Goal: Communication & Community: Connect with others

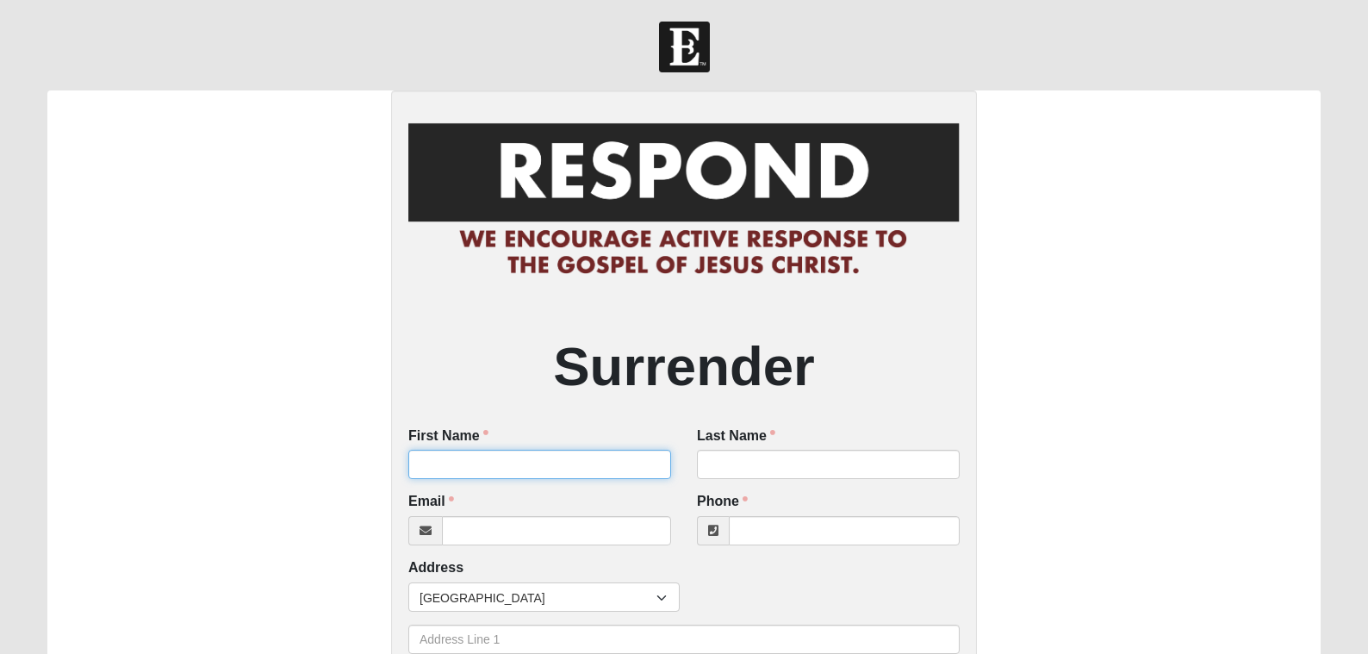
click at [577, 458] on input "First Name" at bounding box center [539, 464] width 263 height 29
type input "[PERSON_NAME]"
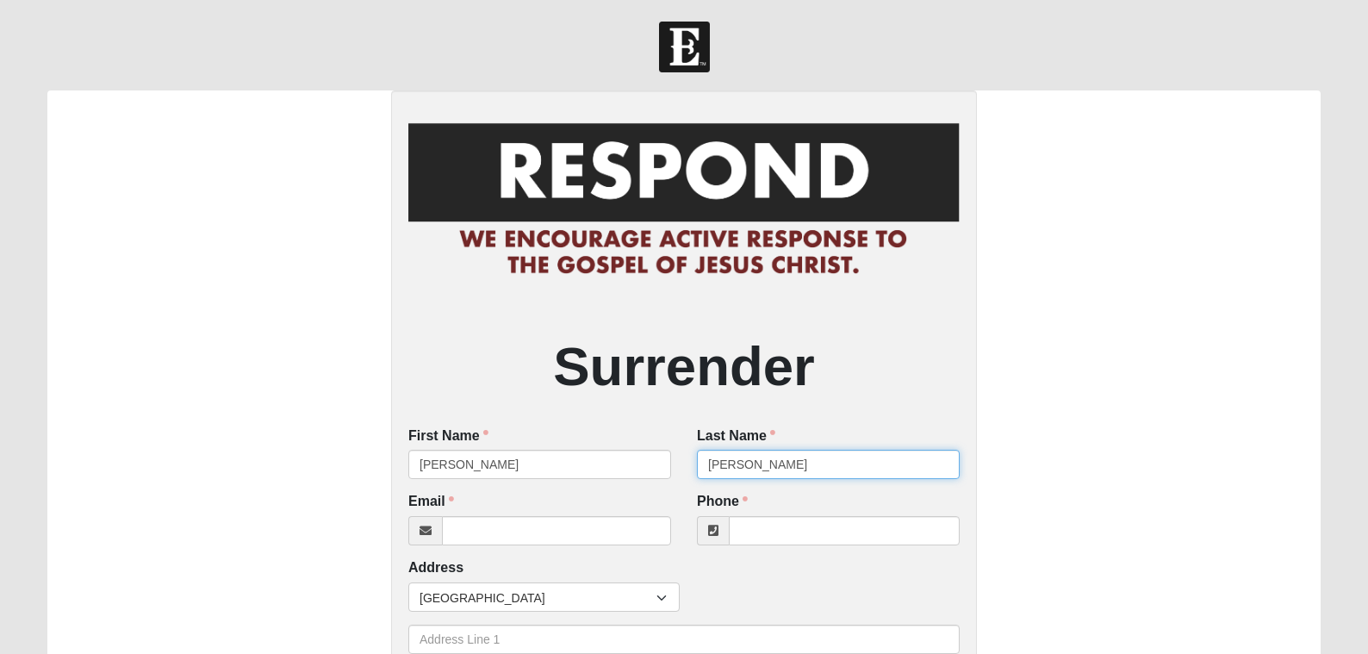
type input "[PERSON_NAME]"
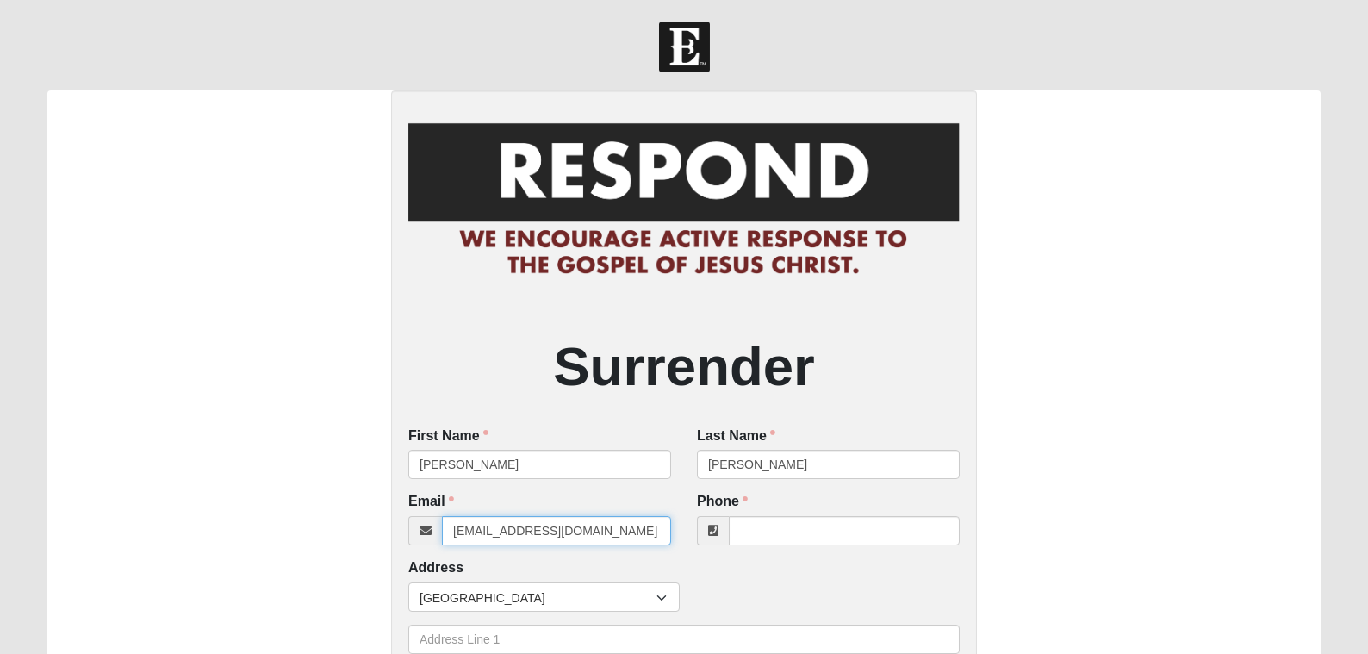
type input "[EMAIL_ADDRESS][DOMAIN_NAME]"
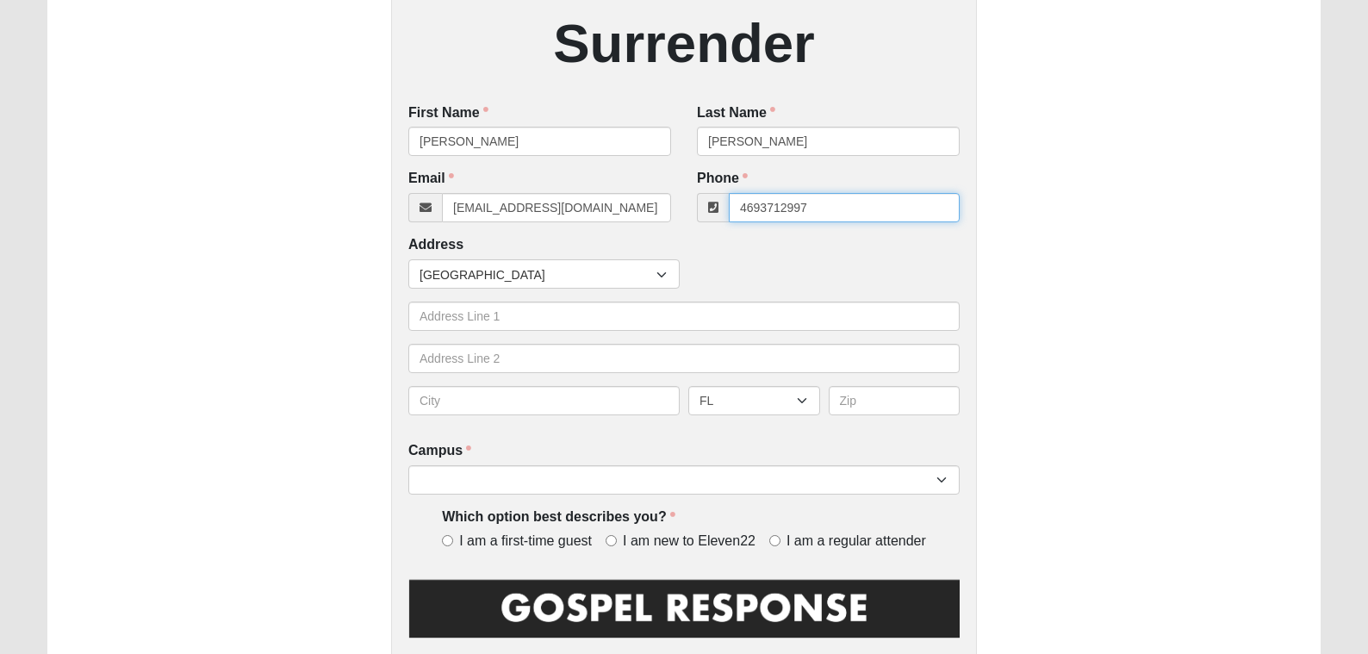
scroll to position [417, 0]
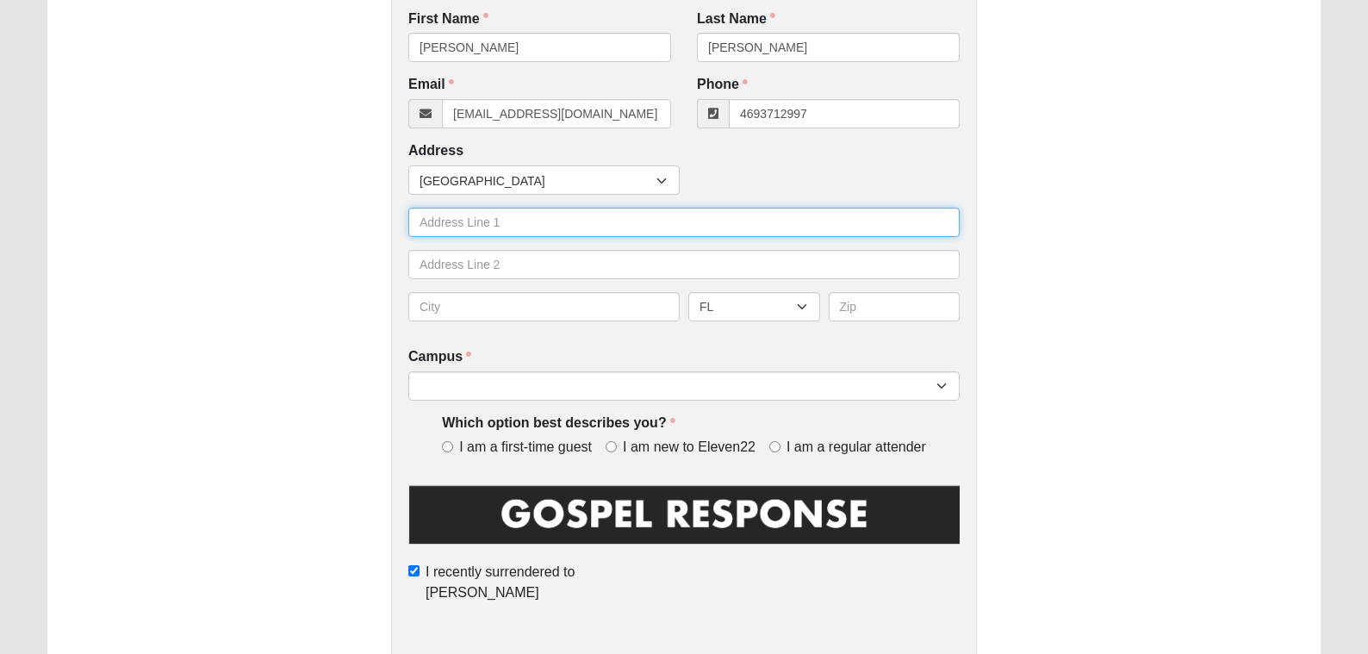
type input "[PHONE_NUMBER]"
click at [477, 224] on input "text" at bounding box center [683, 222] width 551 height 29
type input "[STREET_ADDRESS]"
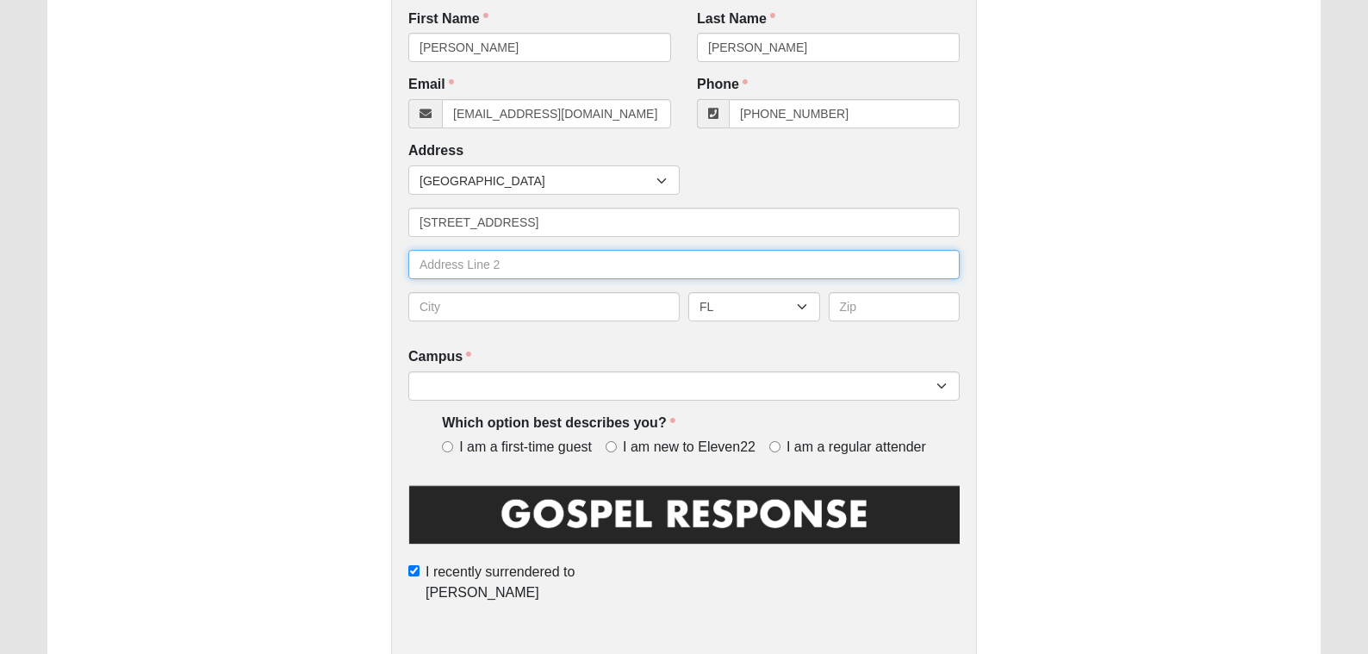
type input "2046"
type input "Carrollton"
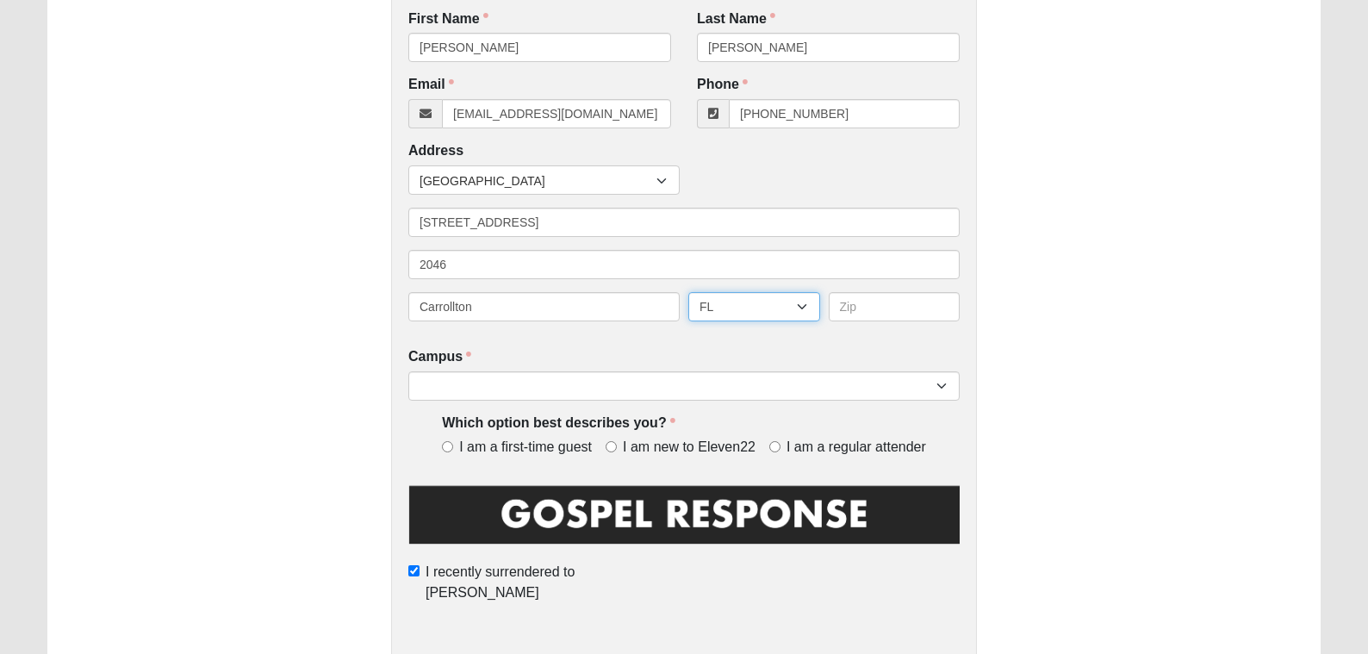
select select "[GEOGRAPHIC_DATA]"
type input "75007"
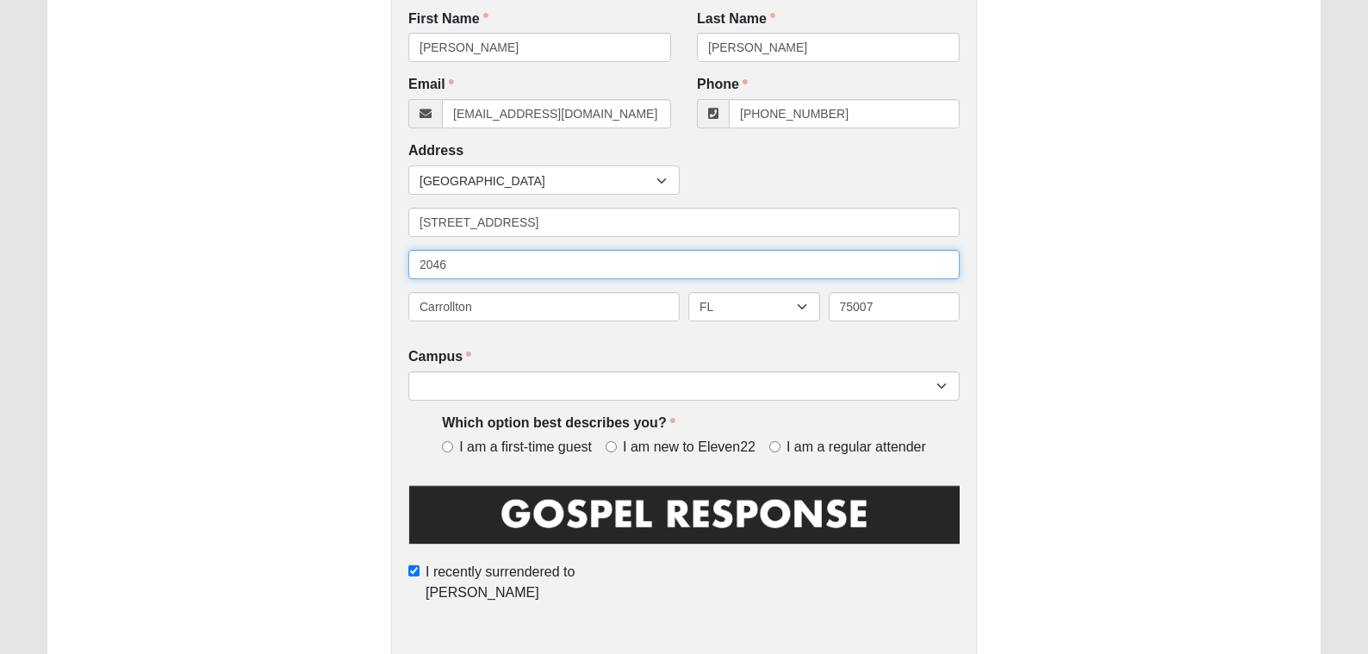
click at [418, 258] on input "2046" at bounding box center [683, 264] width 551 height 29
type input "Apt. 2046"
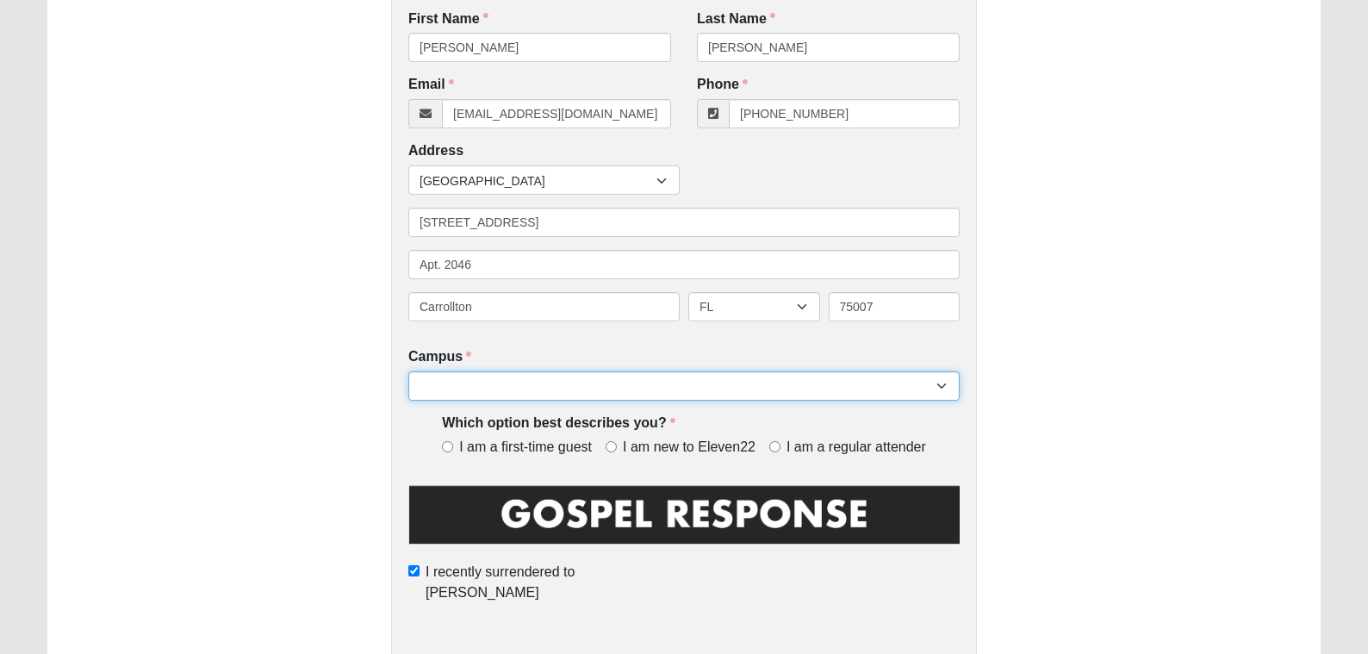
click at [452, 380] on select "Arlington Baymeadows Eleven22 Online [PERSON_NAME][GEOGRAPHIC_DATA] Jesup [GEOG…" at bounding box center [683, 385] width 551 height 29
select select "10"
click at [408, 371] on select "Arlington Baymeadows Eleven22 Online Fleming Island Jesup Mandarin North Jax Or…" at bounding box center [683, 385] width 551 height 29
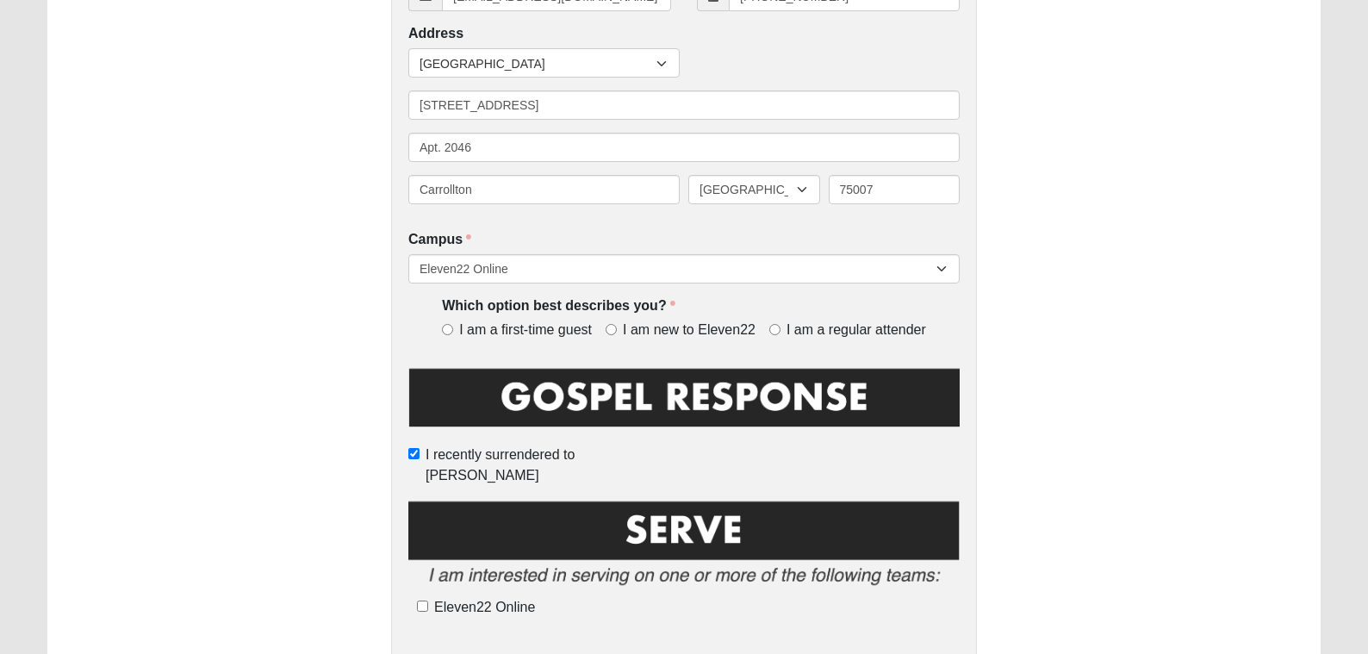
scroll to position [520, 0]
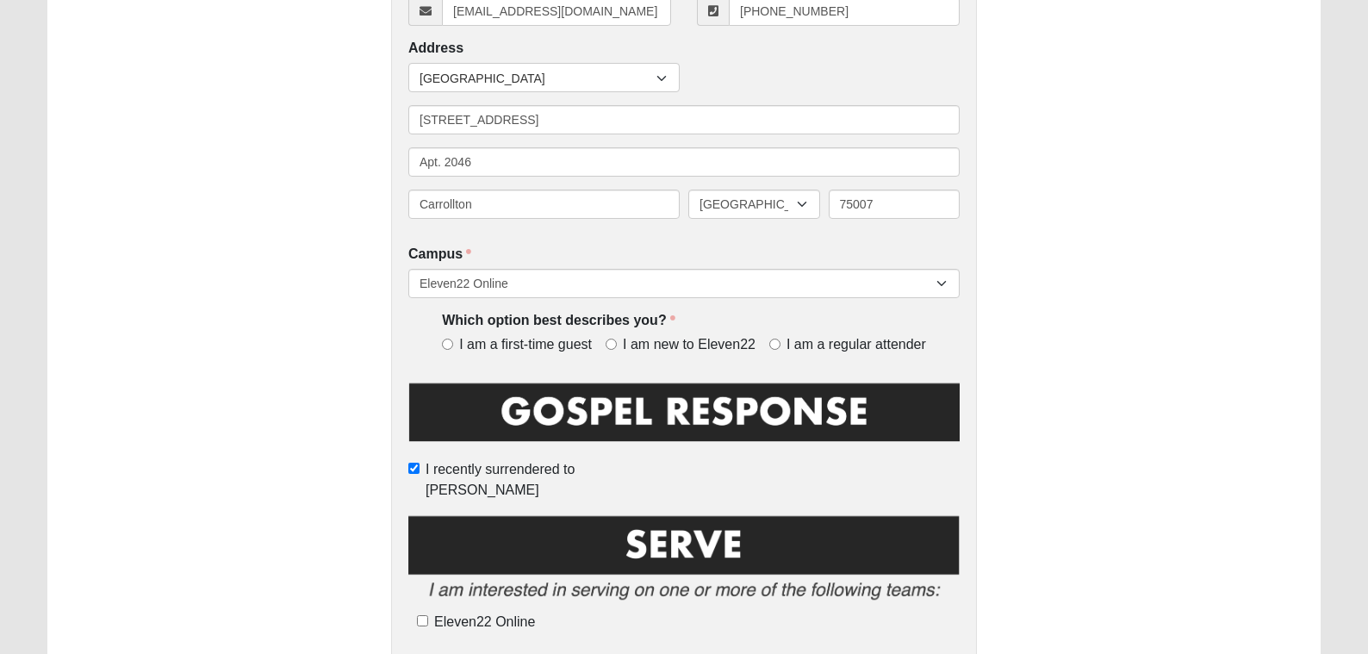
click at [831, 350] on span "I am a regular attender" at bounding box center [857, 345] width 140 height 20
click at [781, 350] on input "I am a regular attender" at bounding box center [774, 344] width 11 height 11
radio input "true"
click at [483, 614] on span "Eleven22 Online" at bounding box center [484, 621] width 101 height 15
click at [428, 615] on input "Eleven22 Online" at bounding box center [422, 620] width 11 height 11
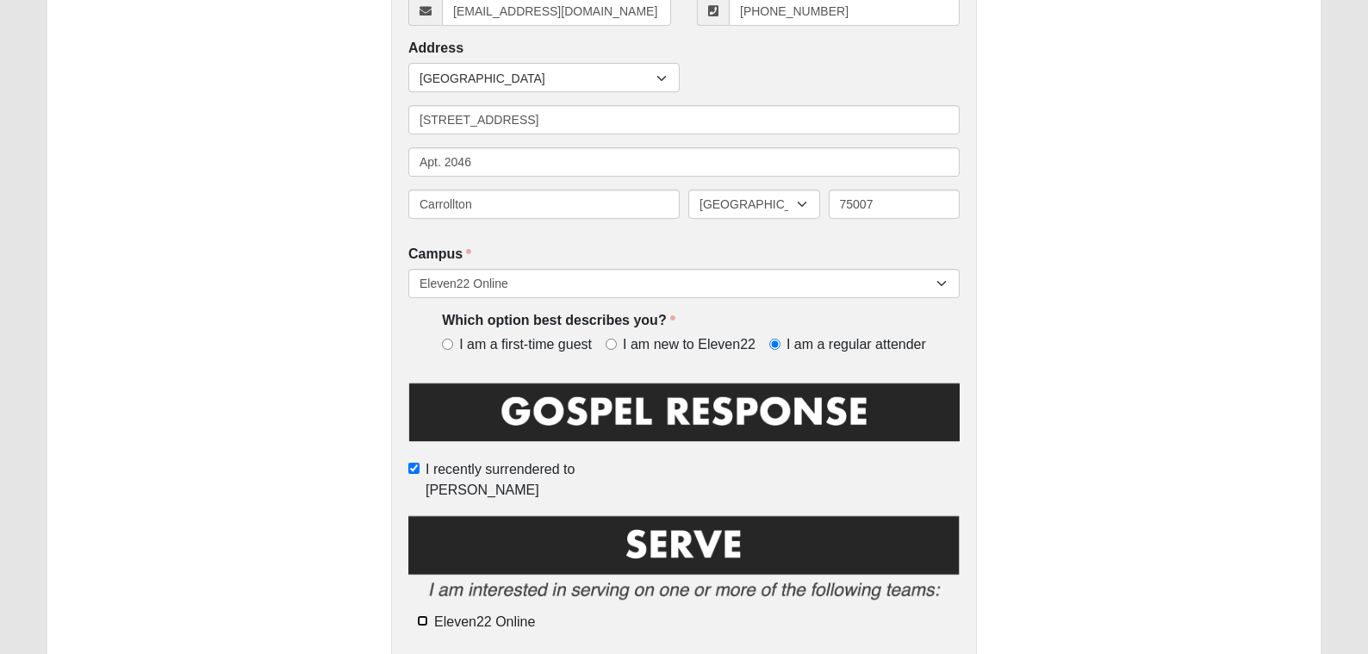
checkbox input "true"
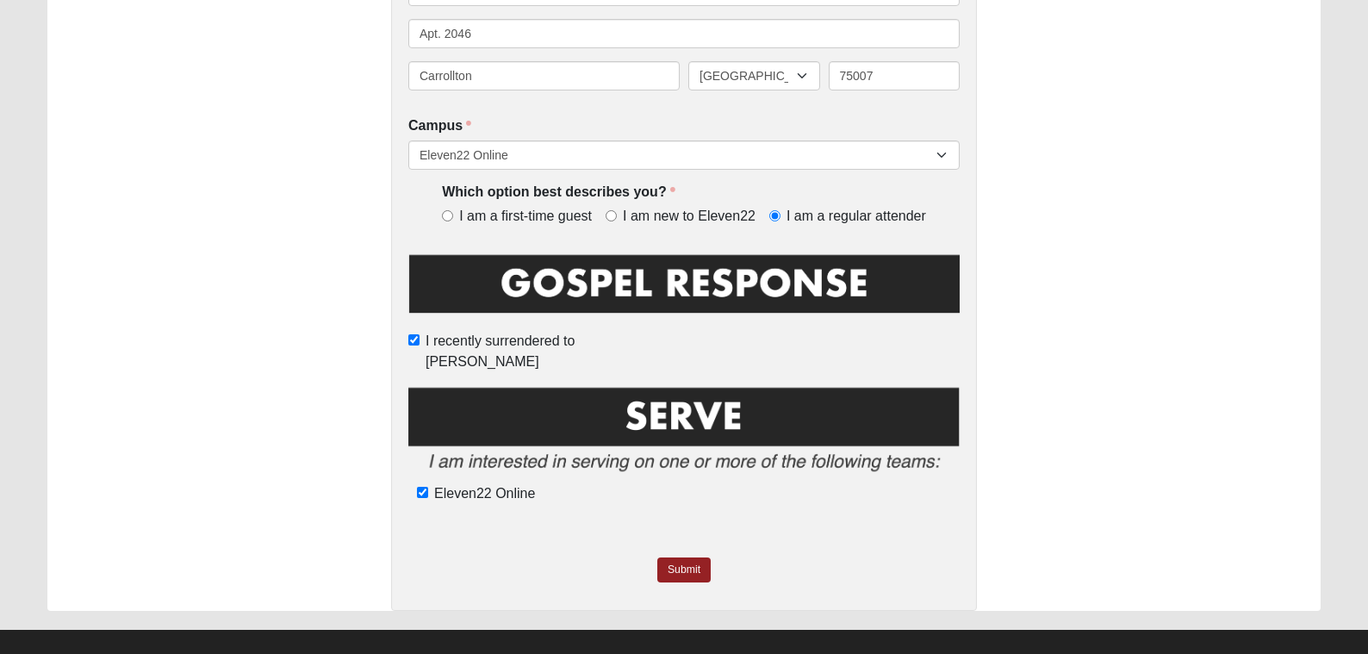
click at [749, 390] on img at bounding box center [683, 433] width 551 height 99
click at [697, 557] on link "Submit" at bounding box center [683, 569] width 53 height 25
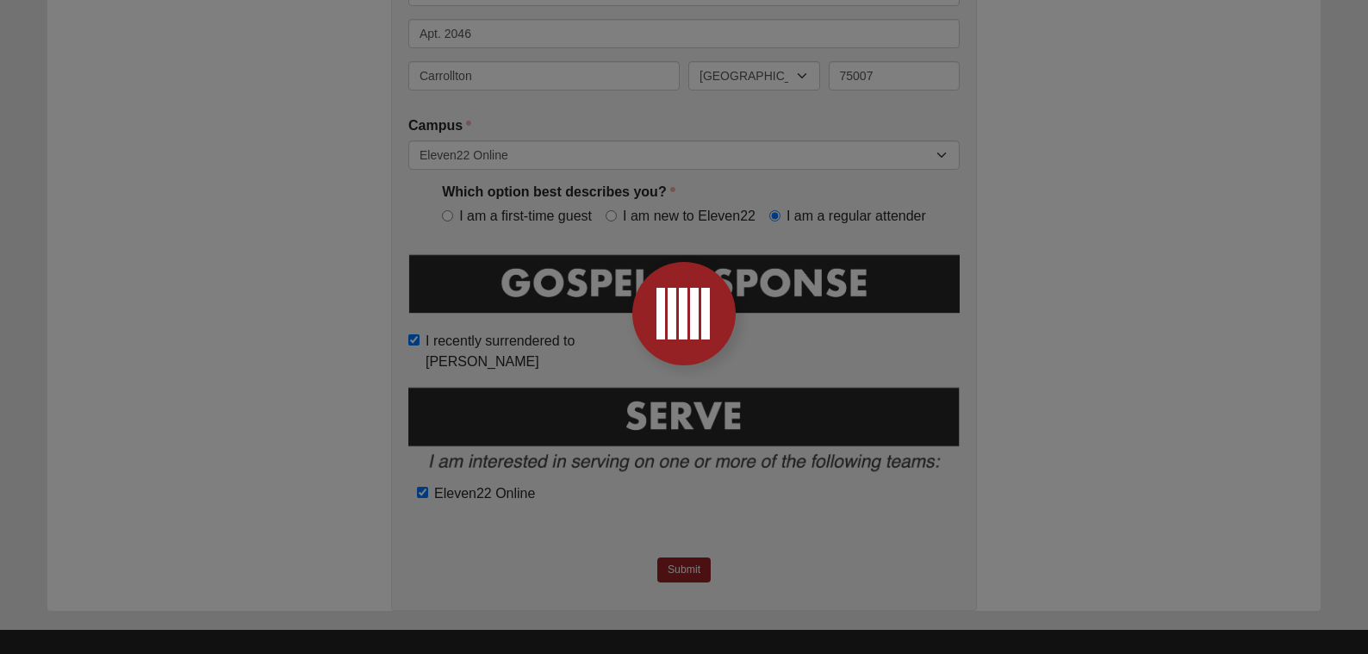
scroll to position [0, 0]
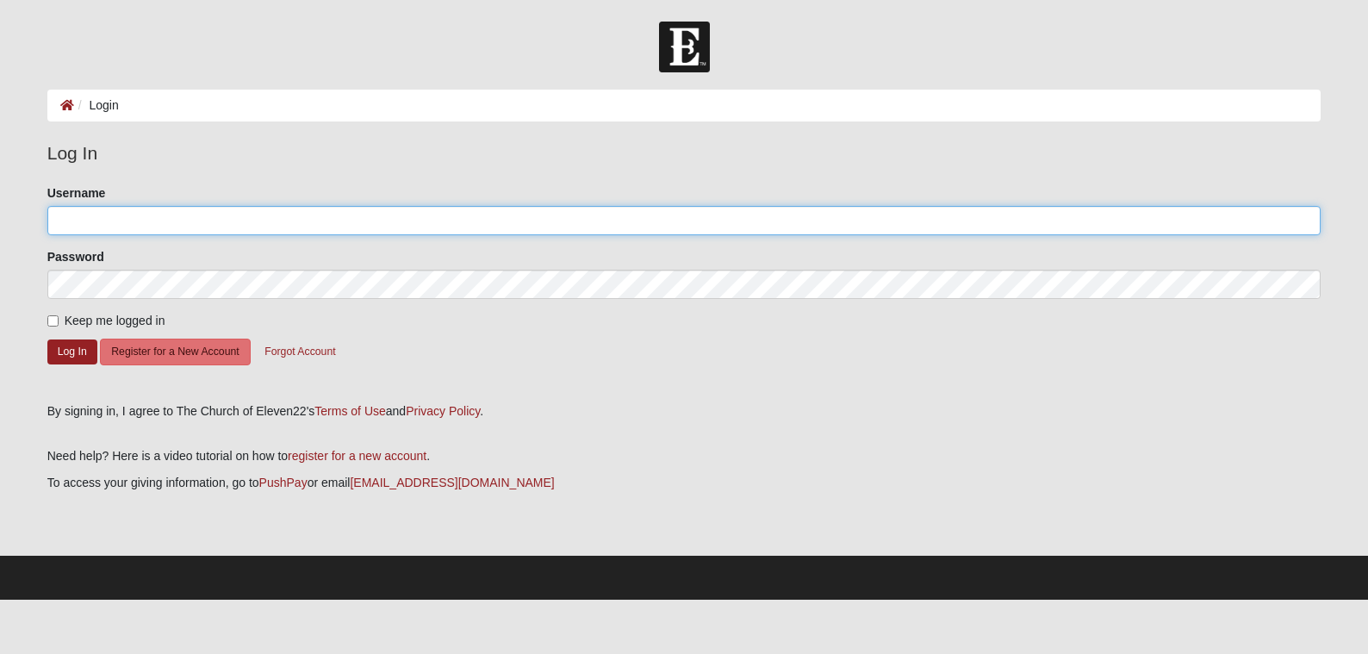
click at [514, 223] on input "Username" at bounding box center [684, 220] width 1274 height 29
type input "[EMAIL_ADDRESS][DOMAIN_NAME]"
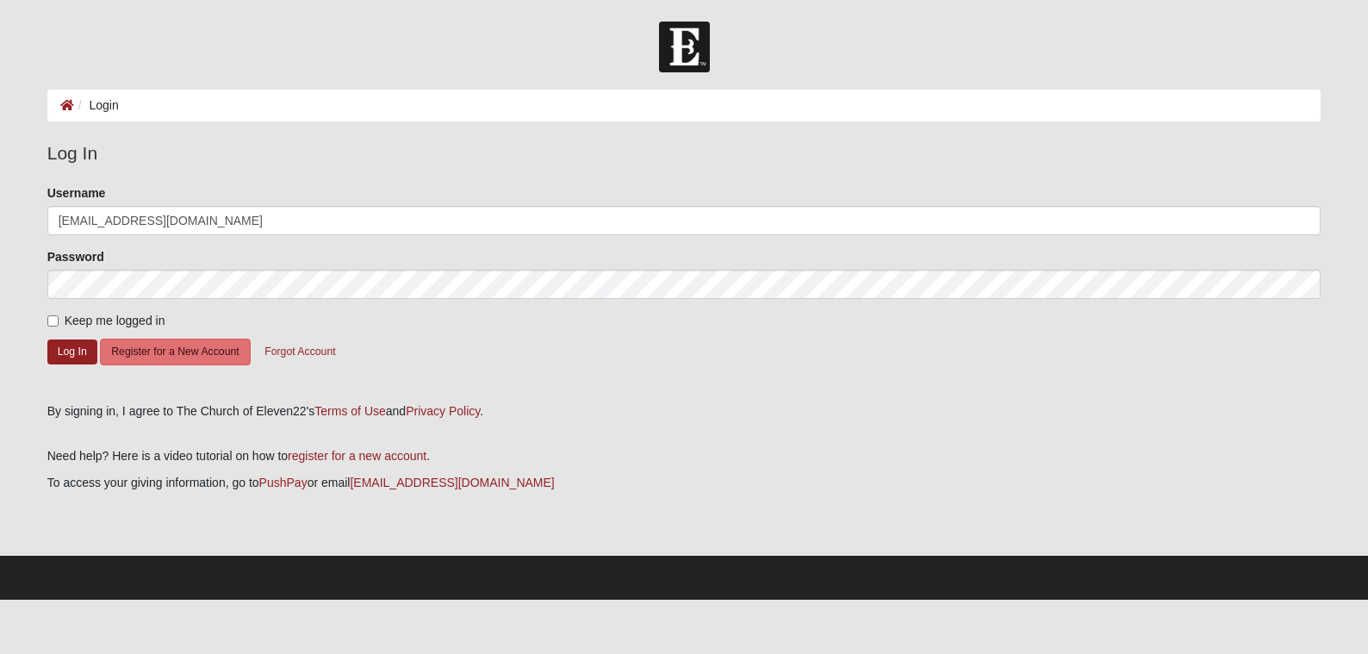
click at [73, 318] on span "Keep me logged in" at bounding box center [115, 321] width 101 height 14
click at [59, 318] on input "Keep me logged in" at bounding box center [52, 320] width 11 height 11
checkbox input "true"
click at [72, 356] on button "Log In" at bounding box center [72, 351] width 50 height 25
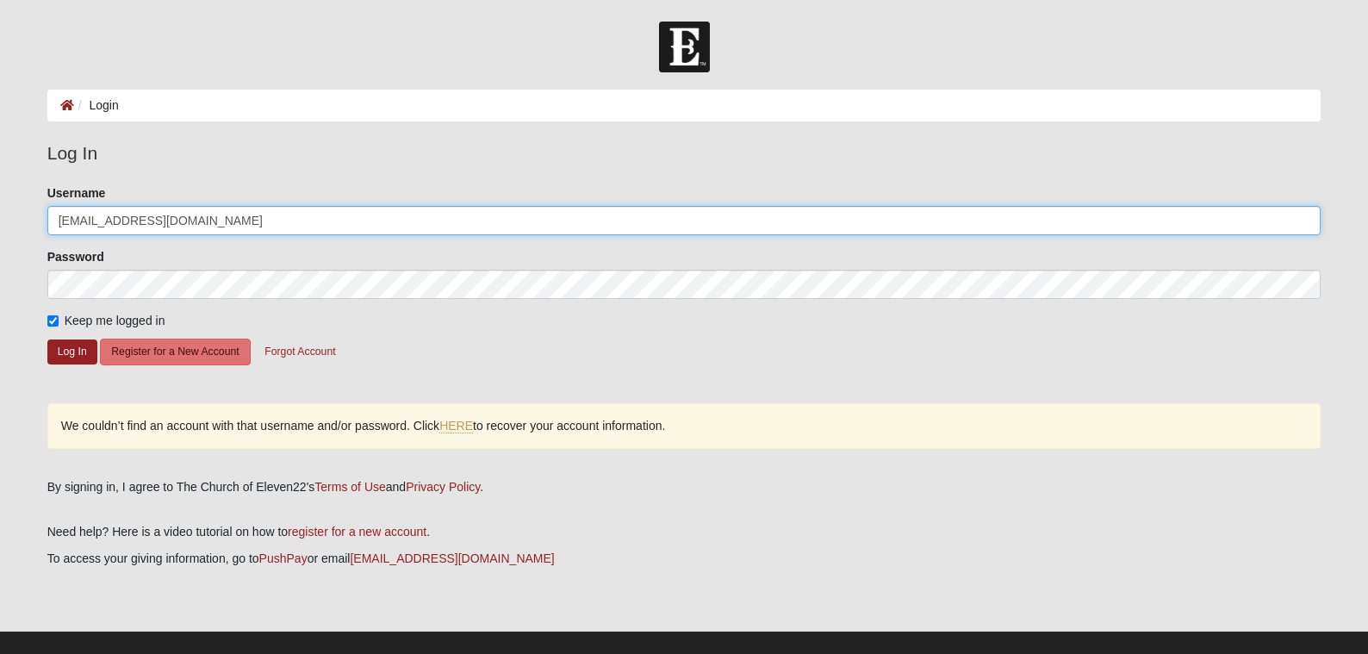
click at [200, 215] on input "[EMAIL_ADDRESS][DOMAIN_NAME]" at bounding box center [684, 220] width 1274 height 29
type input "taylornr18"
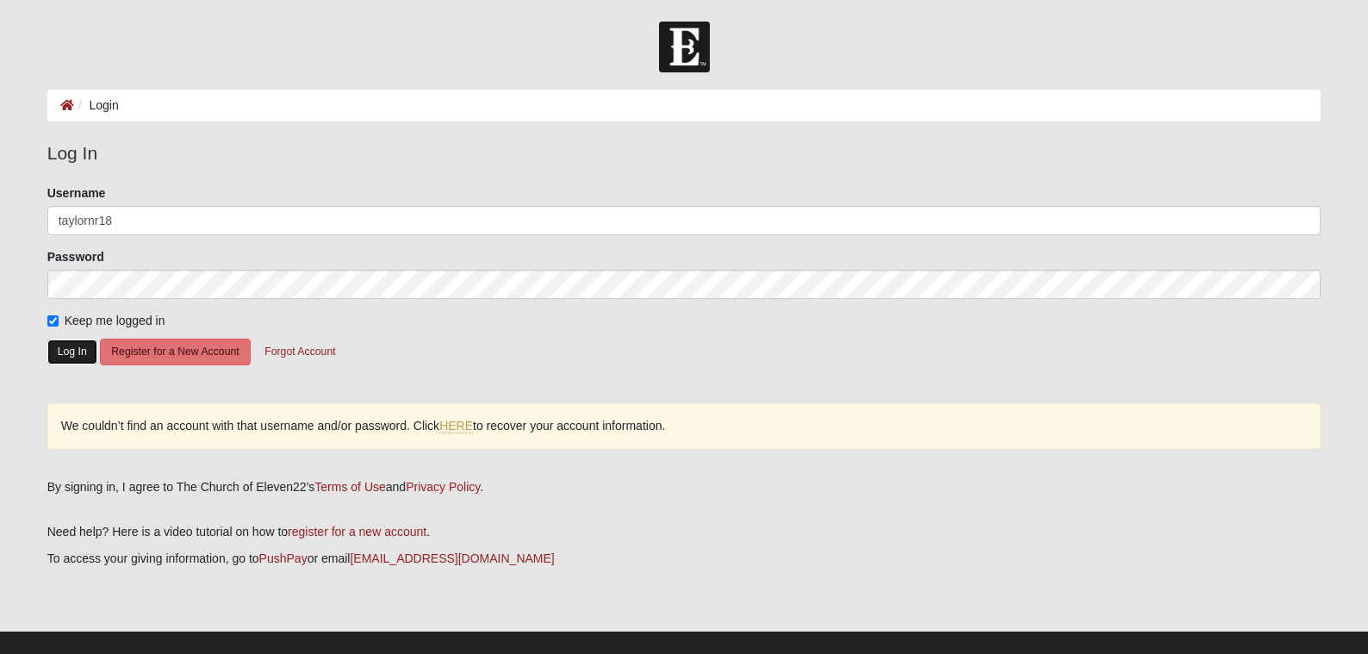
click at [71, 349] on button "Log In" at bounding box center [72, 351] width 50 height 25
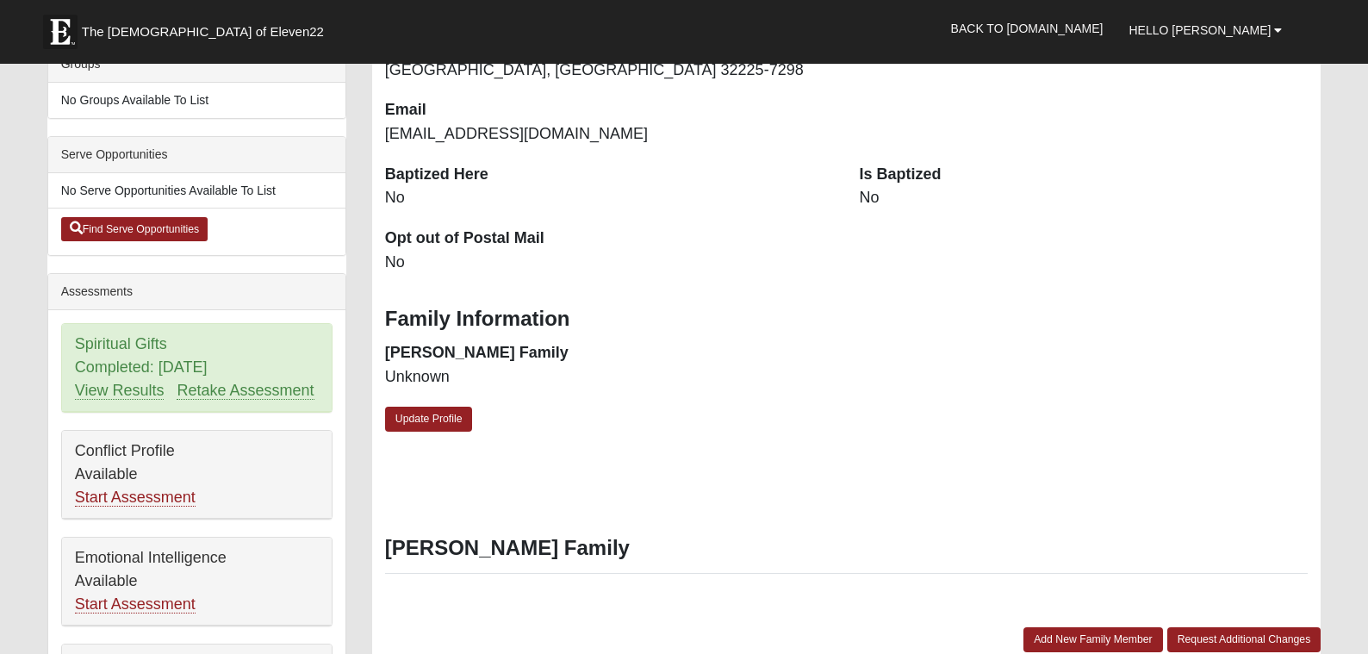
scroll to position [445, 0]
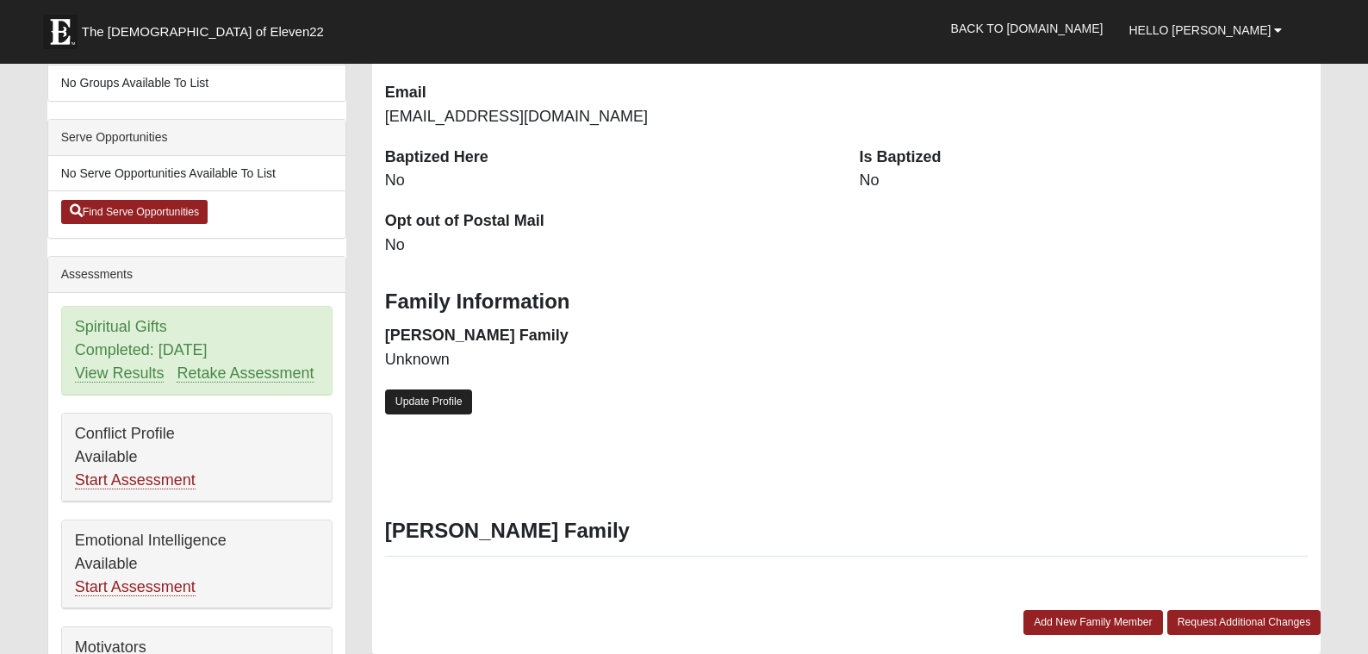
click at [435, 404] on link "Update Profile" at bounding box center [429, 401] width 88 height 25
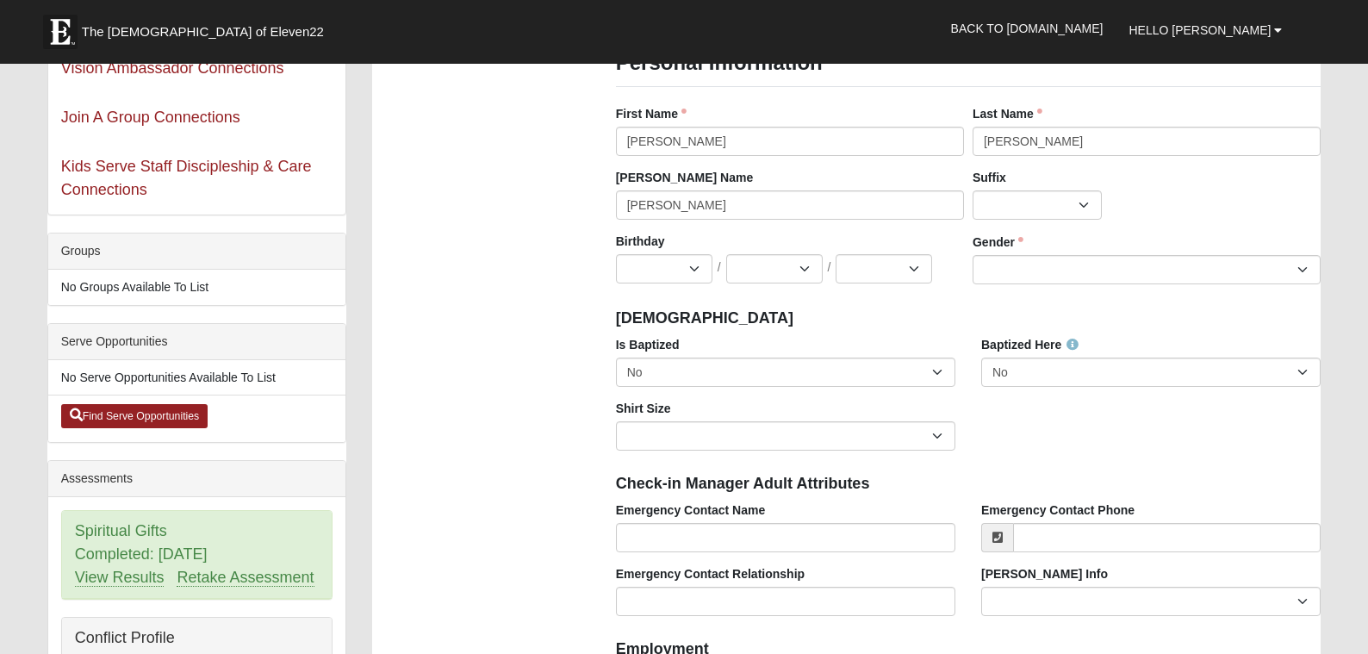
scroll to position [208, 0]
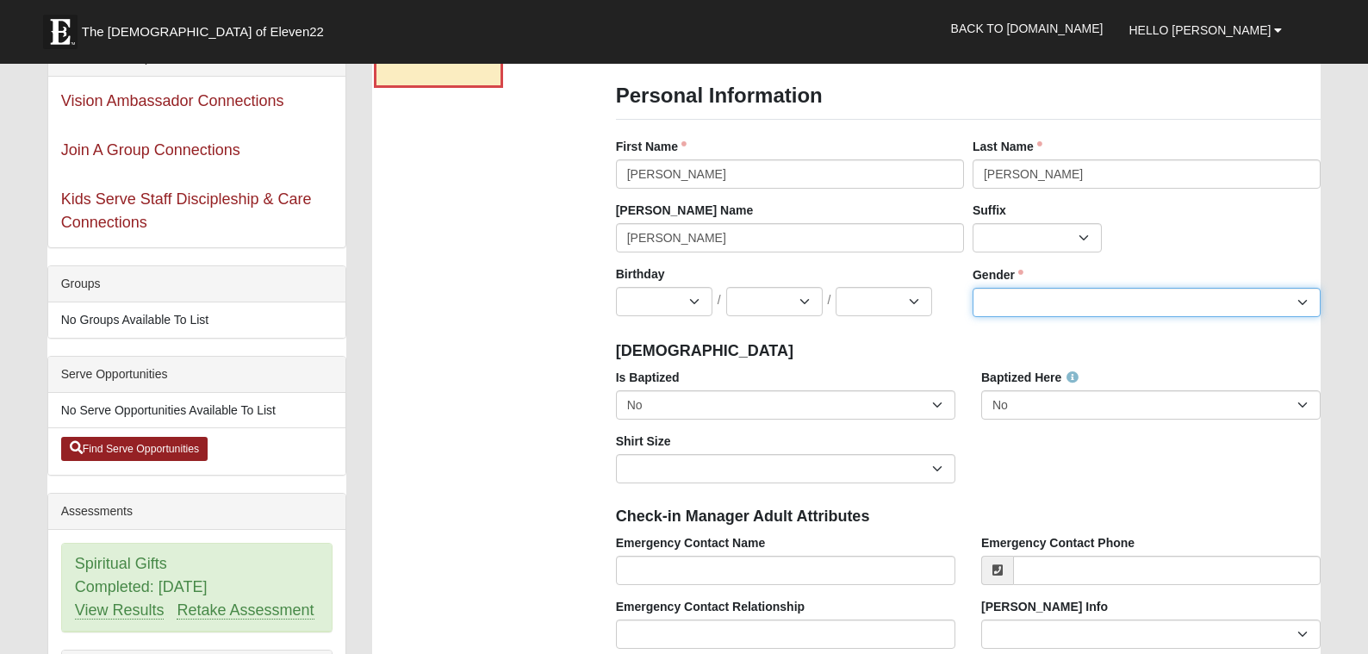
click at [1022, 304] on select "Male Female" at bounding box center [1147, 302] width 348 height 29
select select "Female"
click at [973, 288] on select "Male Female" at bounding box center [1147, 302] width 348 height 29
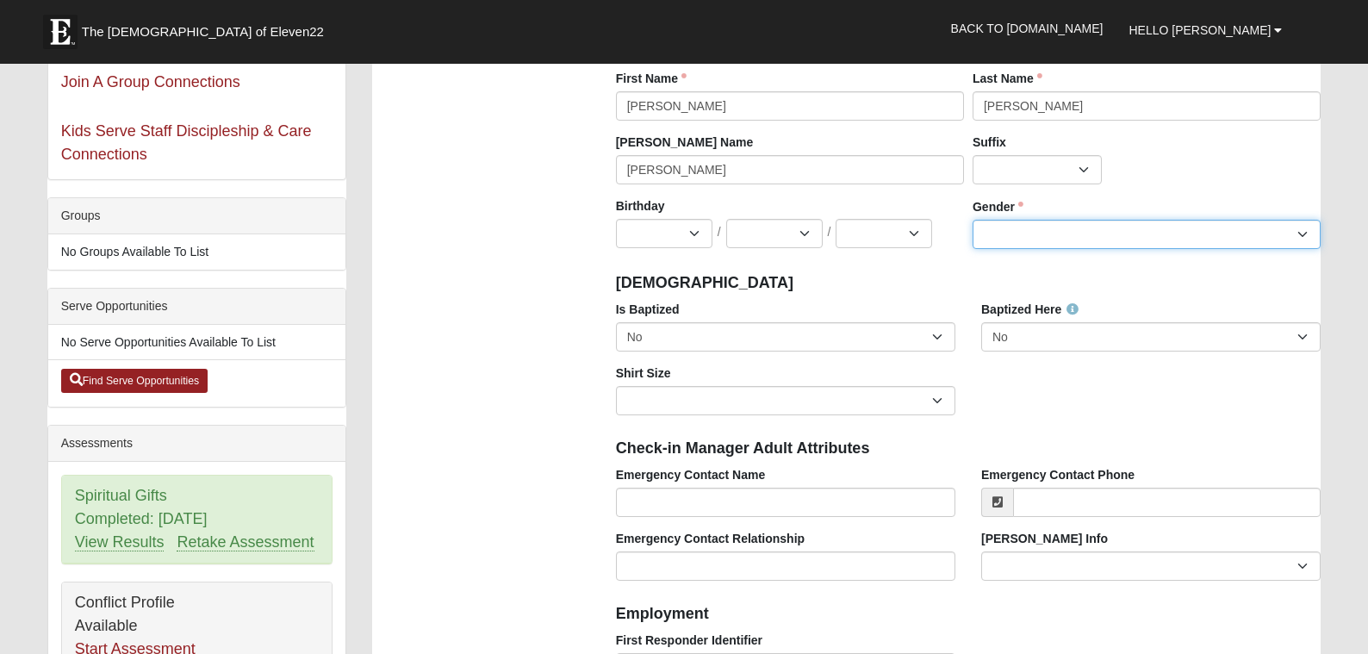
scroll to position [315, 0]
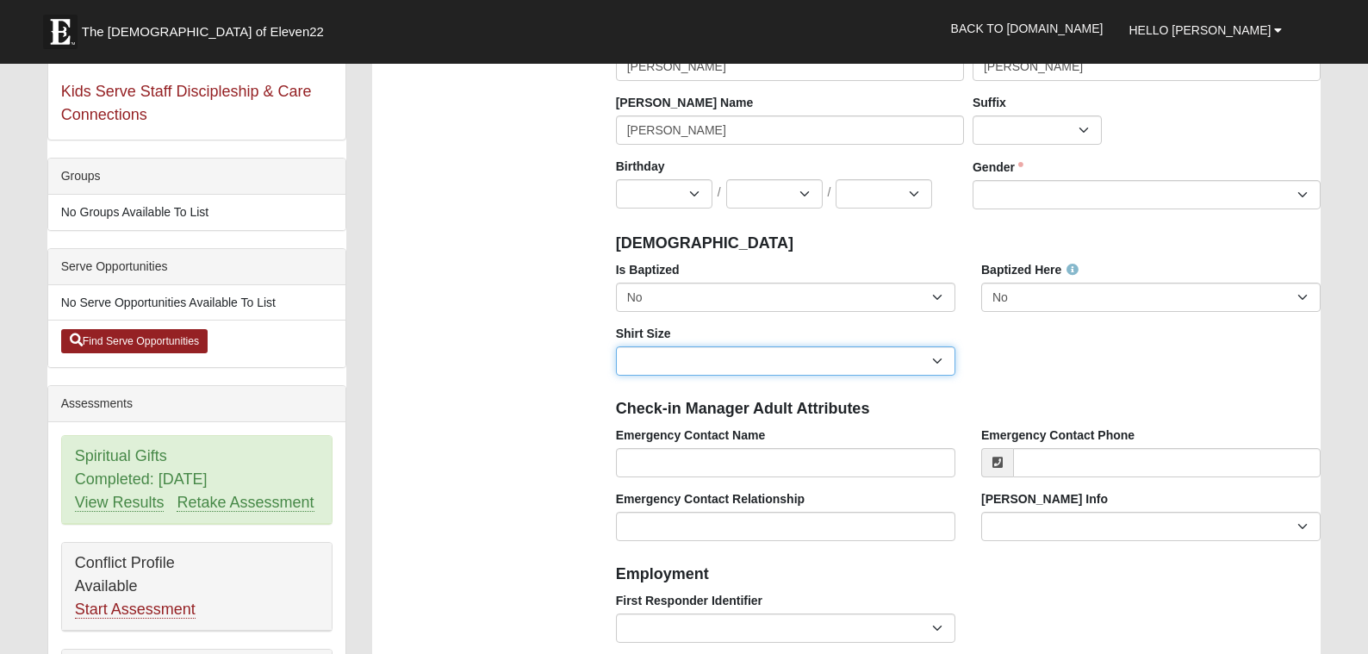
click at [943, 358] on select "Adult Small Adult Medium Adult Large Adult XL Adult XXL Adult 3XL Adult 4XL You…" at bounding box center [785, 360] width 339 height 29
select select "Adult Medium"
click at [616, 346] on select "Adult Small Adult Medium Adult Large Adult XL Adult XXL Adult 3XL Adult 4XL You…" at bounding box center [785, 360] width 339 height 29
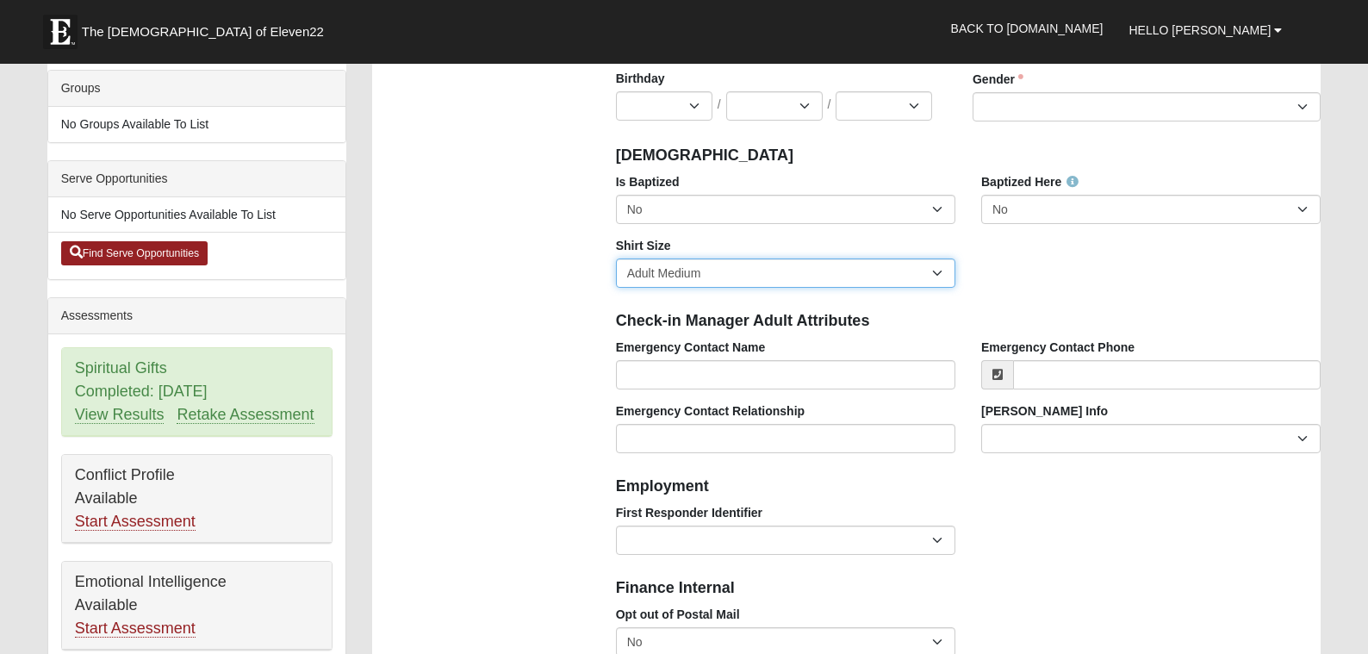
scroll to position [452, 0]
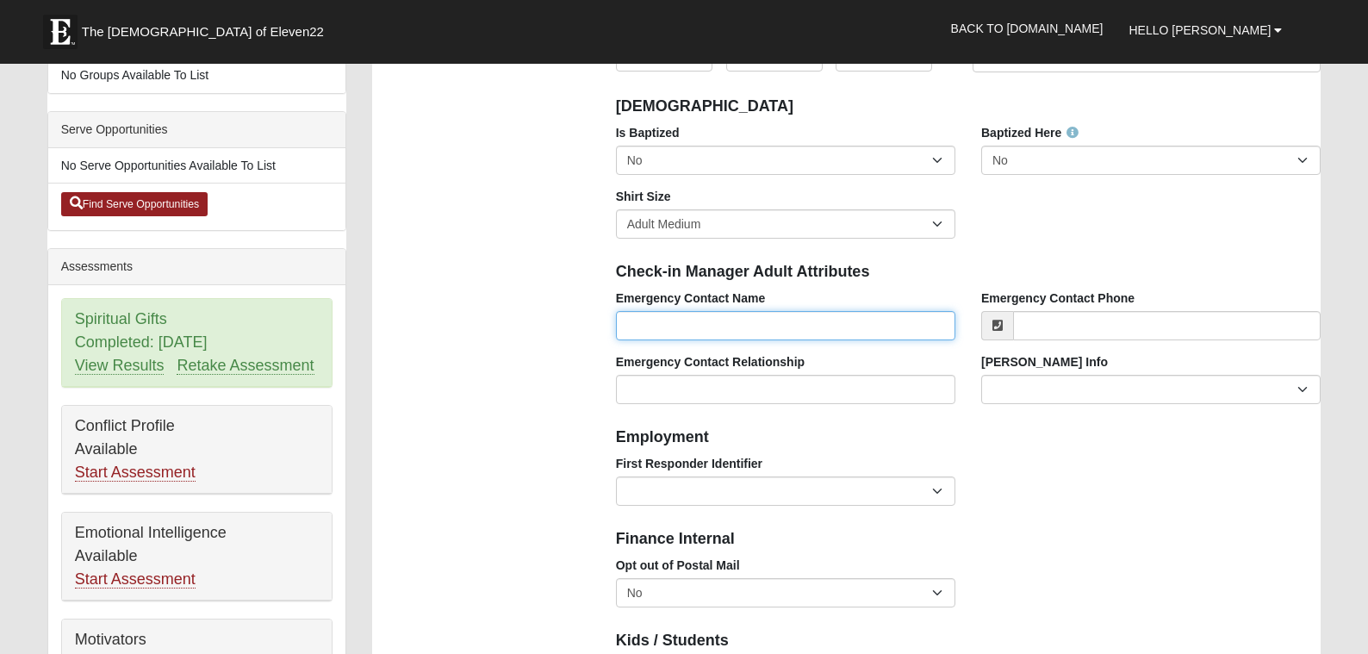
click at [920, 333] on input "Emergency Contact Name" at bounding box center [785, 325] width 339 height 29
type input "Todd Rhoades"
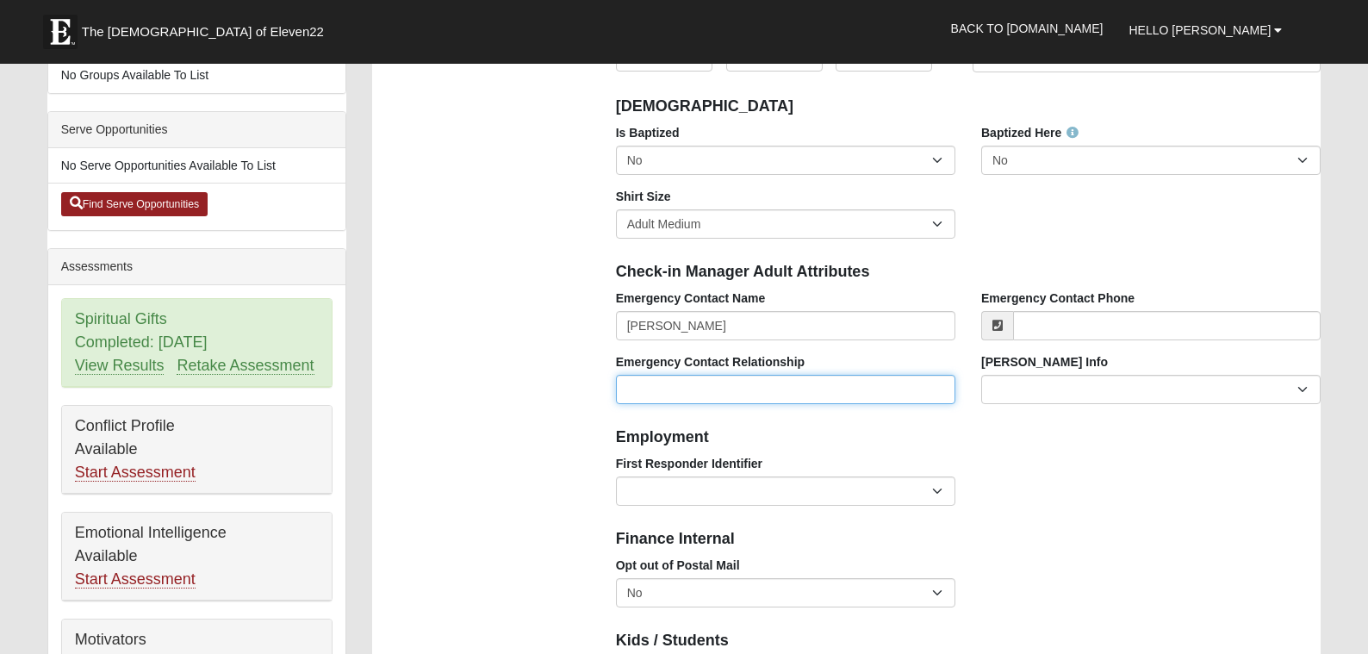
click at [820, 375] on input "Emergency Contact Relationship" at bounding box center [785, 389] width 339 height 29
type input "Father"
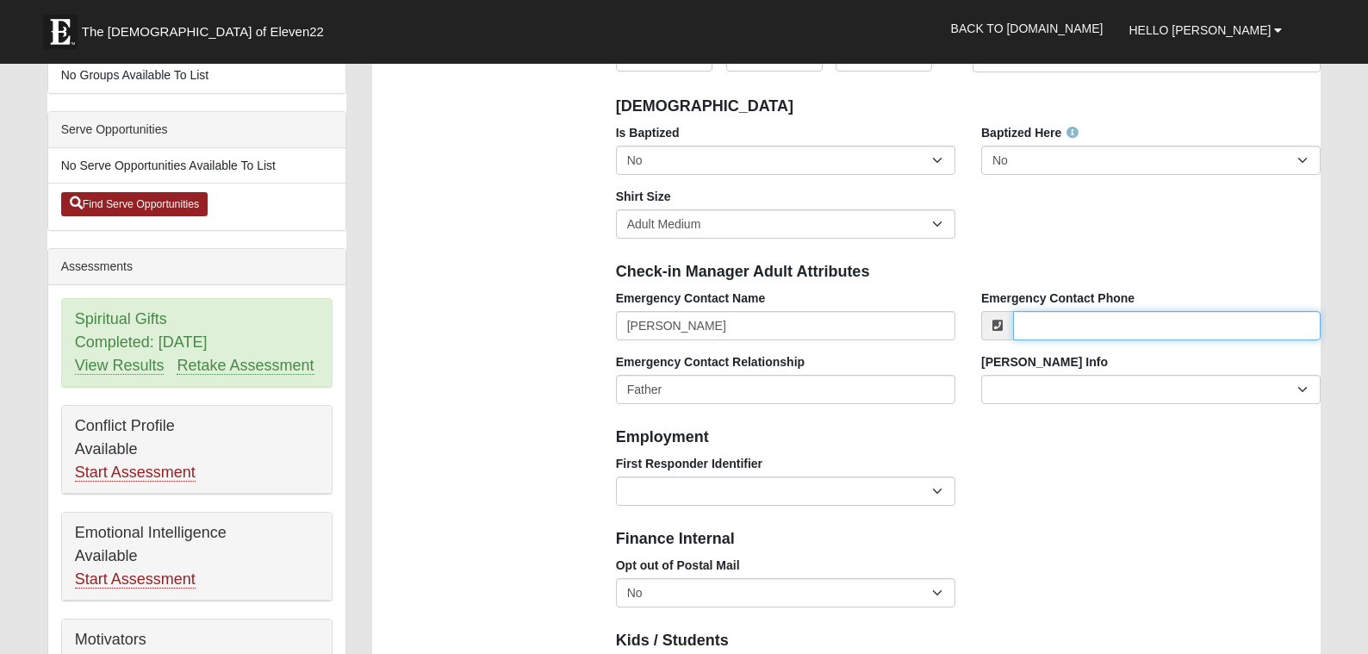
click at [1111, 314] on input "Emergency Contact Phone" at bounding box center [1167, 325] width 308 height 29
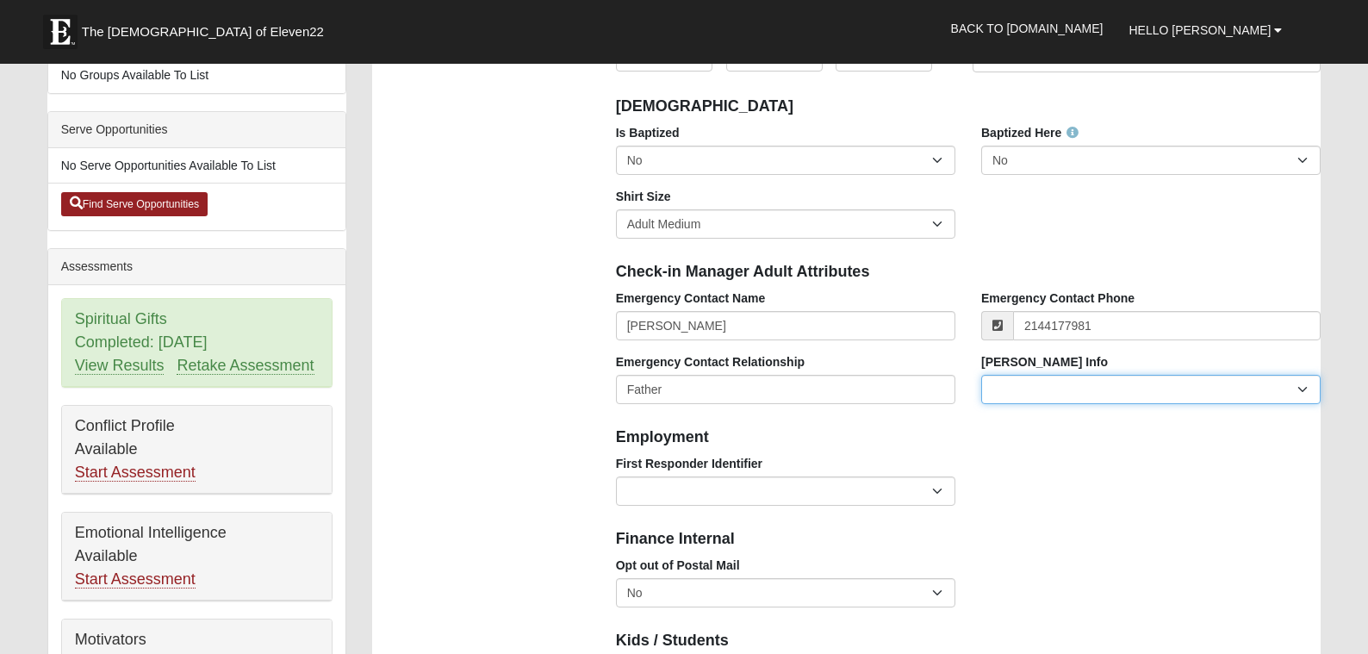
type input "(214) 417-7981"
click at [1108, 379] on select "Current Foster Child Current Foster Parent Former Foster Child Former Foster Pa…" at bounding box center [1150, 389] width 339 height 29
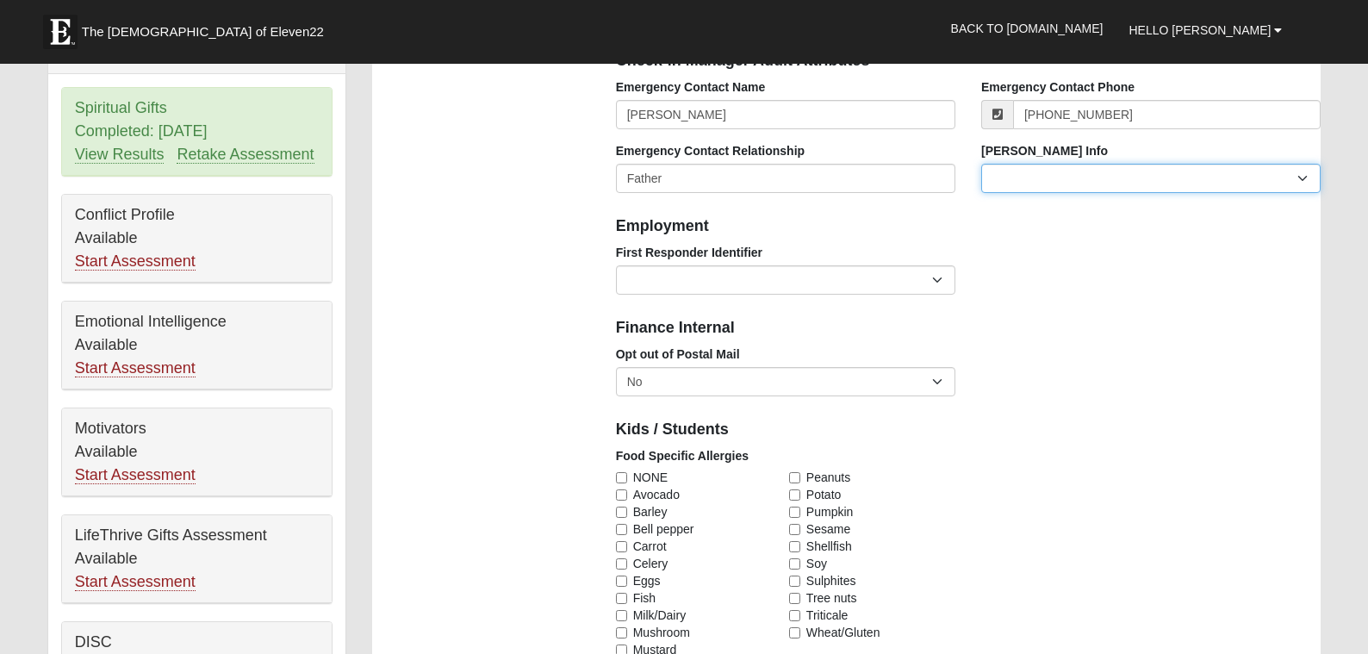
scroll to position [658, 0]
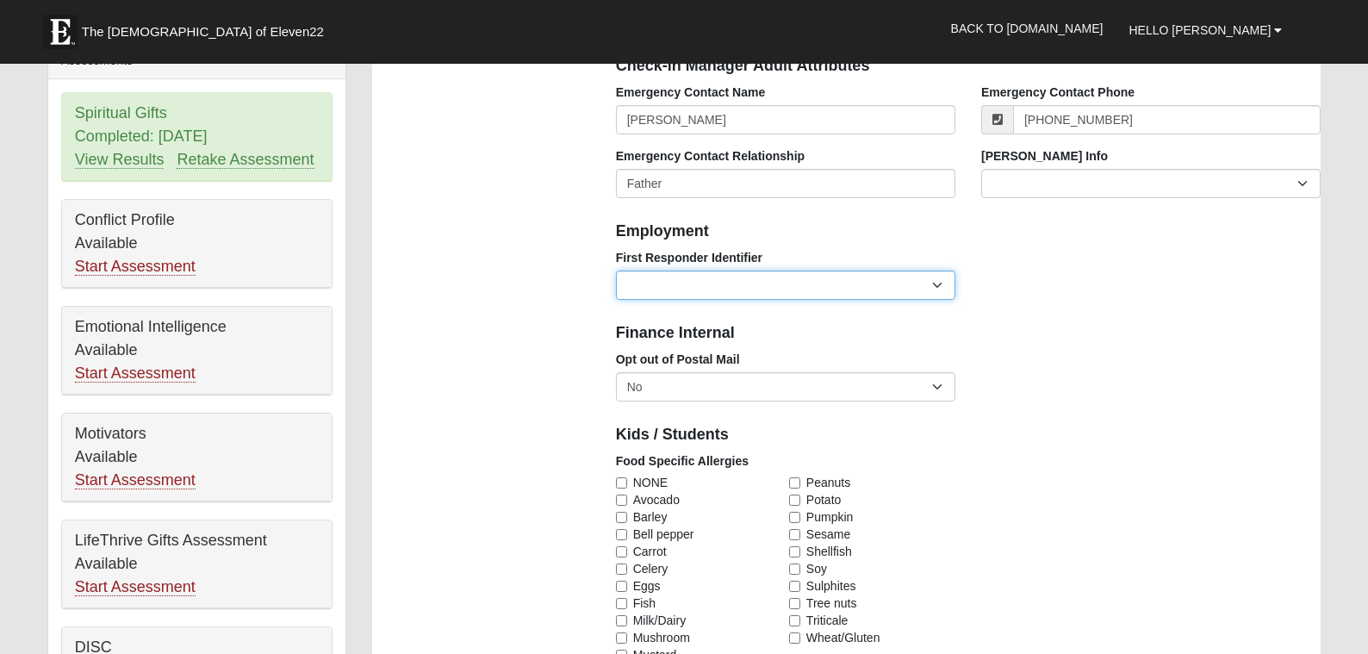
click at [906, 282] on select "EMT | Paramedic | Medical Firefighter | Fire Department Police Officer | Sherif…" at bounding box center [785, 285] width 339 height 29
select select "2493"
click at [616, 271] on select "EMT | Paramedic | Medical Firefighter | Fire Department Police Officer | Sherif…" at bounding box center [785, 285] width 339 height 29
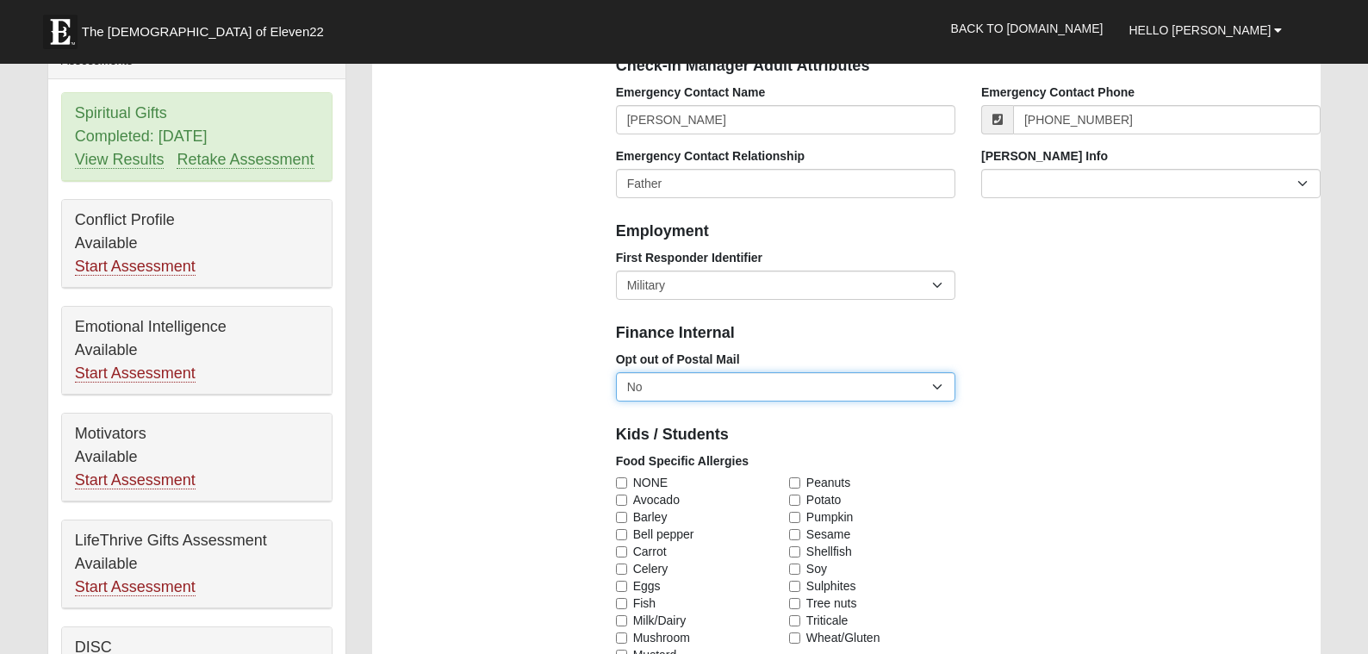
click at [837, 389] on select "No Yes" at bounding box center [785, 386] width 339 height 29
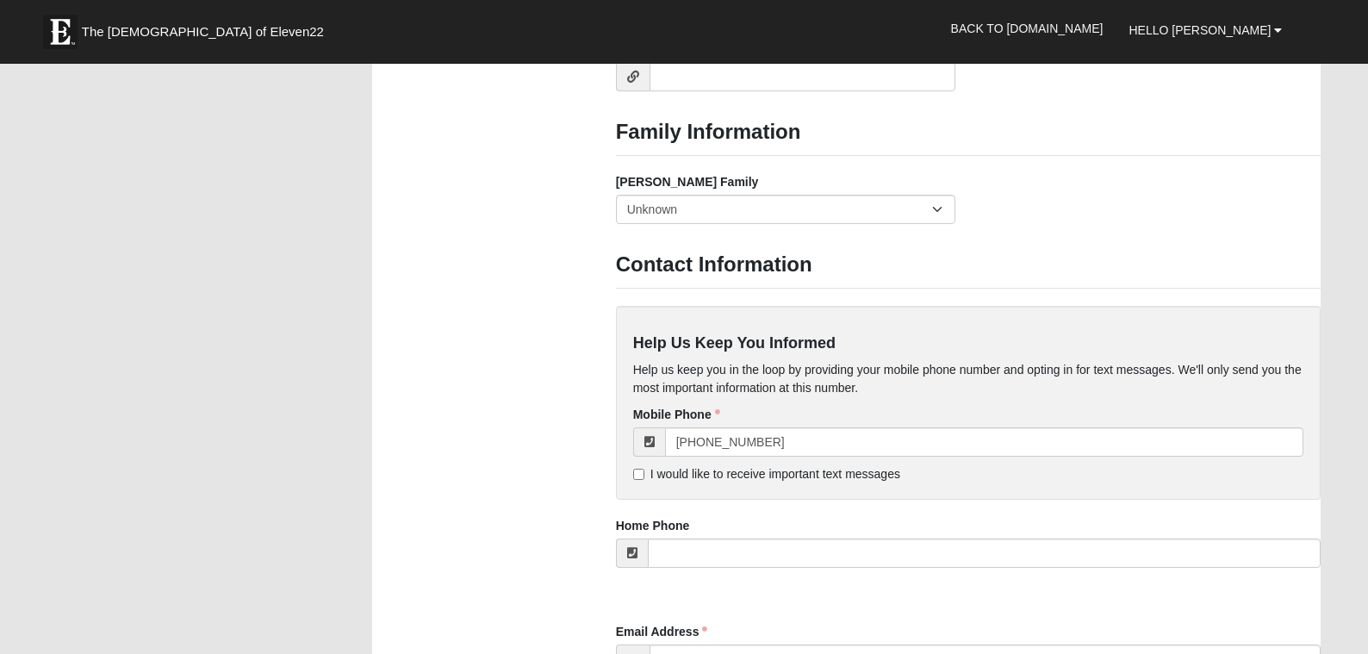
scroll to position [1460, 0]
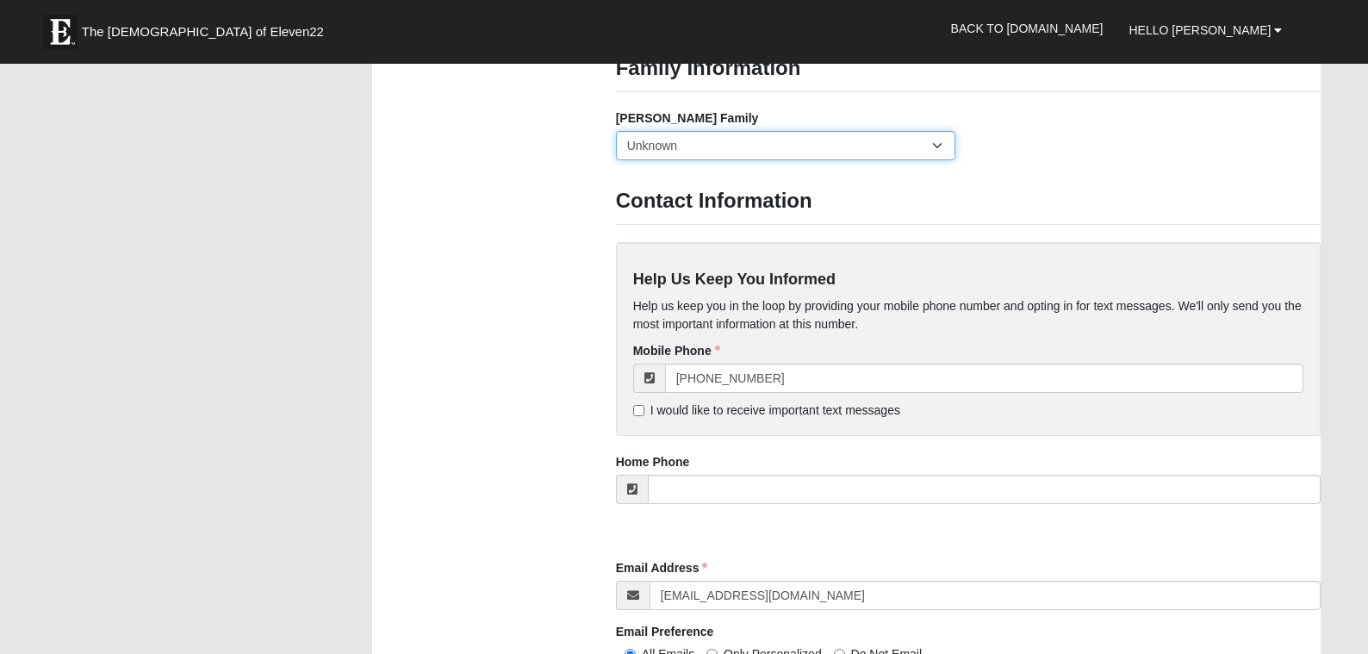
click at [937, 155] on select "Yes, we are a current foster family No, we are a former foster family No, we ha…" at bounding box center [785, 145] width 339 height 29
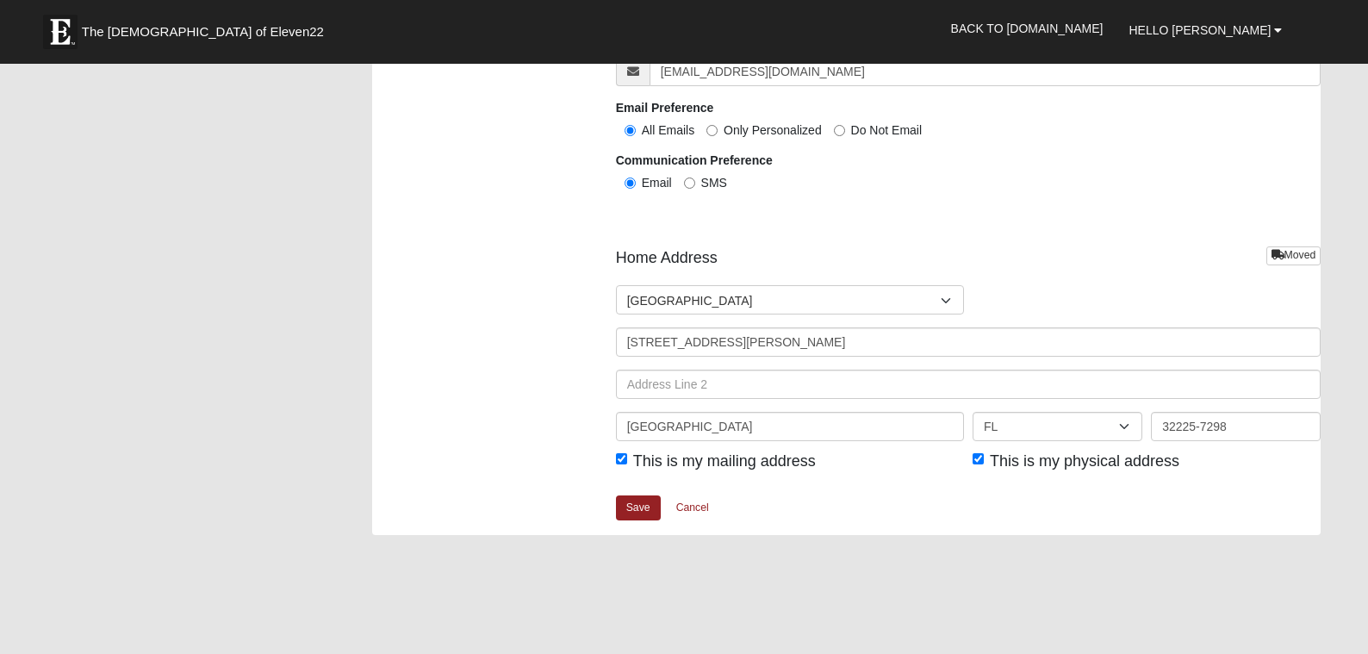
scroll to position [1984, 0]
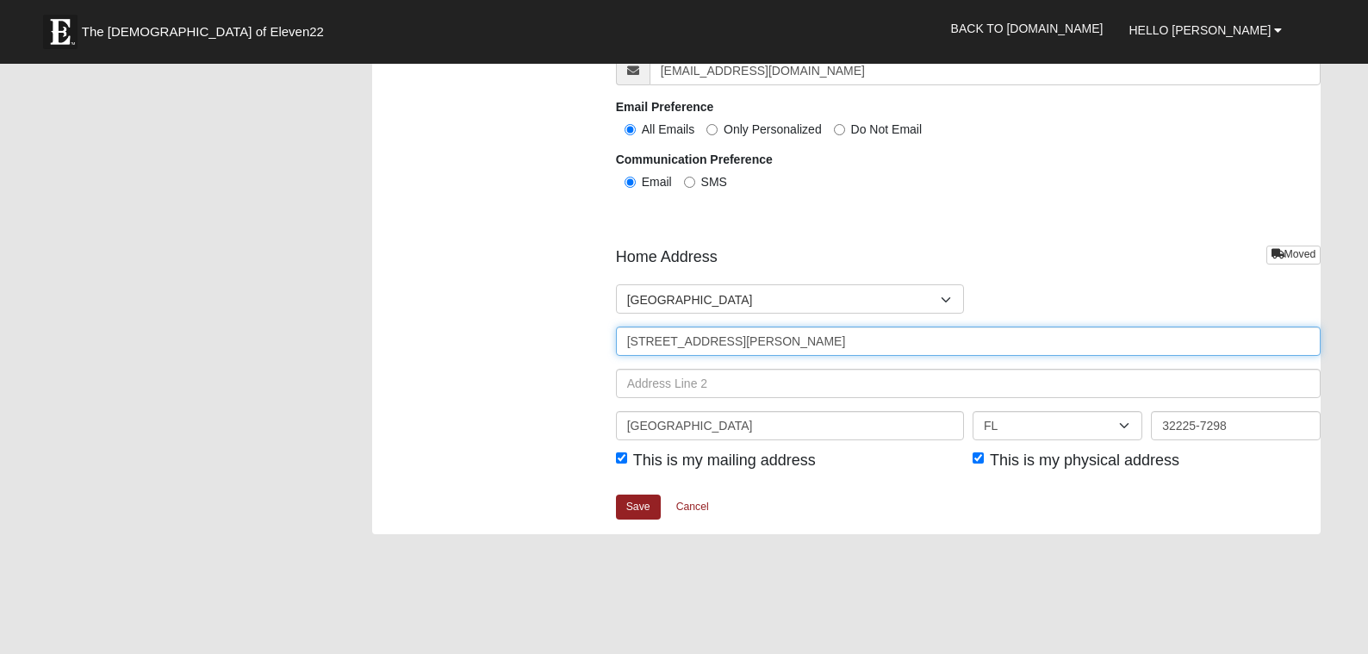
click at [854, 327] on input "1290 Kendall Town Blvd Unit 7312" at bounding box center [969, 341] width 706 height 29
type input "4141 Midway Rd"
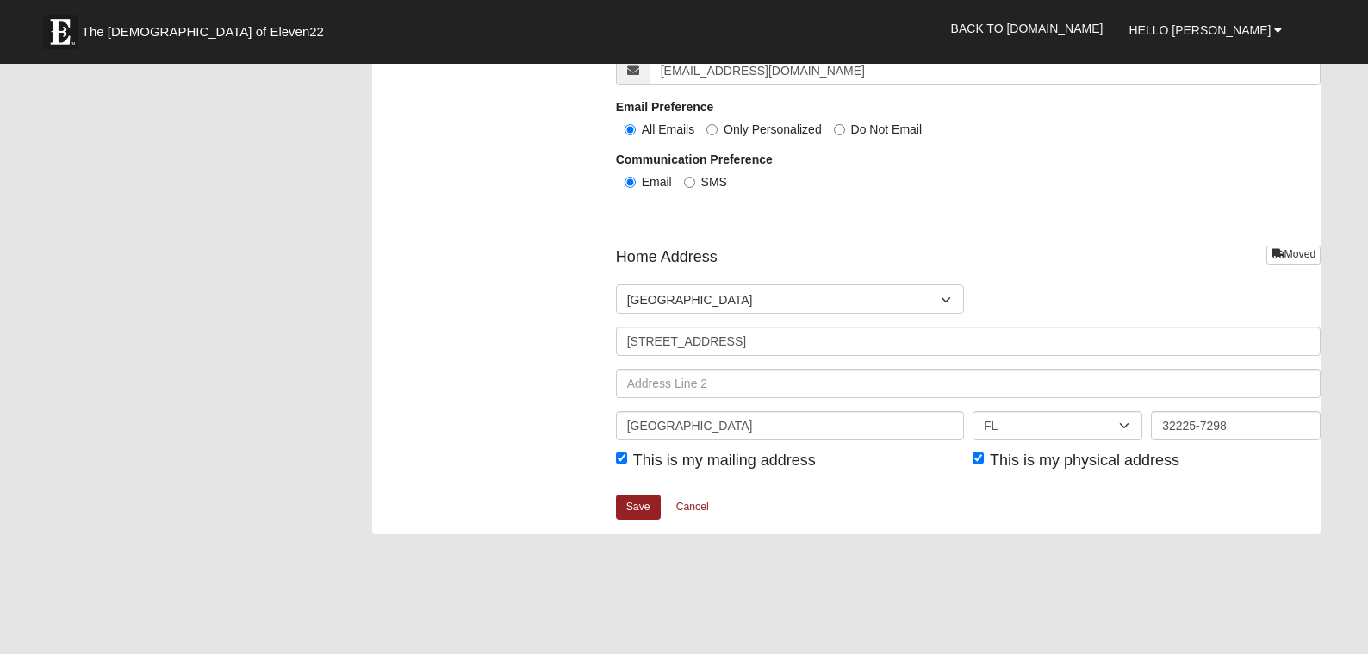
type input "2046"
select select "TX"
click at [719, 438] on input "Jacksonville" at bounding box center [790, 425] width 348 height 29
type input "Carrollton"
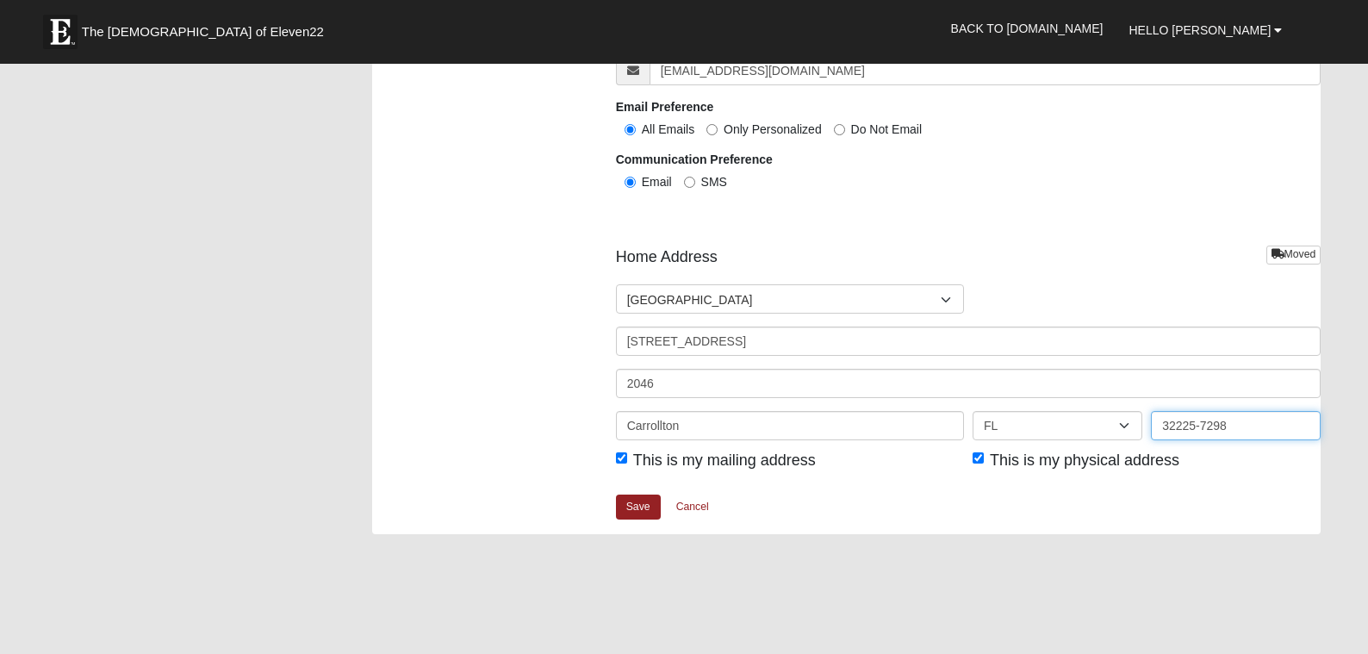
click at [1272, 429] on input "32225-7298" at bounding box center [1236, 425] width 170 height 29
type input "75007"
click at [637, 505] on link "Save" at bounding box center [638, 507] width 45 height 25
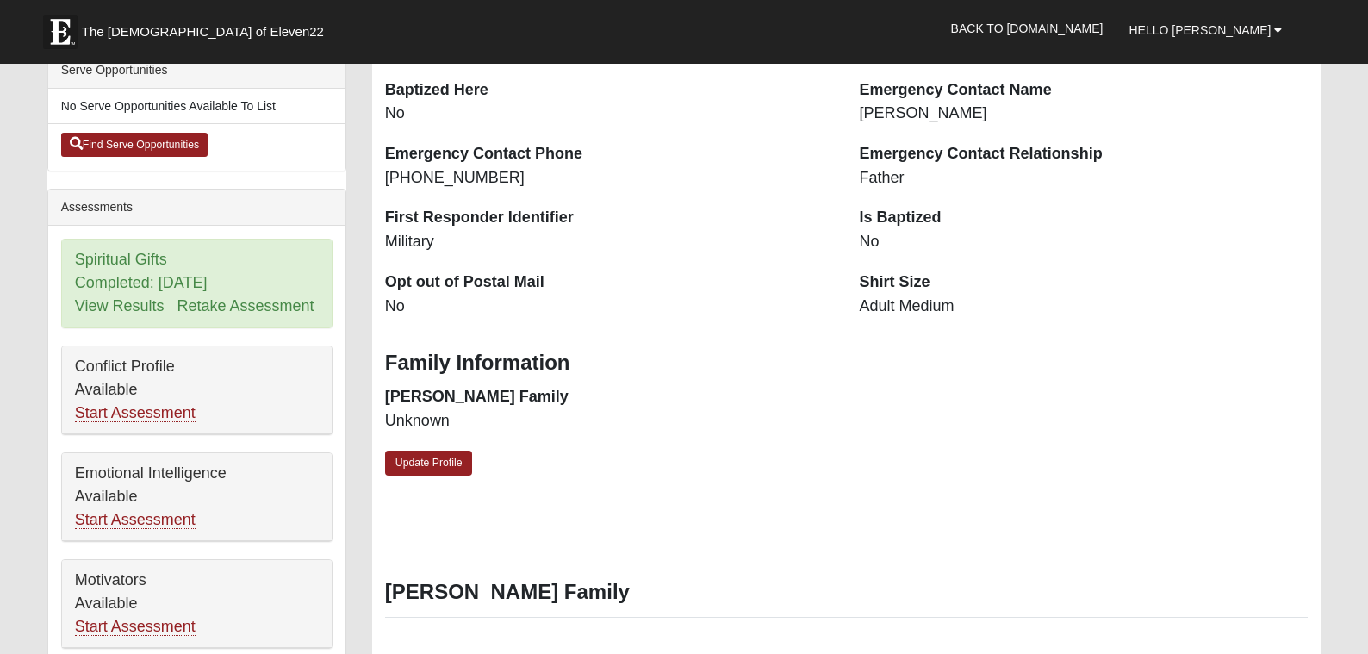
scroll to position [414, 0]
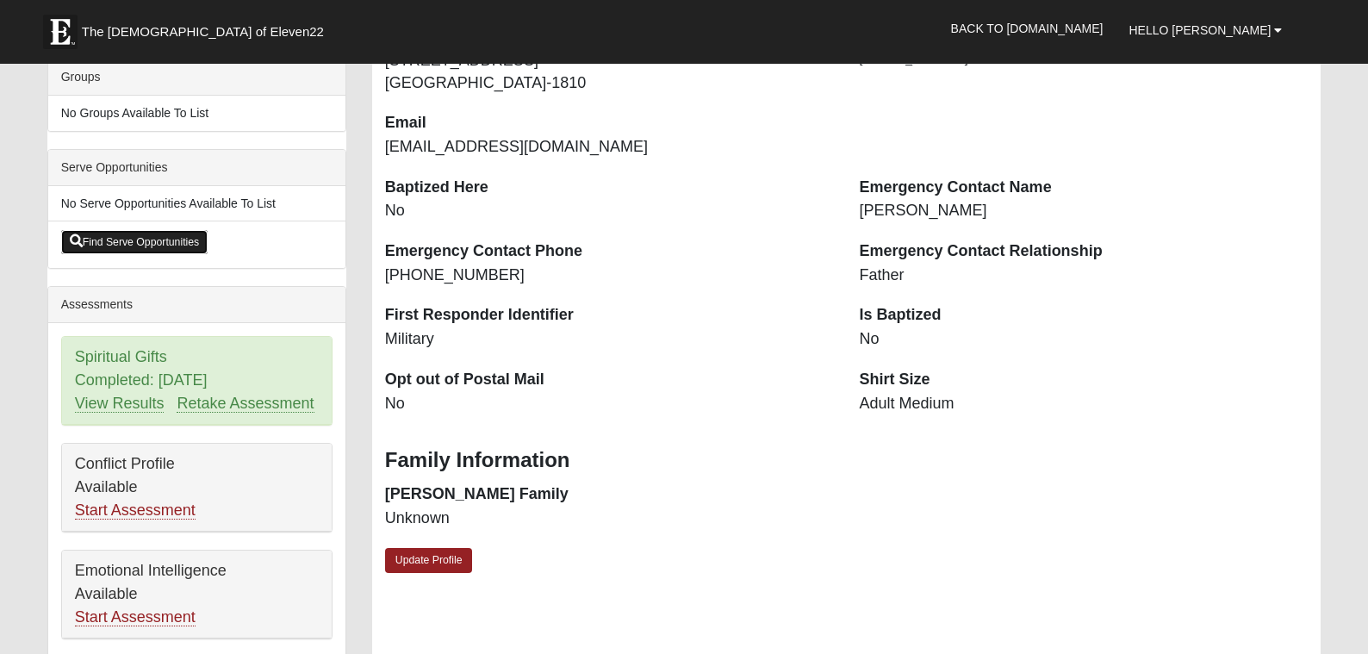
click at [179, 241] on link "Find Serve Opportunities" at bounding box center [134, 242] width 147 height 24
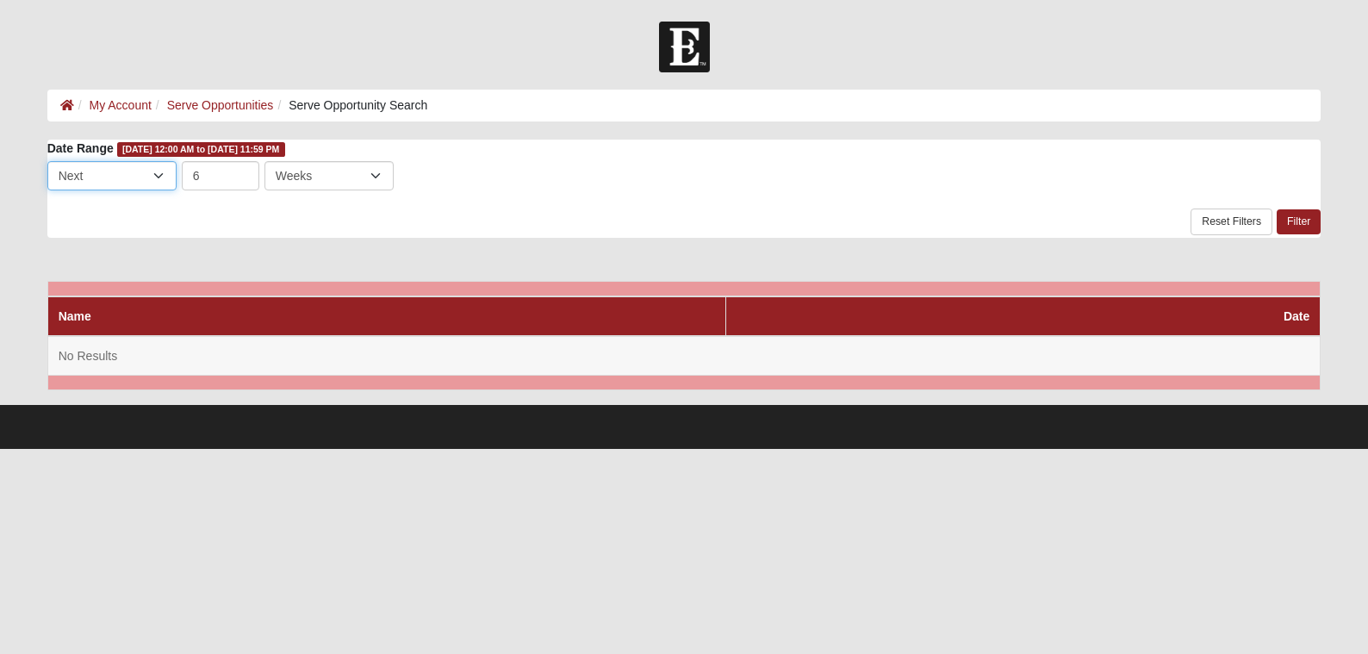
click at [106, 181] on select "Last Next" at bounding box center [111, 175] width 129 height 29
click at [1246, 225] on link "Reset Filters" at bounding box center [1232, 222] width 82 height 27
click at [219, 175] on input "6" at bounding box center [221, 175] width 78 height 29
type input "10"
click input "submit" at bounding box center [0, 0] width 0 height 0
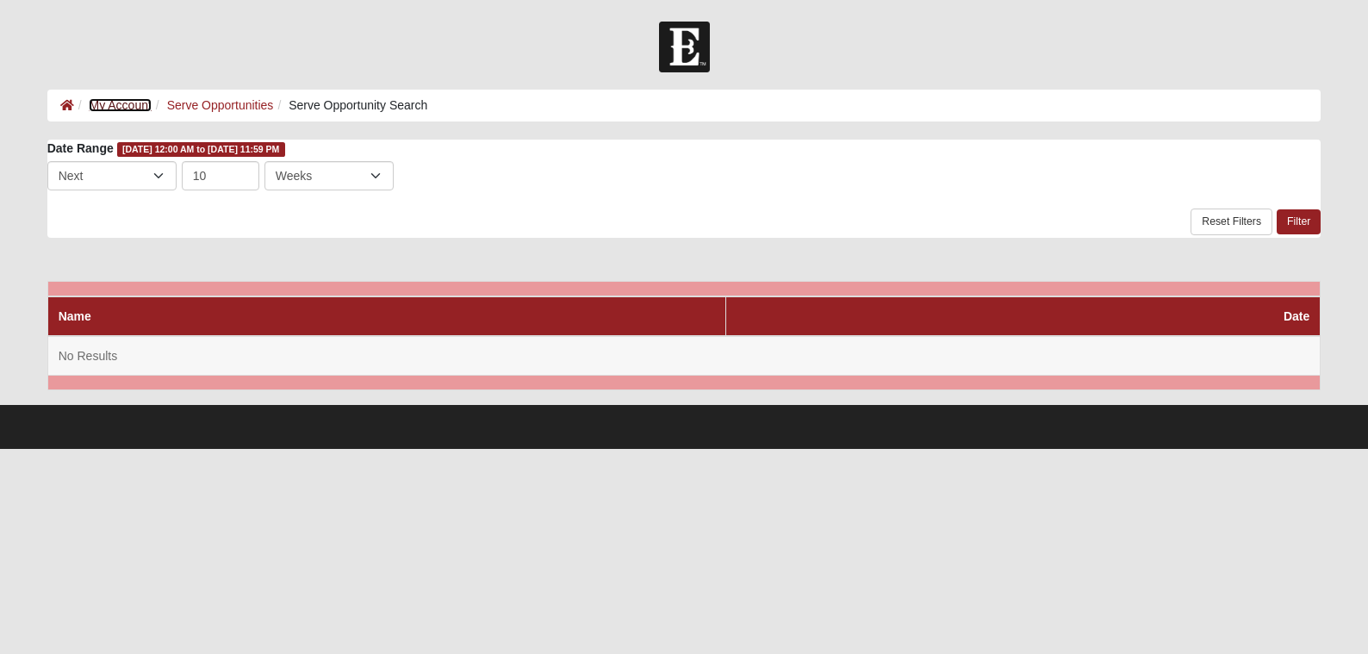
click at [97, 108] on link "My Account" at bounding box center [120, 105] width 62 height 14
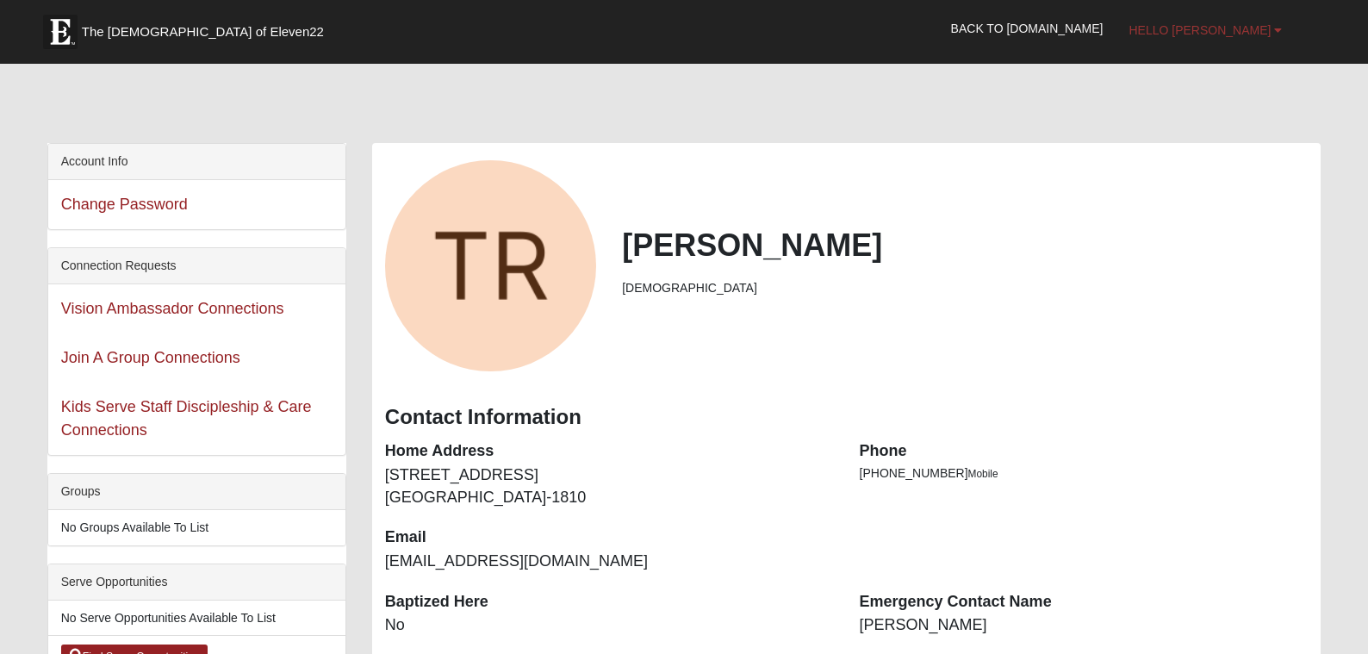
click at [1255, 34] on span "Hello [PERSON_NAME]" at bounding box center [1200, 30] width 142 height 14
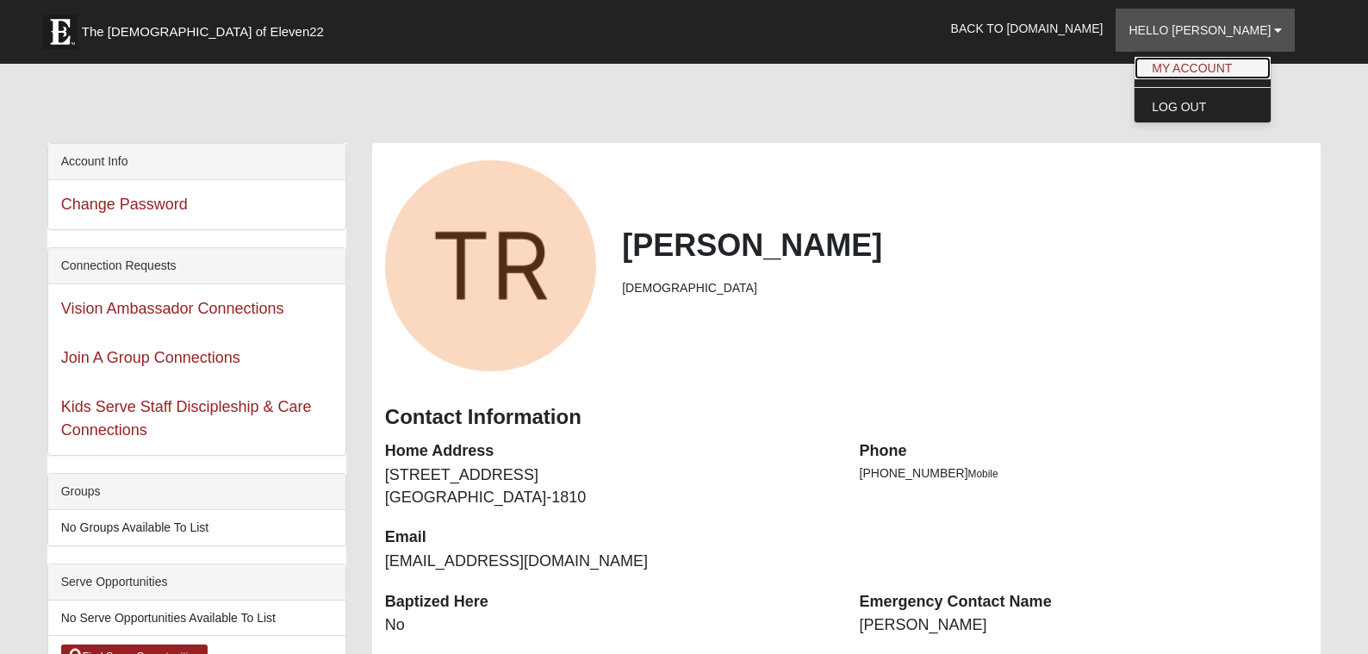
click at [1230, 65] on link "My Account" at bounding box center [1203, 68] width 136 height 22
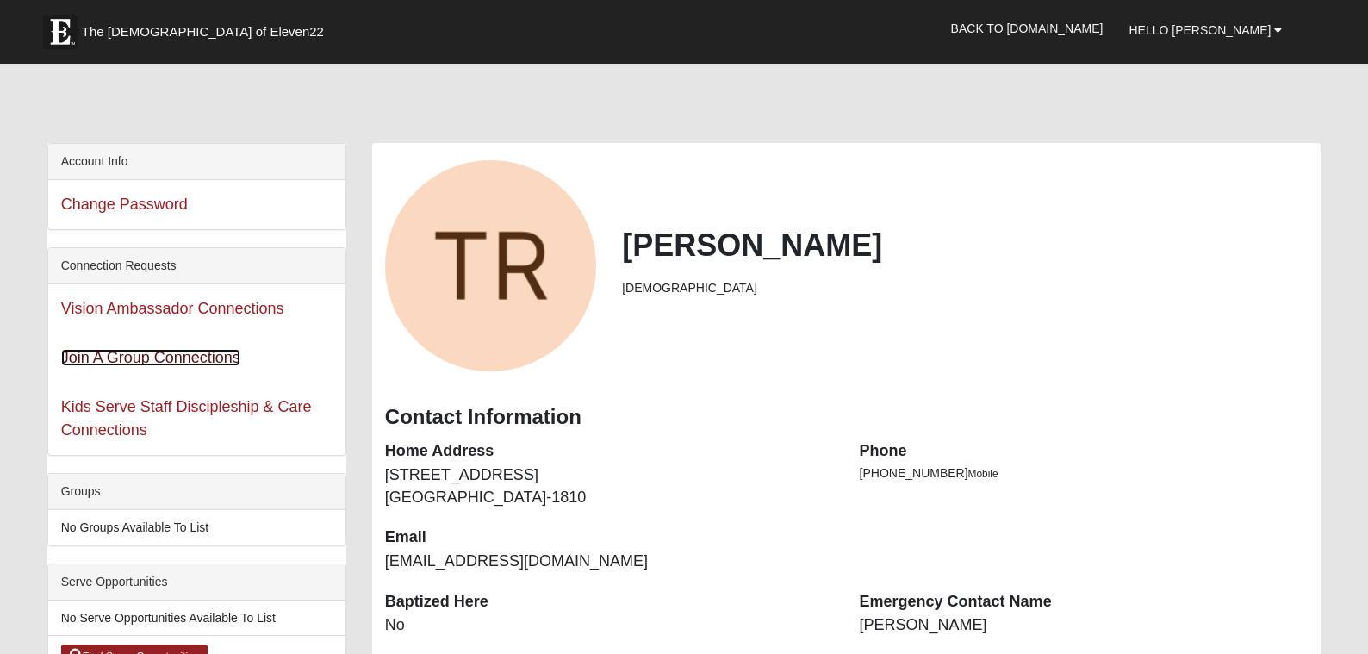
click at [154, 355] on link "Join A Group Connections" at bounding box center [150, 357] width 179 height 17
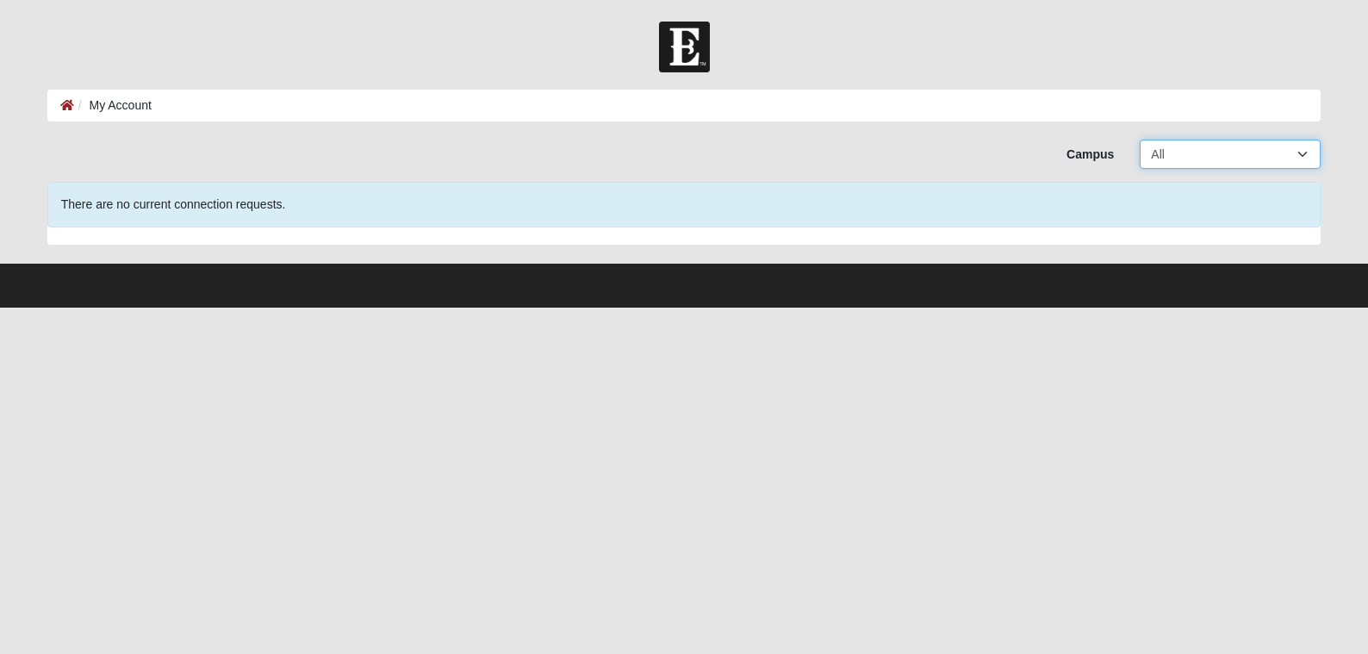
click at [1187, 158] on select "All Arlington Baymeadows Eleven22 Online Fleming Island Jesup Mandarin North Ja…" at bounding box center [1230, 154] width 181 height 29
select select "10"
click at [1140, 140] on select "All Arlington Baymeadows Eleven22 Online Fleming Island Jesup Mandarin North Ja…" at bounding box center [1230, 154] width 181 height 29
click at [1223, 139] on div at bounding box center [684, 139] width 1300 height 1
click at [1211, 159] on select "All Arlington Baymeadows Eleven22 Online Fleming Island Jesup Mandarin North Ja…" at bounding box center [1230, 154] width 181 height 29
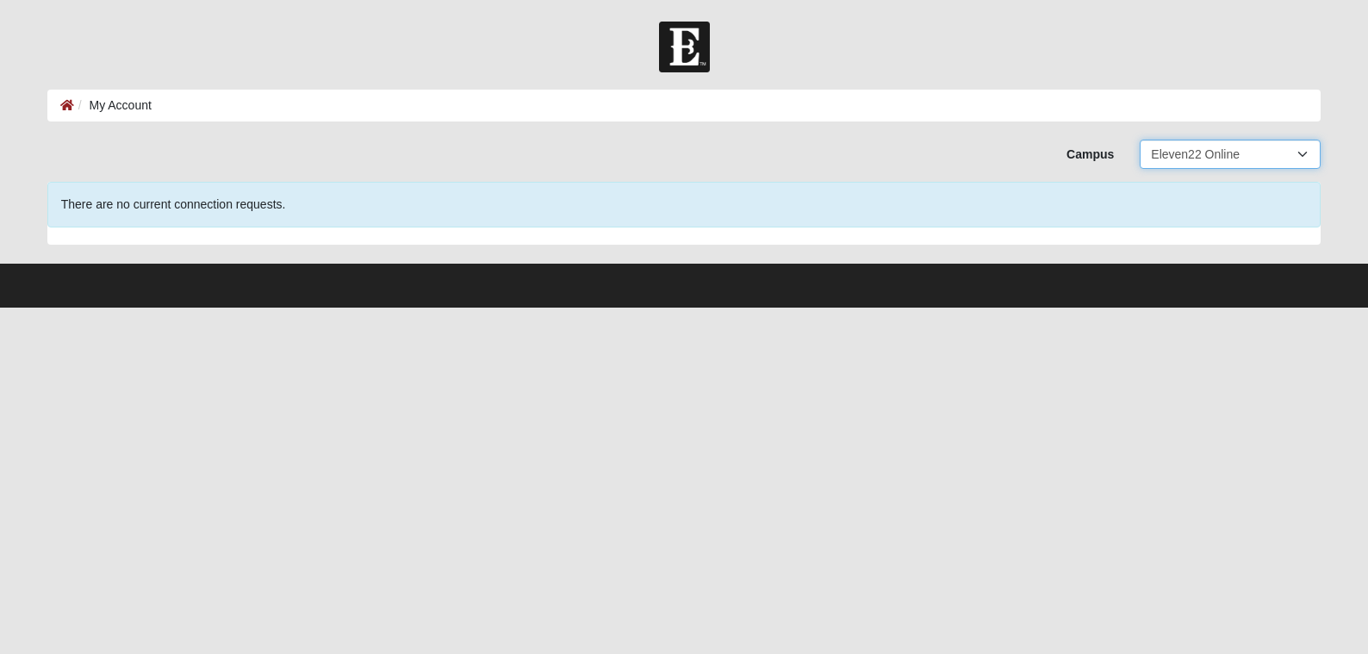
select select "5"
click at [1140, 140] on select "All Arlington Baymeadows Eleven22 Online Fleming Island Jesup Mandarin North Ja…" at bounding box center [1230, 154] width 181 height 29
click at [1194, 160] on select "All Arlington Baymeadows Eleven22 Online Fleming Island Jesup Mandarin North Ja…" at bounding box center [1230, 154] width 181 height 29
select select
click at [1140, 140] on select "All Arlington Baymeadows Eleven22 Online Fleming Island Jesup Mandarin North Ja…" at bounding box center [1230, 154] width 181 height 29
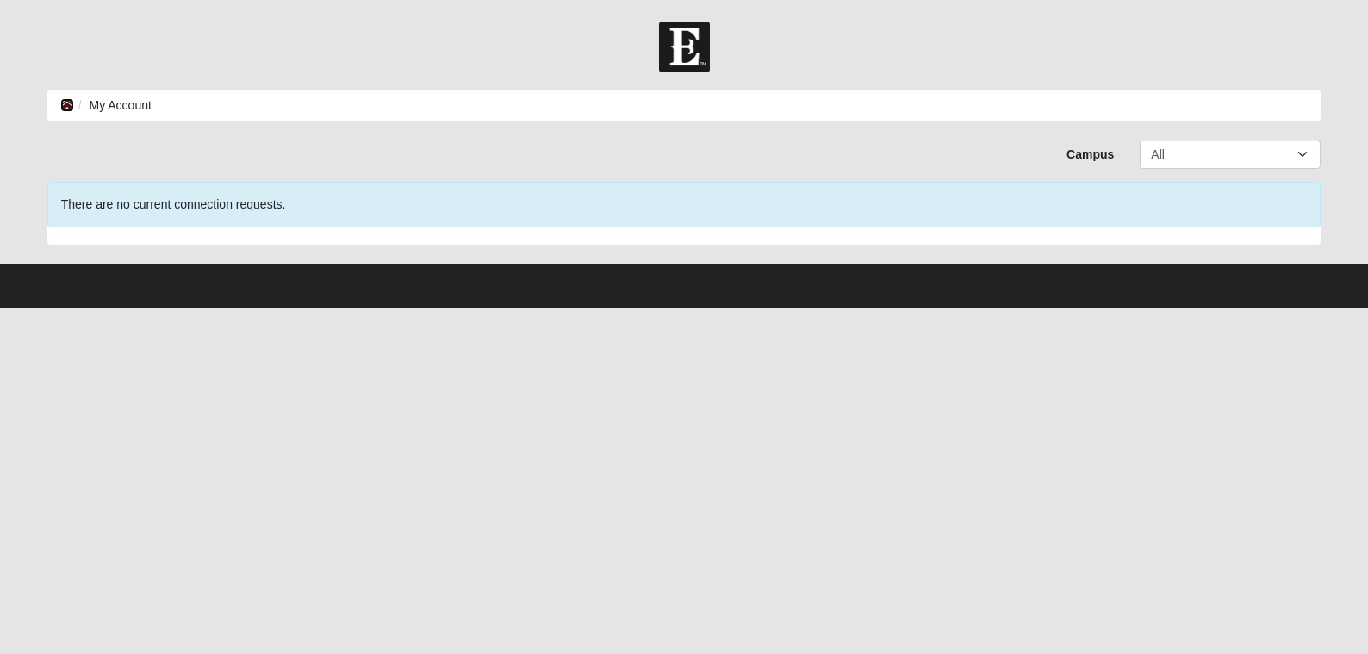
click at [65, 100] on icon at bounding box center [67, 105] width 14 height 12
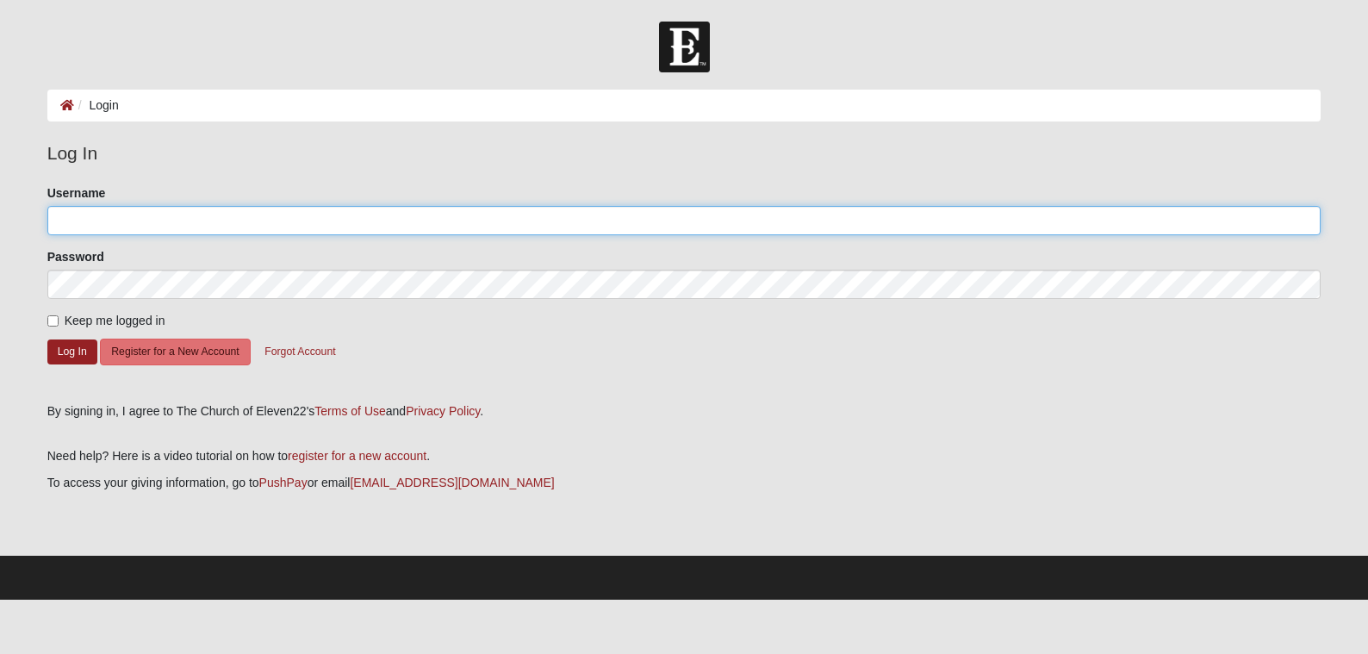
click at [79, 222] on input "Username" at bounding box center [684, 220] width 1274 height 29
type input "taylornr18"
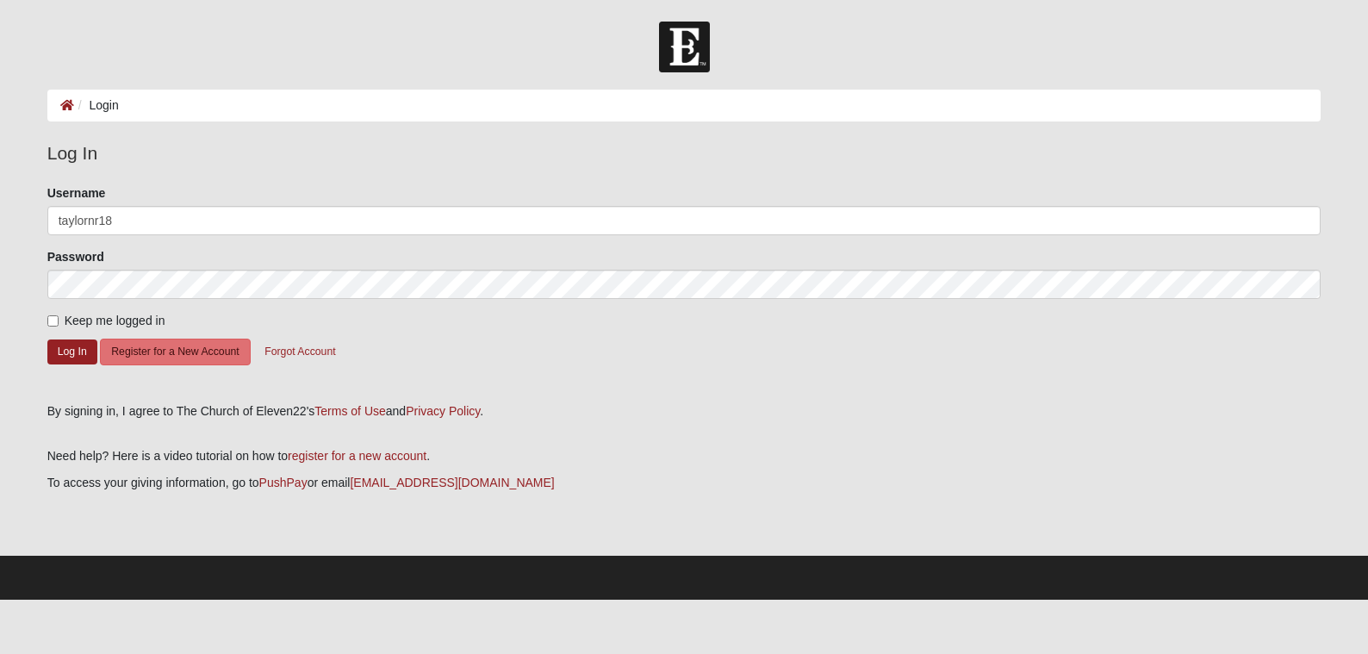
click at [46, 324] on div "Please correct the following: Username taylornr18 Password Keep me logged in Lo…" at bounding box center [684, 287] width 1300 height 207
click at [53, 322] on input "Keep me logged in" at bounding box center [52, 320] width 11 height 11
checkbox input "true"
click at [73, 360] on button "Log In" at bounding box center [72, 351] width 50 height 25
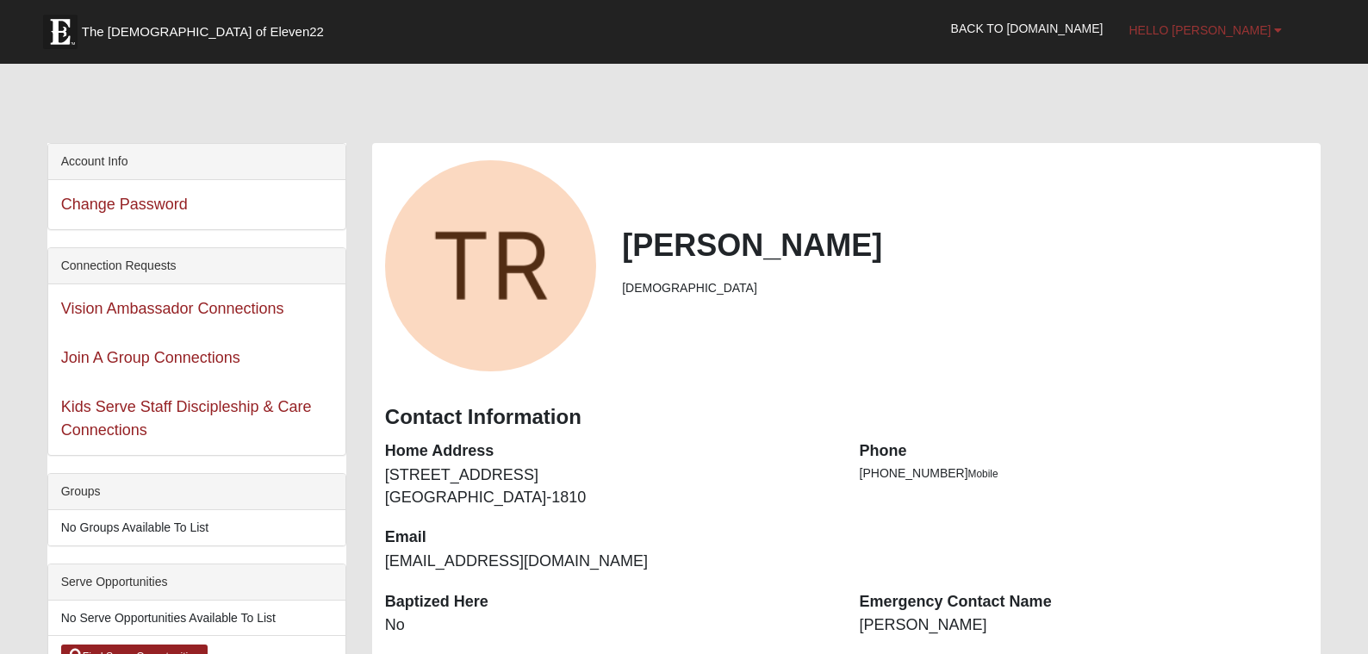
click at [1270, 33] on span "Hello [PERSON_NAME]" at bounding box center [1200, 30] width 142 height 14
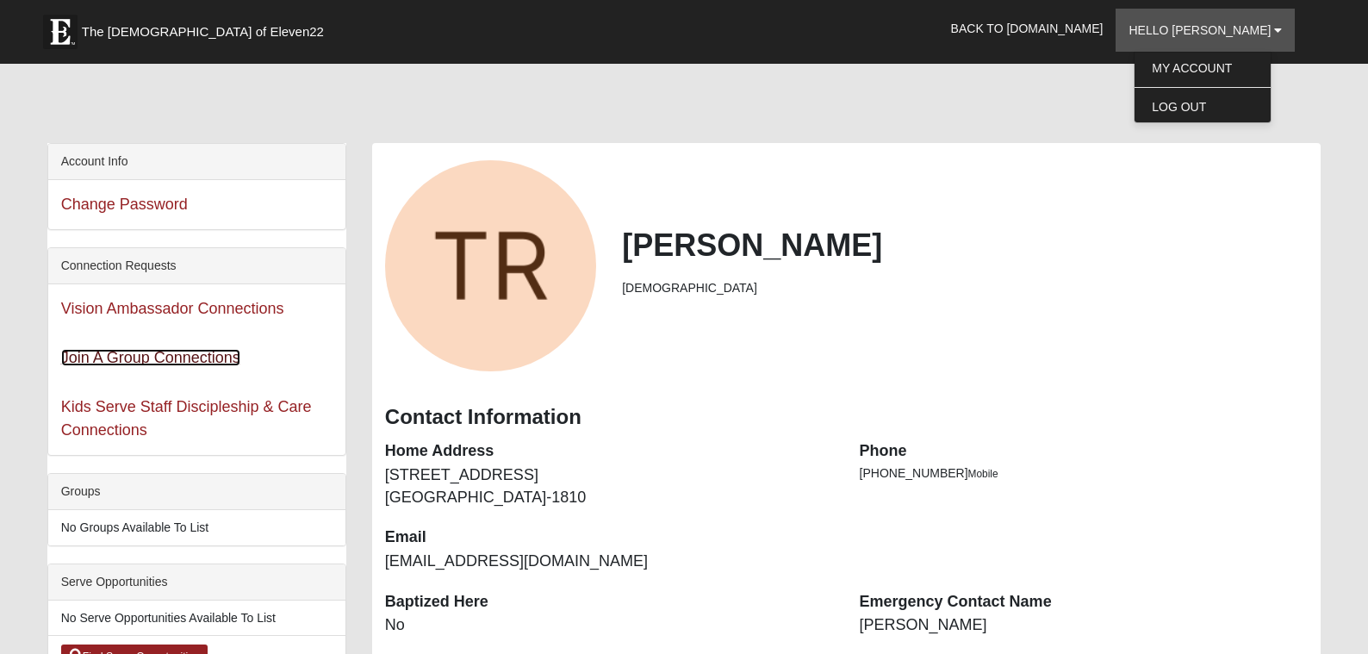
click at [179, 364] on link "Join A Group Connections" at bounding box center [150, 357] width 179 height 17
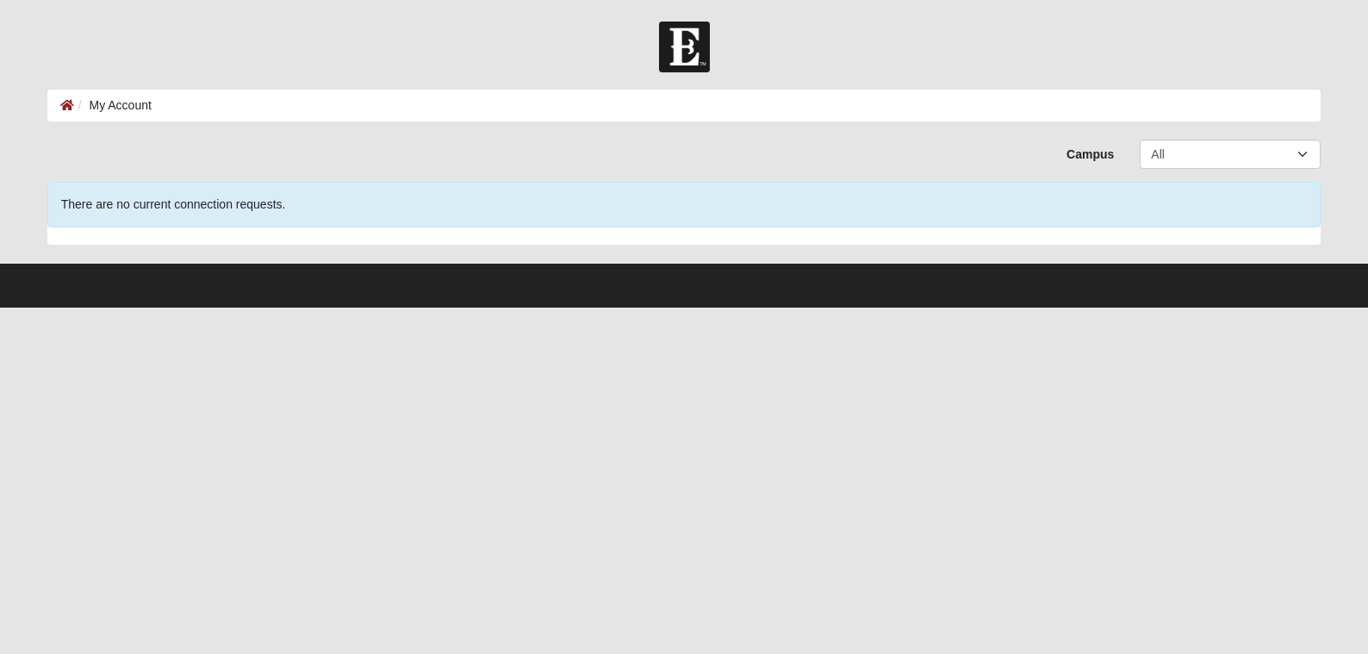
click at [307, 226] on div "There are no current connection requests." at bounding box center [684, 205] width 1274 height 46
click at [1225, 133] on main "Join a Group Connections (2) My Account Error Campus All [GEOGRAPHIC_DATA] Elev…" at bounding box center [684, 177] width 1300 height 174
click at [1218, 146] on select "All Arlington Baymeadows Eleven22 Online [PERSON_NAME][GEOGRAPHIC_DATA] Jesup […" at bounding box center [1230, 154] width 181 height 29
click at [1140, 140] on select "All Arlington Baymeadows Eleven22 Online [PERSON_NAME][GEOGRAPHIC_DATA] Jesup […" at bounding box center [1230, 154] width 181 height 29
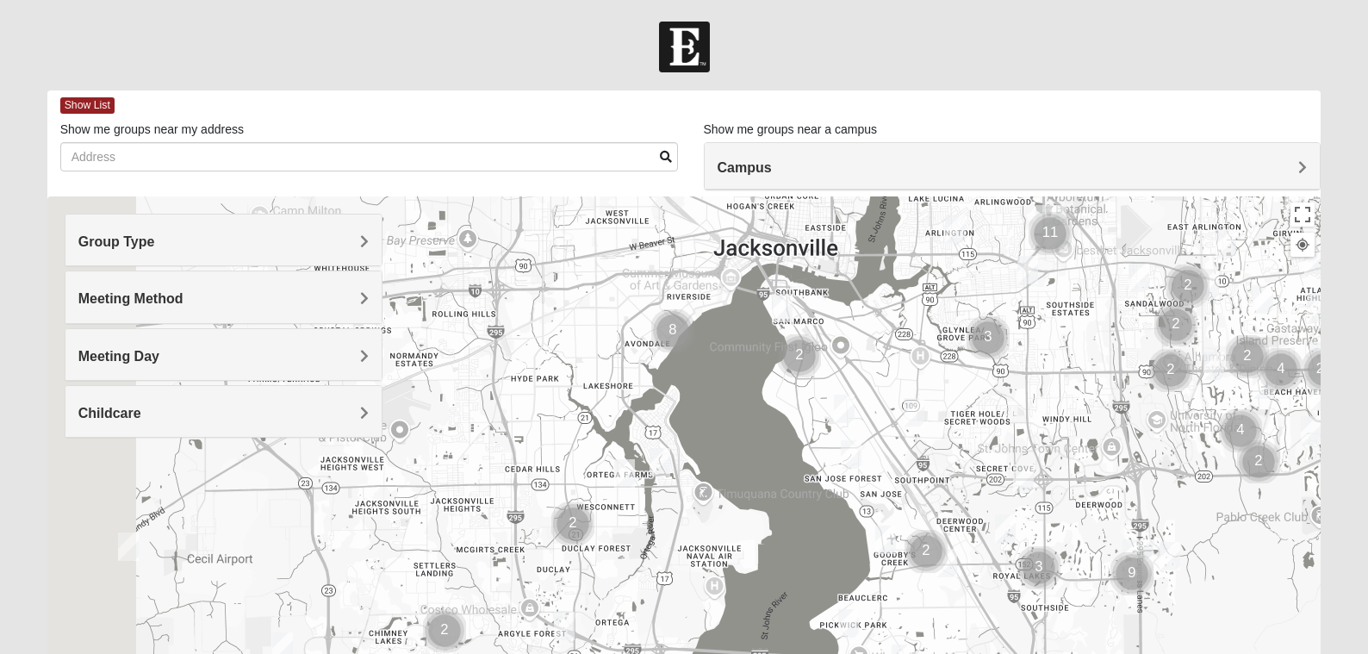
drag, startPoint x: 268, startPoint y: 529, endPoint x: 984, endPoint y: 351, distance: 737.9
click at [983, 352] on div at bounding box center [684, 540] width 1274 height 689
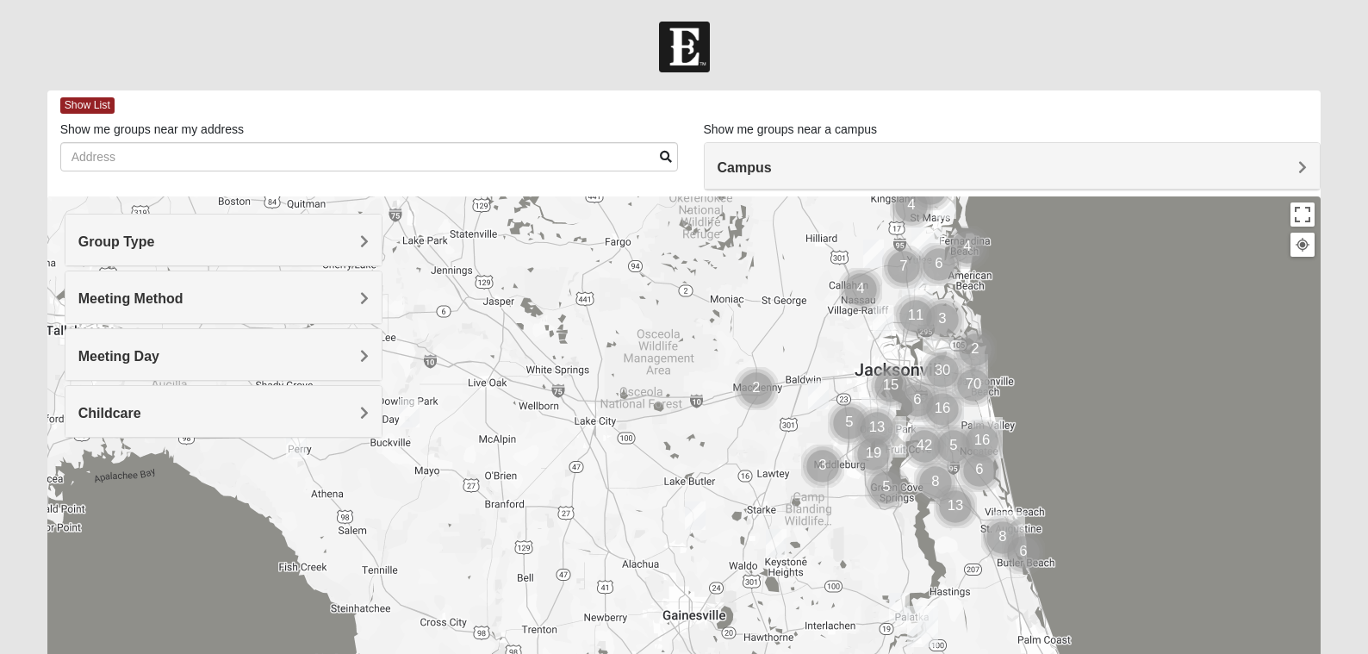
click at [1167, 161] on h4 "Campus" at bounding box center [1013, 167] width 590 height 16
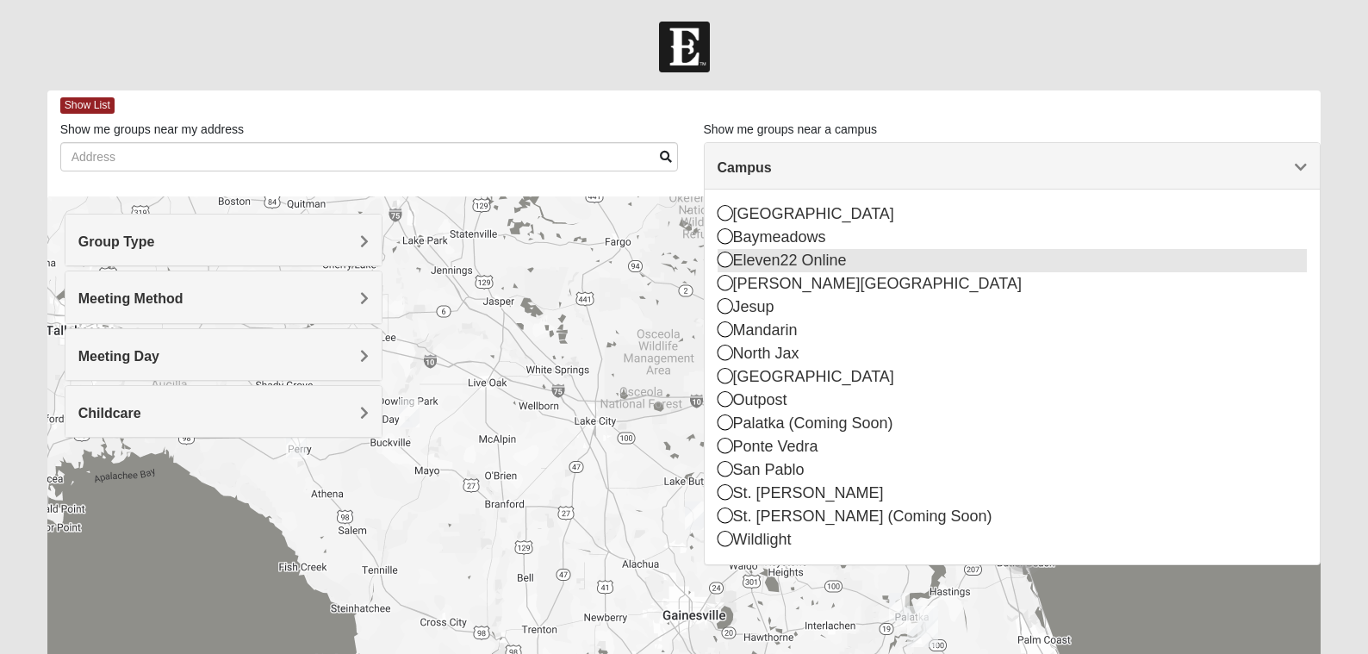
click at [902, 255] on div "Eleven22 Online" at bounding box center [1013, 260] width 590 height 23
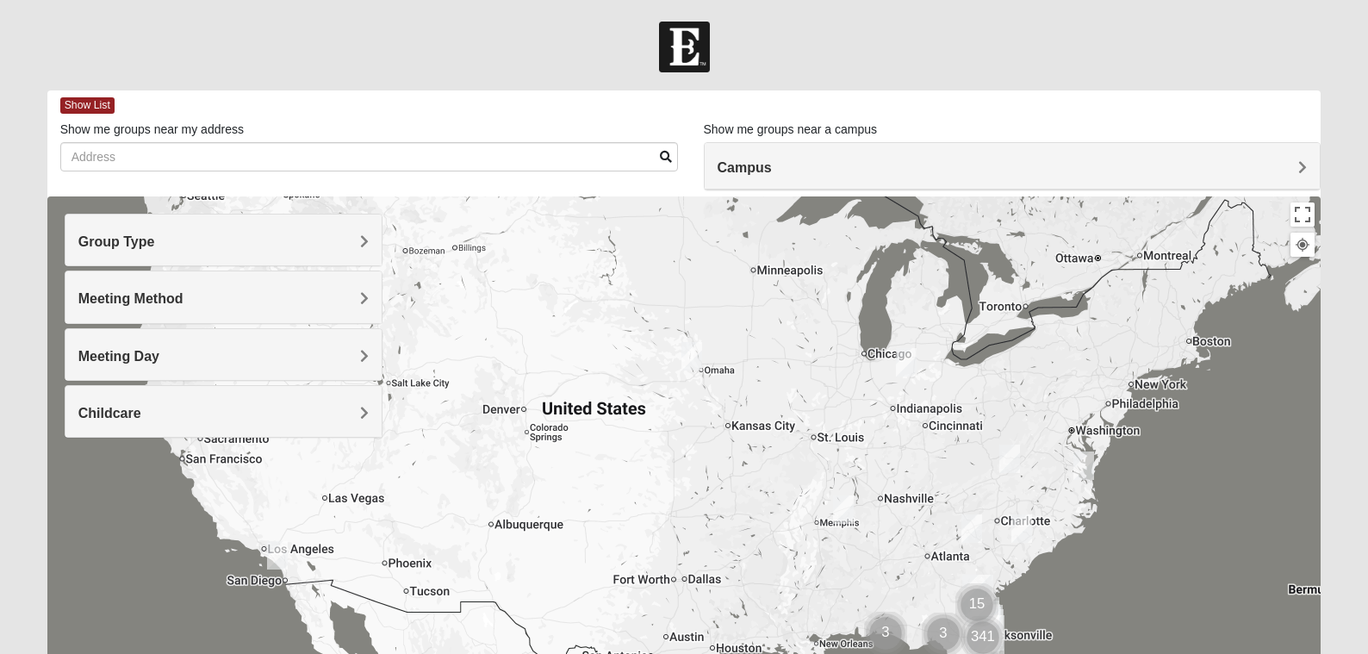
click at [209, 306] on h4 "Meeting Method" at bounding box center [223, 298] width 291 height 16
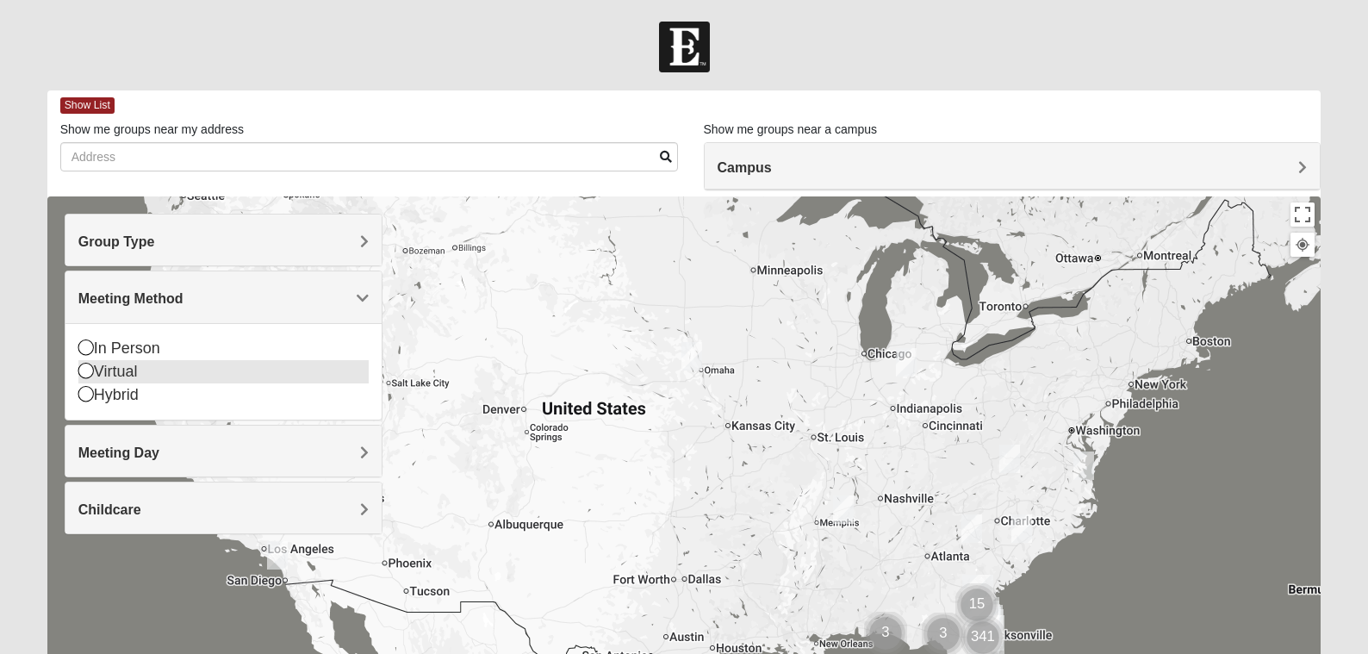
click at [127, 377] on div "Virtual" at bounding box center [223, 371] width 291 height 23
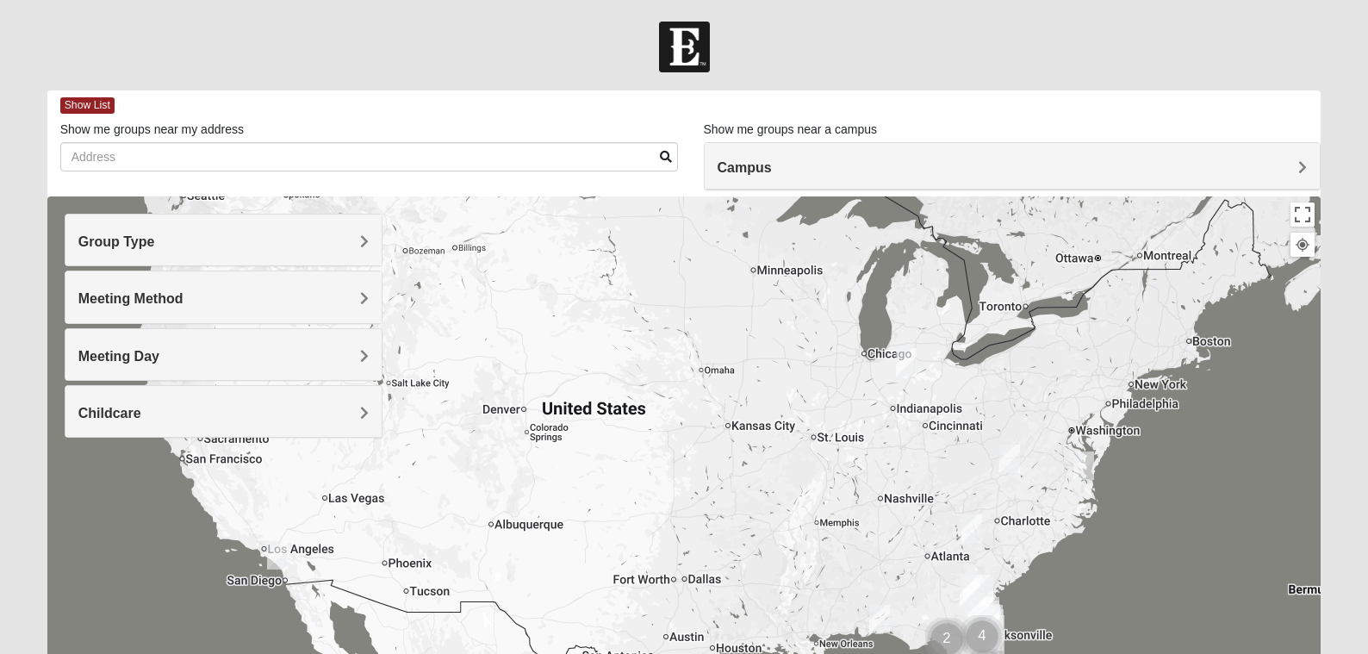
click at [1099, 165] on h4 "Campus" at bounding box center [1013, 167] width 590 height 16
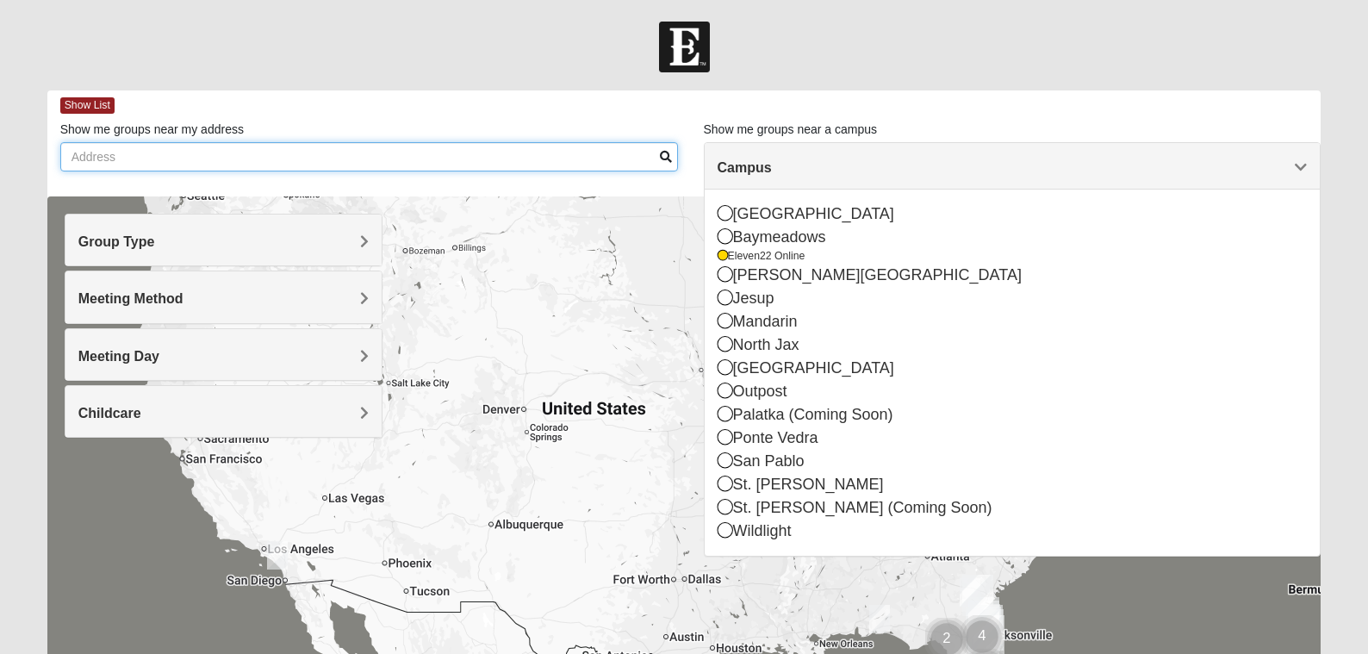
click at [557, 165] on input "Show me groups near my address" at bounding box center [369, 156] width 618 height 29
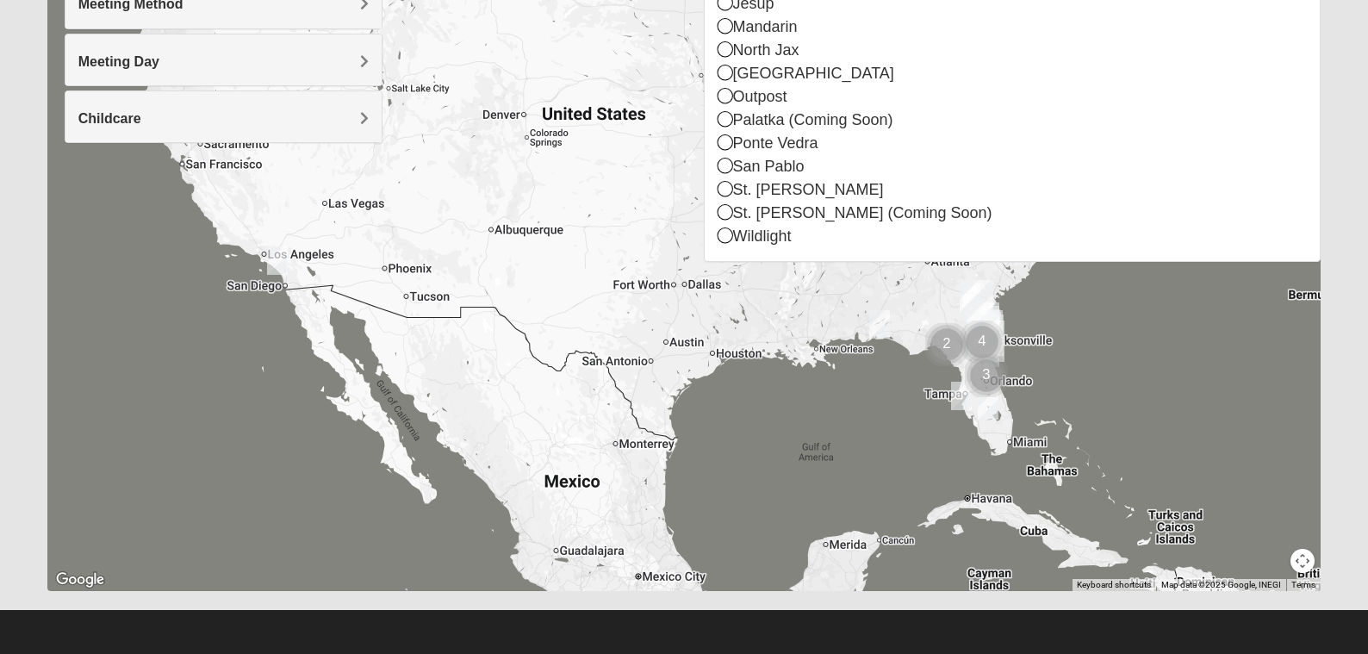
click at [987, 406] on img "Online Womens Seiler 33471" at bounding box center [988, 405] width 21 height 28
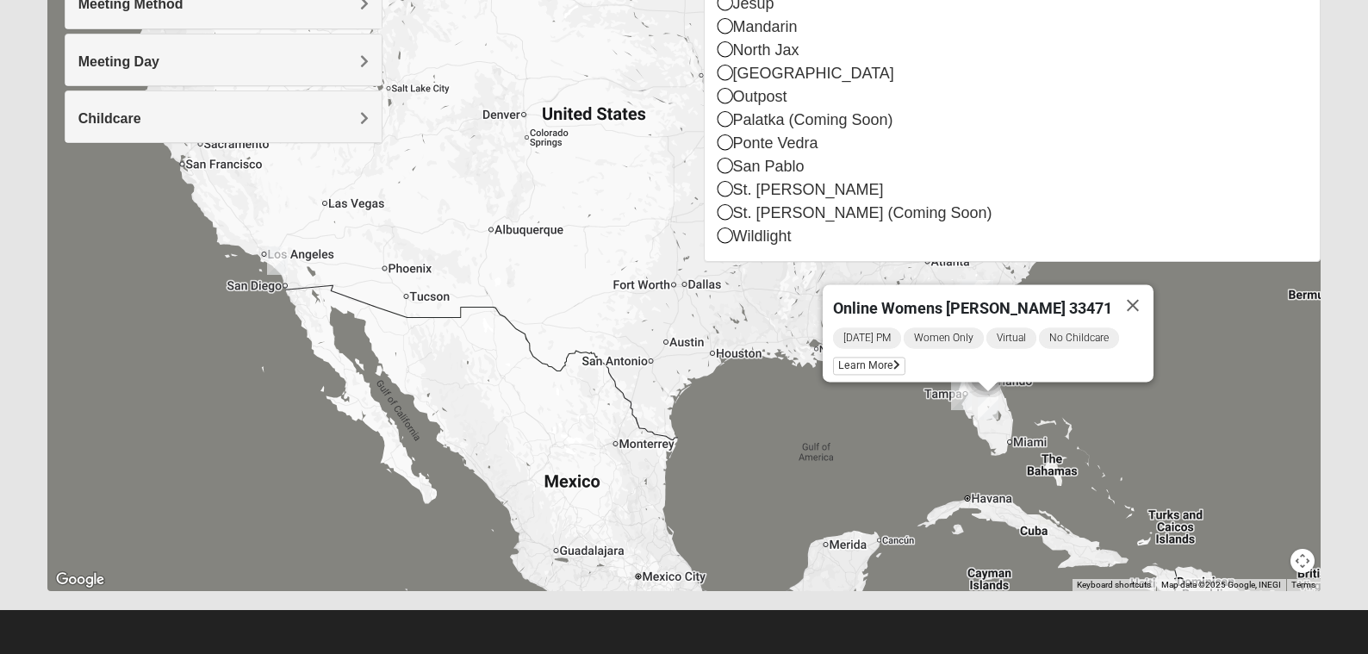
click at [939, 396] on div "Online Womens Seiler 33471 Friday PM Women Only Virtual No Childcare Learn More" at bounding box center [684, 246] width 1274 height 689
click at [960, 392] on img "Online Mixed Wildermuth" at bounding box center [961, 396] width 21 height 28
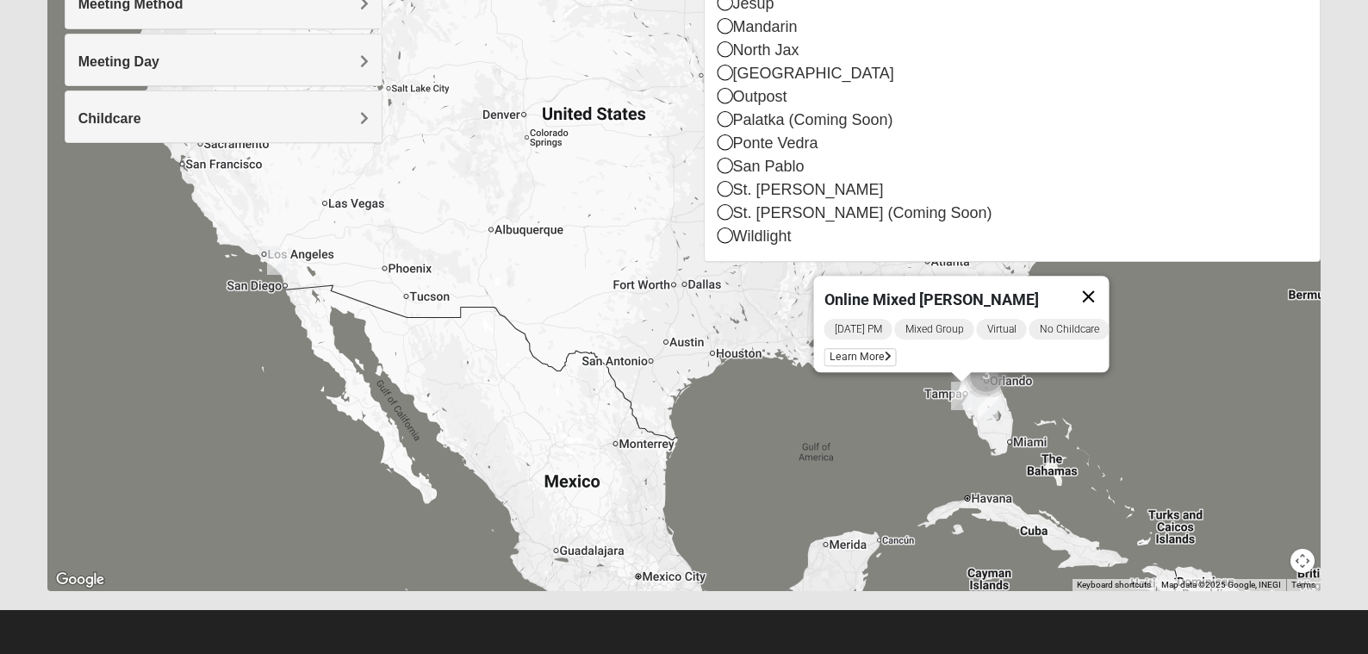
click at [1096, 288] on button "Close" at bounding box center [1088, 296] width 41 height 41
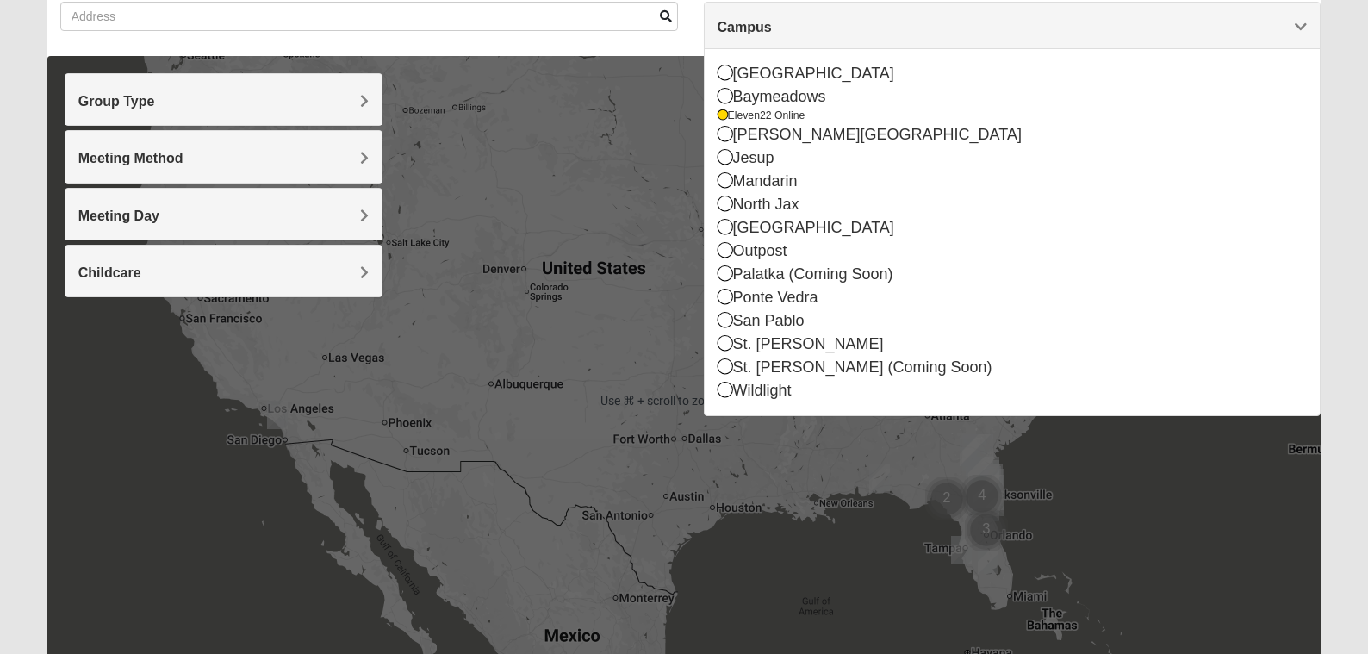
scroll to position [0, 0]
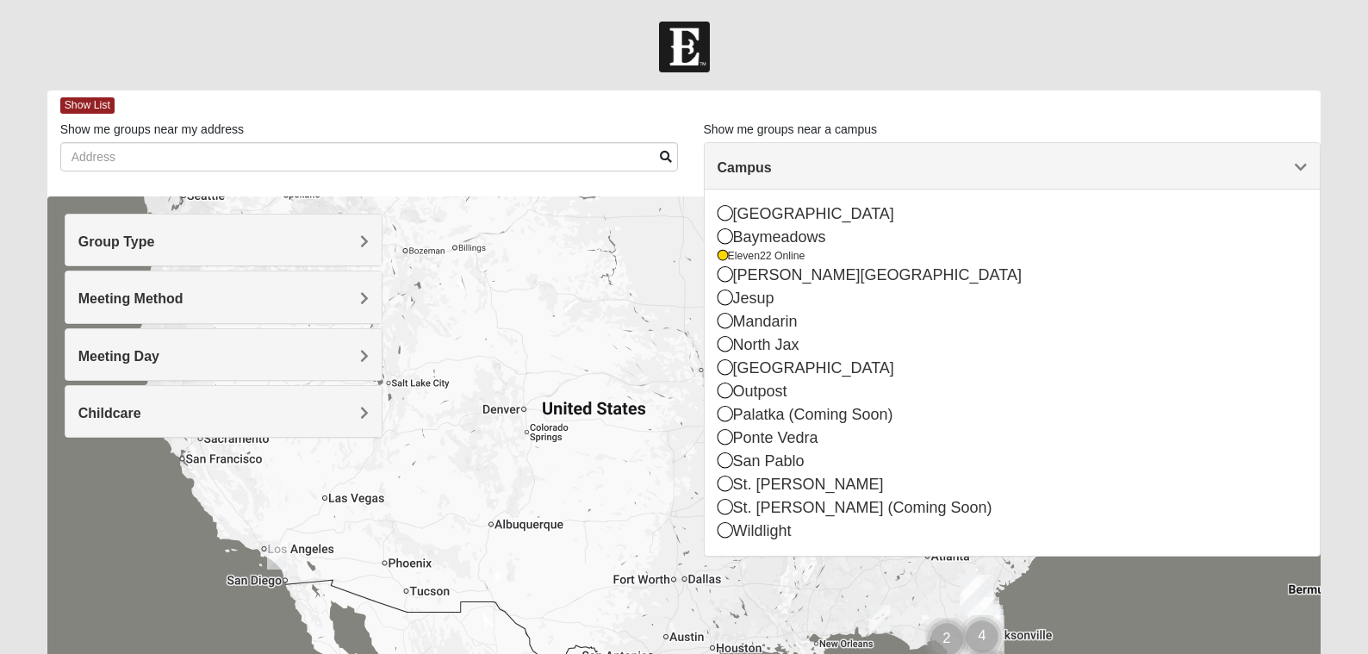
click at [1111, 32] on div at bounding box center [684, 47] width 1368 height 51
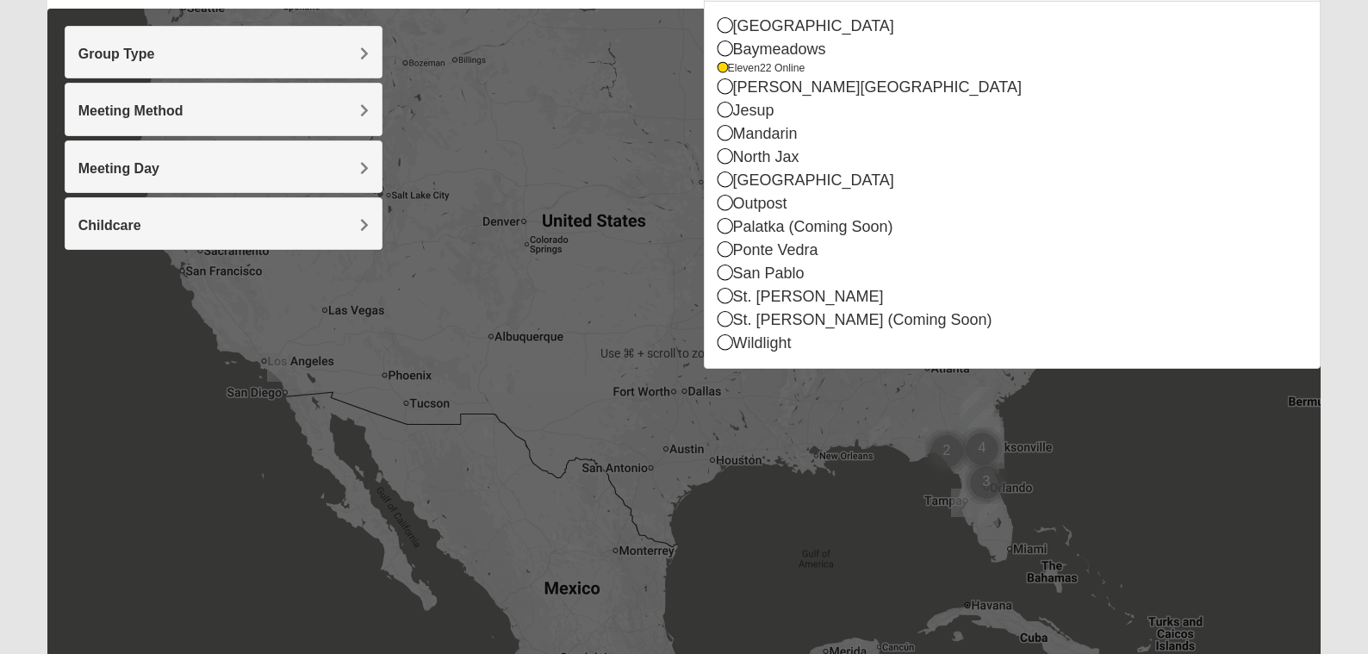
scroll to position [143, 0]
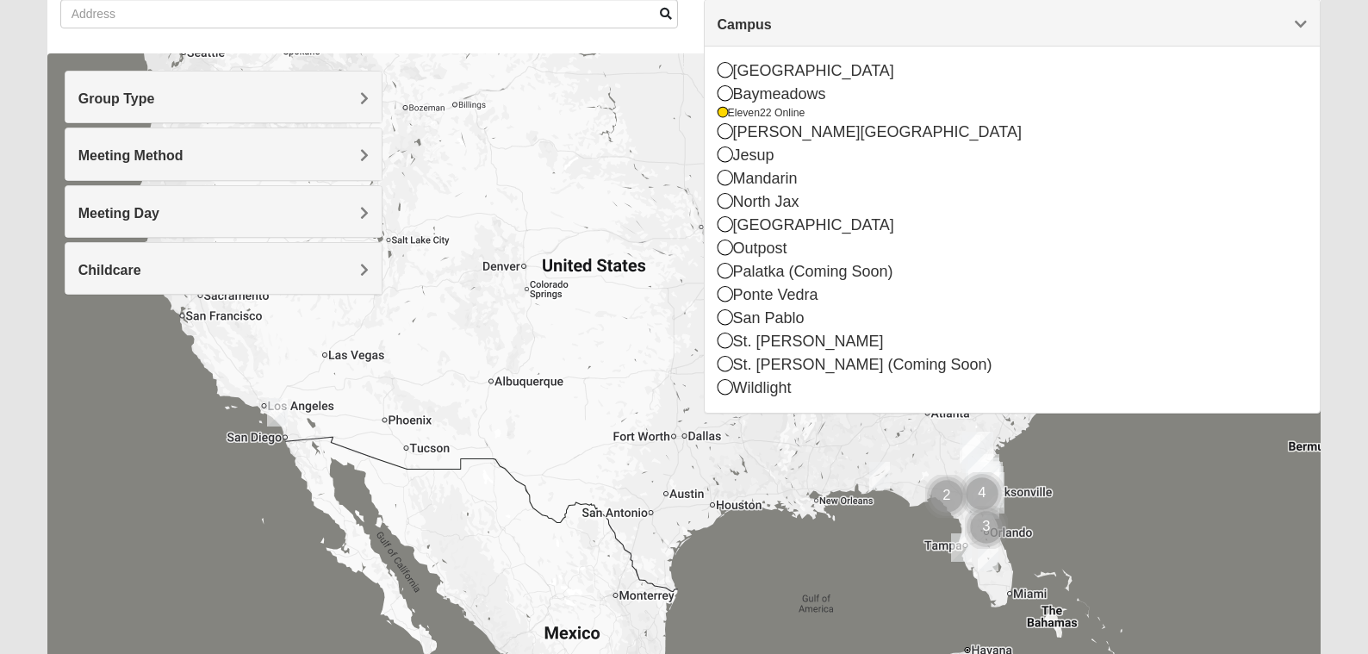
click at [772, 26] on span "Campus" at bounding box center [745, 24] width 54 height 15
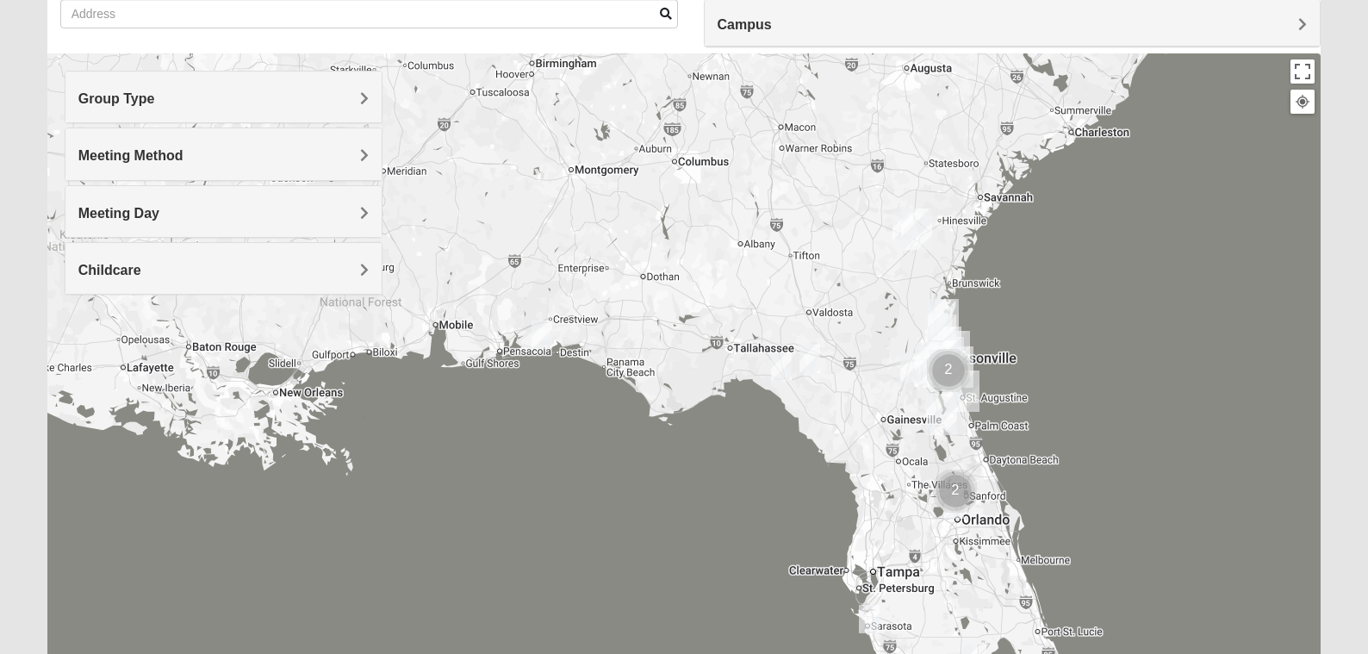
drag, startPoint x: 936, startPoint y: 539, endPoint x: 716, endPoint y: 532, distance: 219.8
click at [719, 532] on div at bounding box center [684, 397] width 1274 height 689
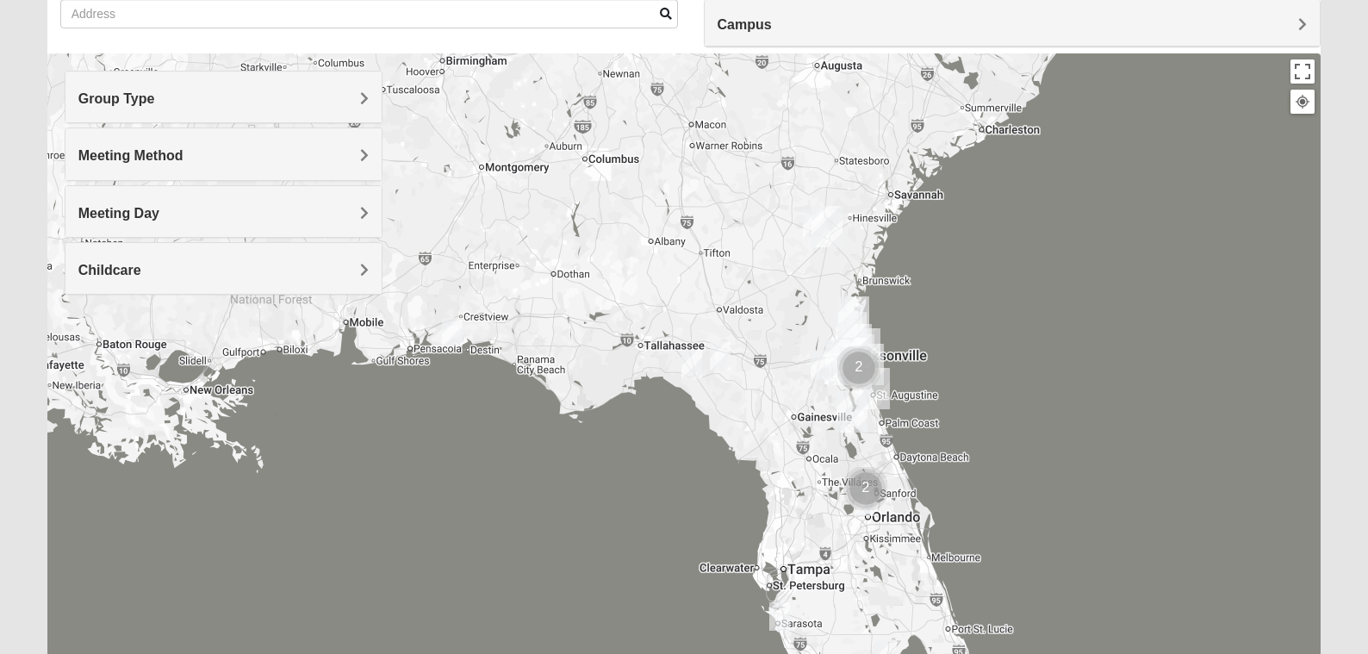
click at [853, 410] on img "Palatka (Coming Soon)" at bounding box center [852, 411] width 31 height 41
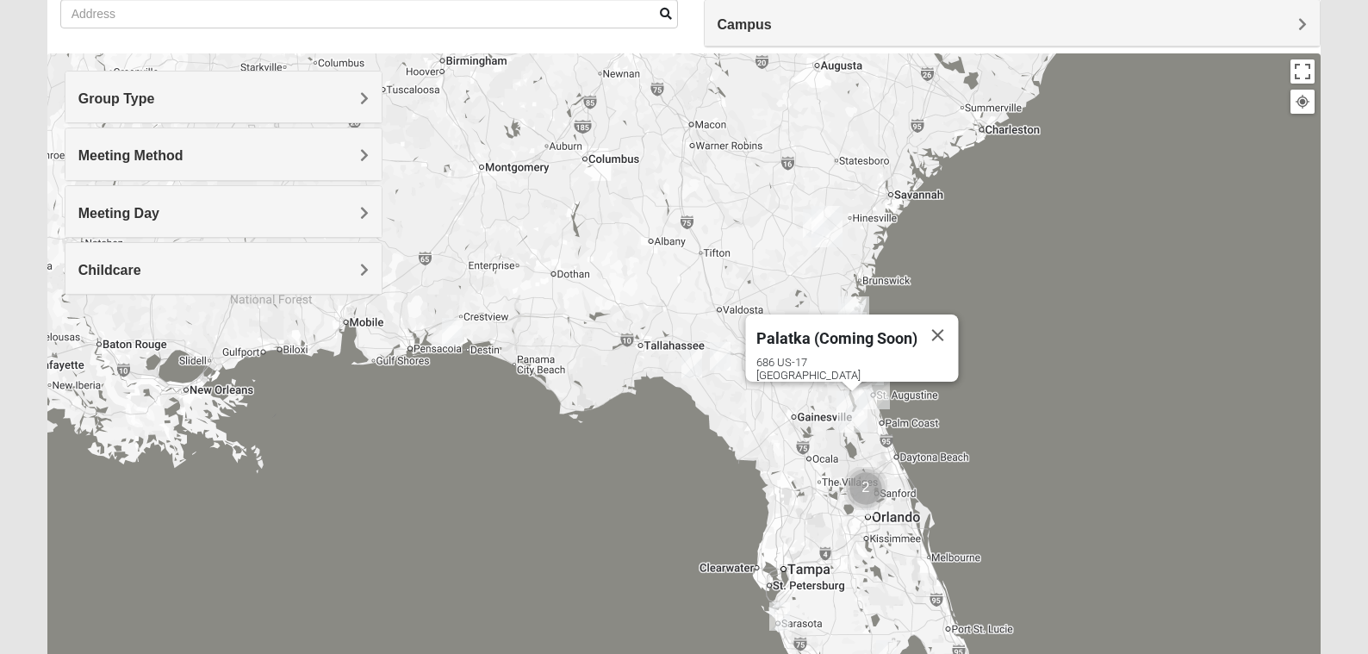
click at [879, 389] on img "Cluster of 2 groups" at bounding box center [858, 367] width 43 height 43
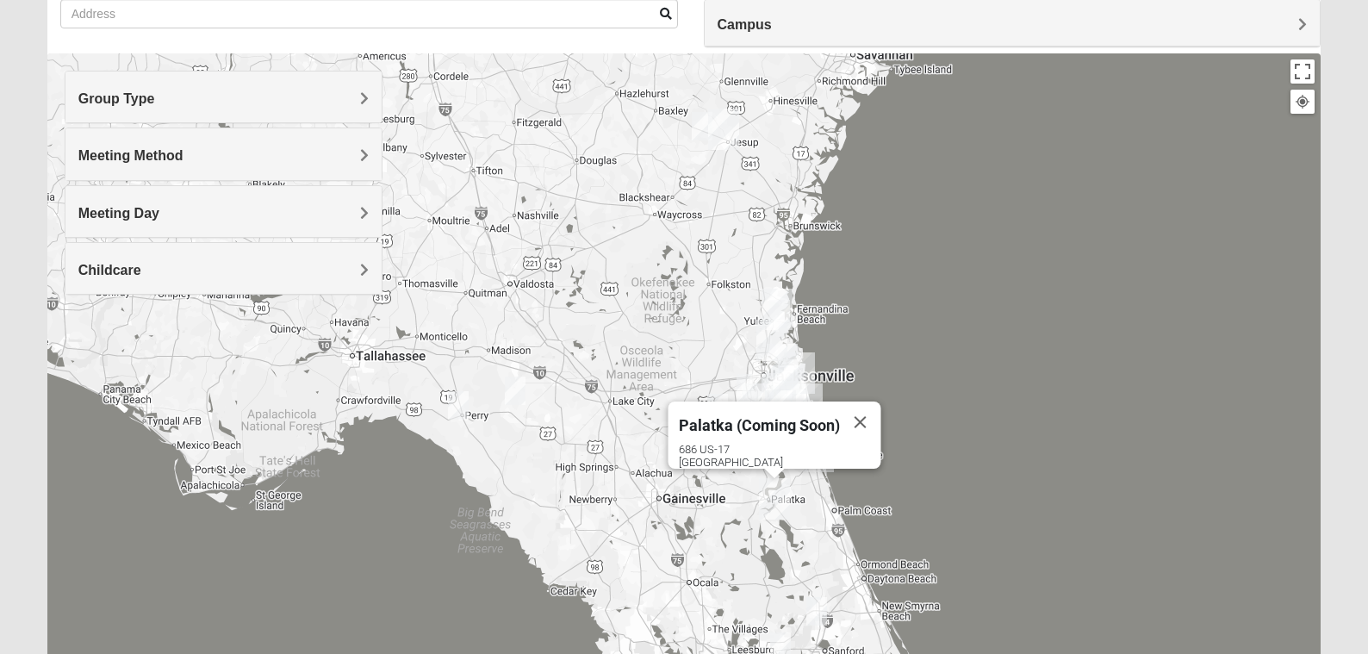
click at [782, 292] on img "Wildlight" at bounding box center [777, 309] width 31 height 41
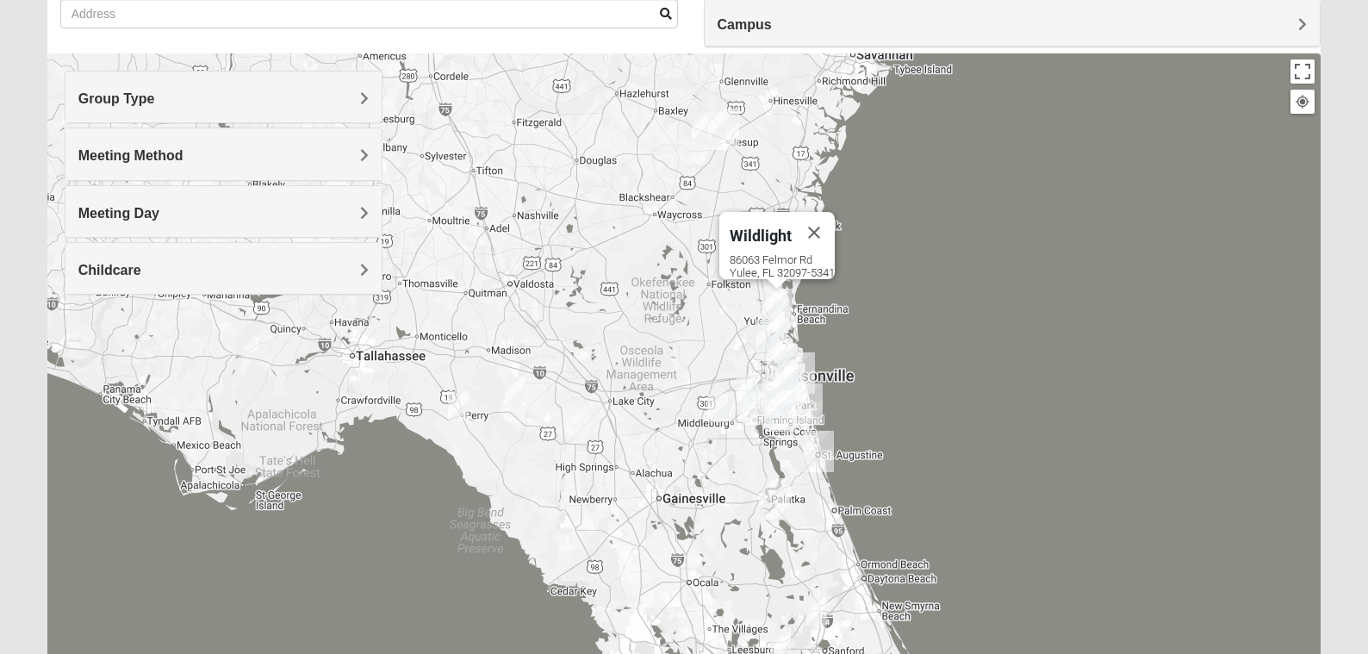
click at [760, 341] on img "North Jax" at bounding box center [771, 340] width 31 height 41
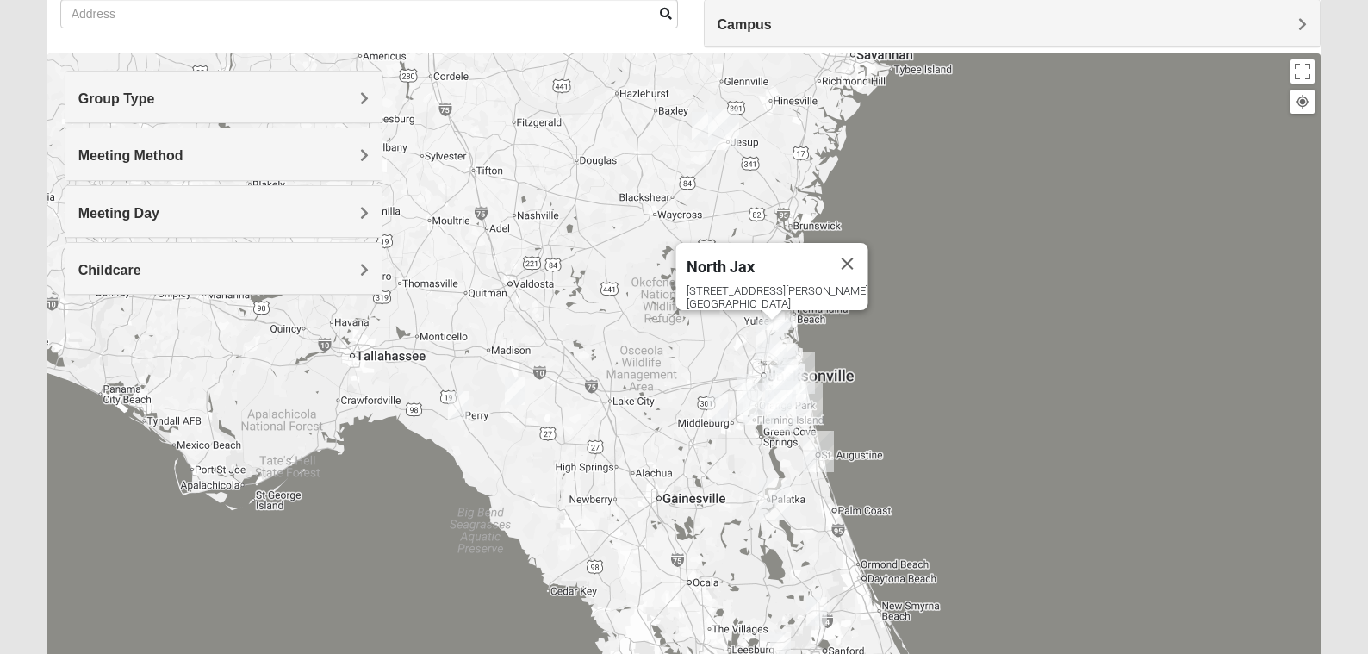
click at [775, 494] on img "Palatka (Coming Soon)" at bounding box center [774, 498] width 31 height 41
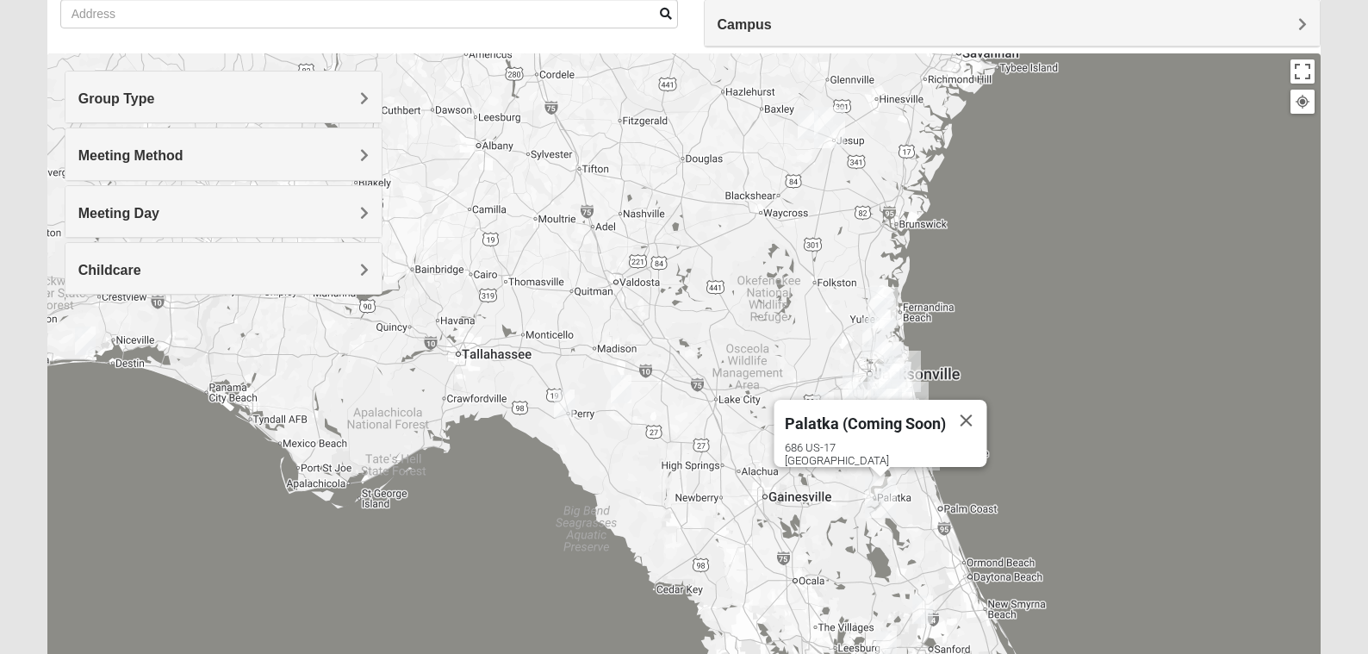
drag, startPoint x: 635, startPoint y: 519, endPoint x: 744, endPoint y: 514, distance: 109.5
click at [744, 514] on div "Palatka (Coming Soon) 686 US-17 San Mateo, FL 32187" at bounding box center [684, 397] width 1274 height 689
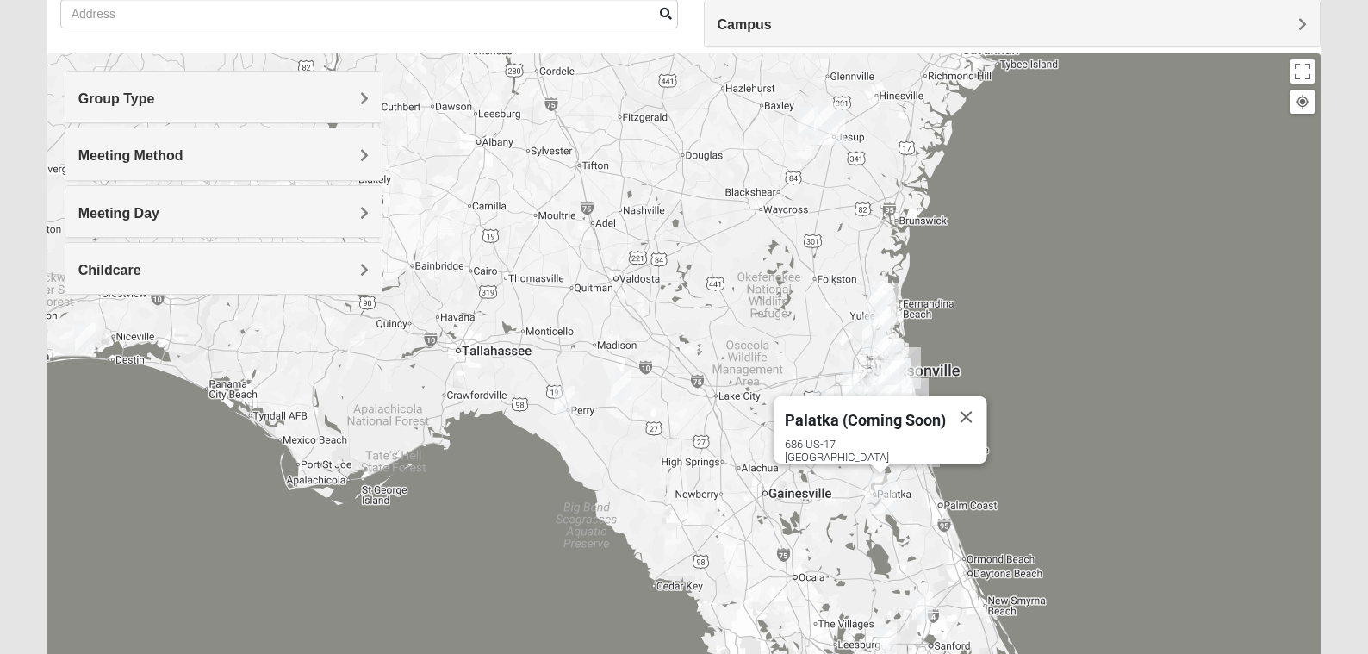
click at [625, 387] on img "Online Womens Freeman 32060" at bounding box center [621, 385] width 21 height 28
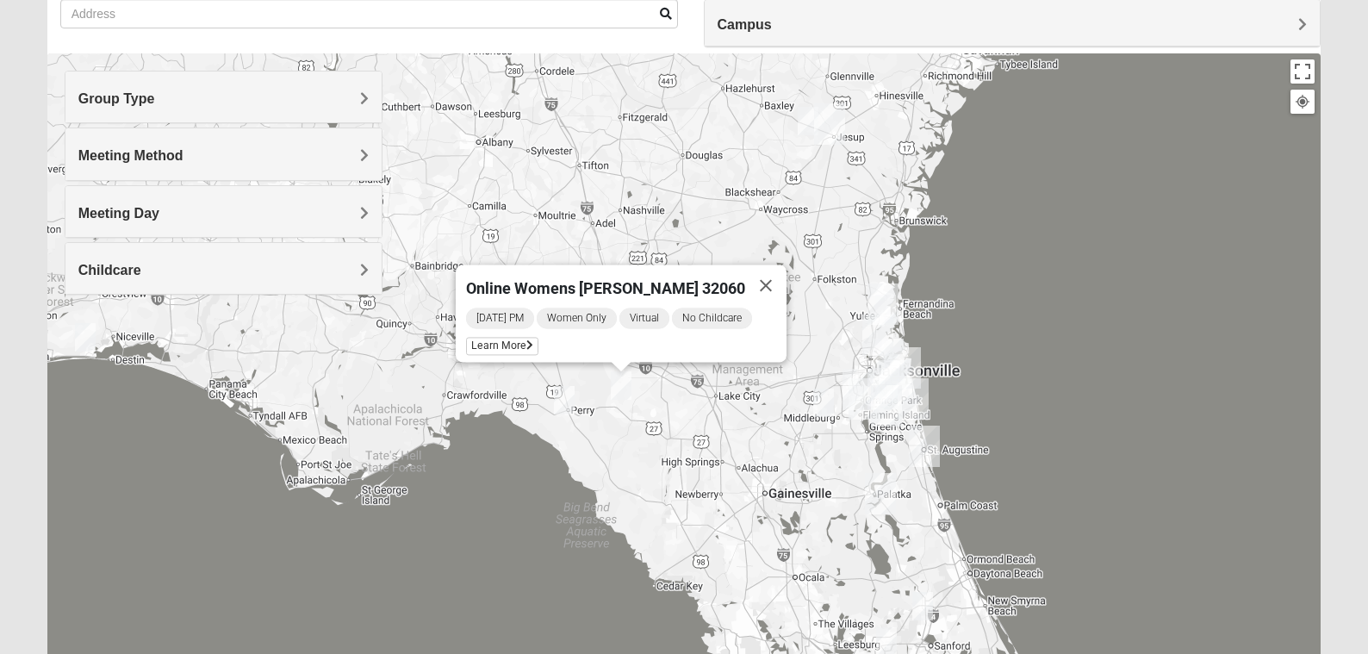
click at [563, 406] on img "Online Mixed Van Auker 32259" at bounding box center [564, 400] width 21 height 28
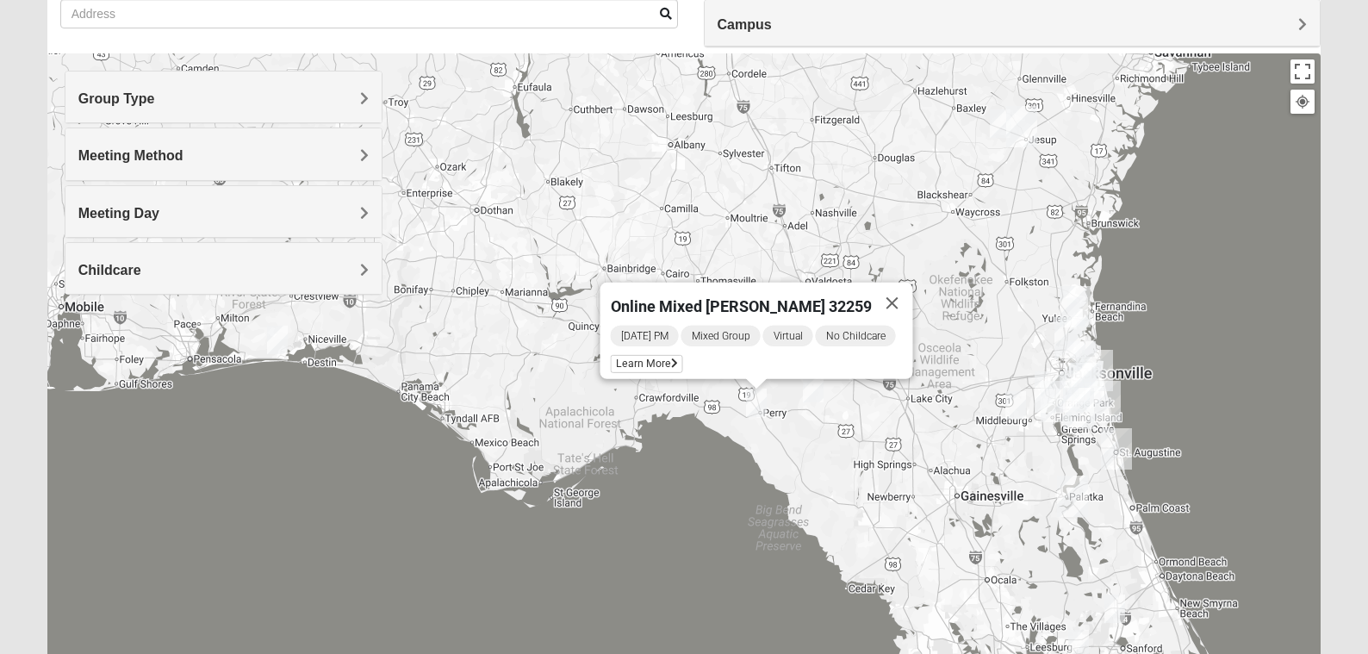
drag, startPoint x: 389, startPoint y: 424, endPoint x: 584, endPoint y: 426, distance: 195.6
click at [584, 426] on div "Online Mixed Van Auker 32259 Tuesday PM Mixed Group Virtual No Childcare Learn …" at bounding box center [684, 397] width 1274 height 689
click at [281, 336] on img "Online Mixed Asher 32547" at bounding box center [278, 341] width 21 height 28
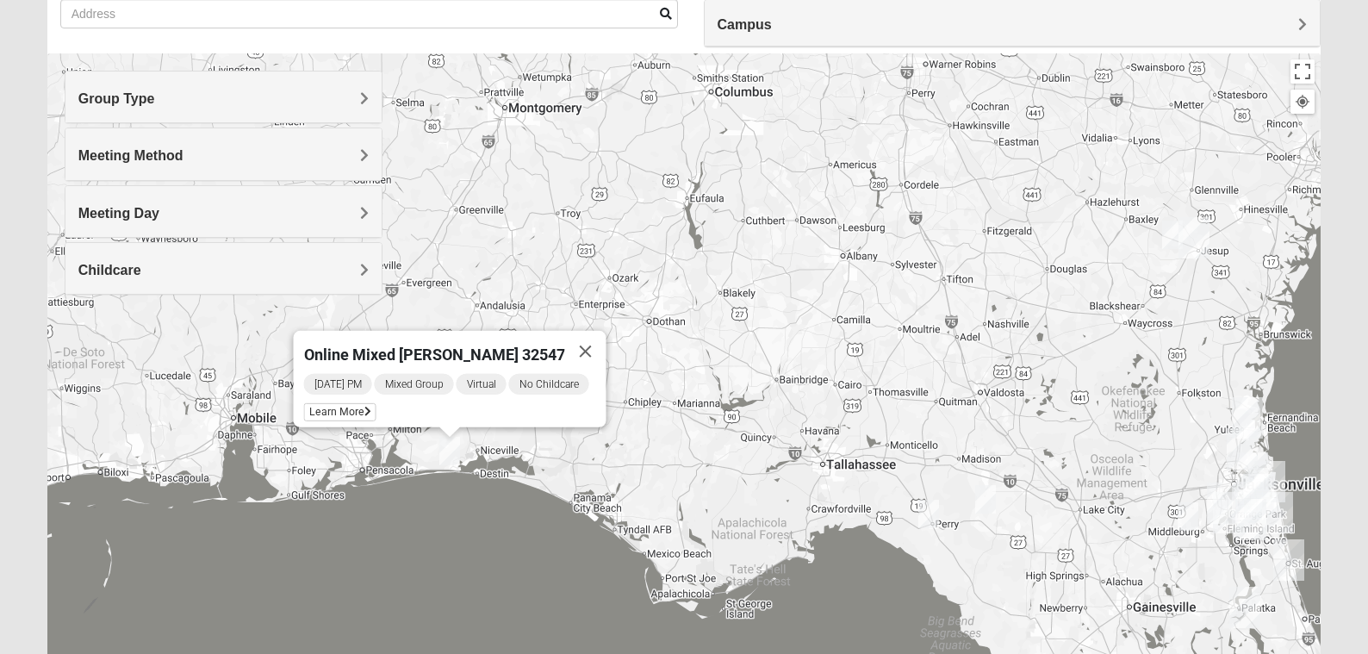
drag, startPoint x: 283, startPoint y: 352, endPoint x: 458, endPoint y: 464, distance: 206.5
click at [458, 464] on img "Online Mixed Asher 32547" at bounding box center [449, 451] width 21 height 28
click at [346, 403] on span "Learn More" at bounding box center [340, 412] width 72 height 18
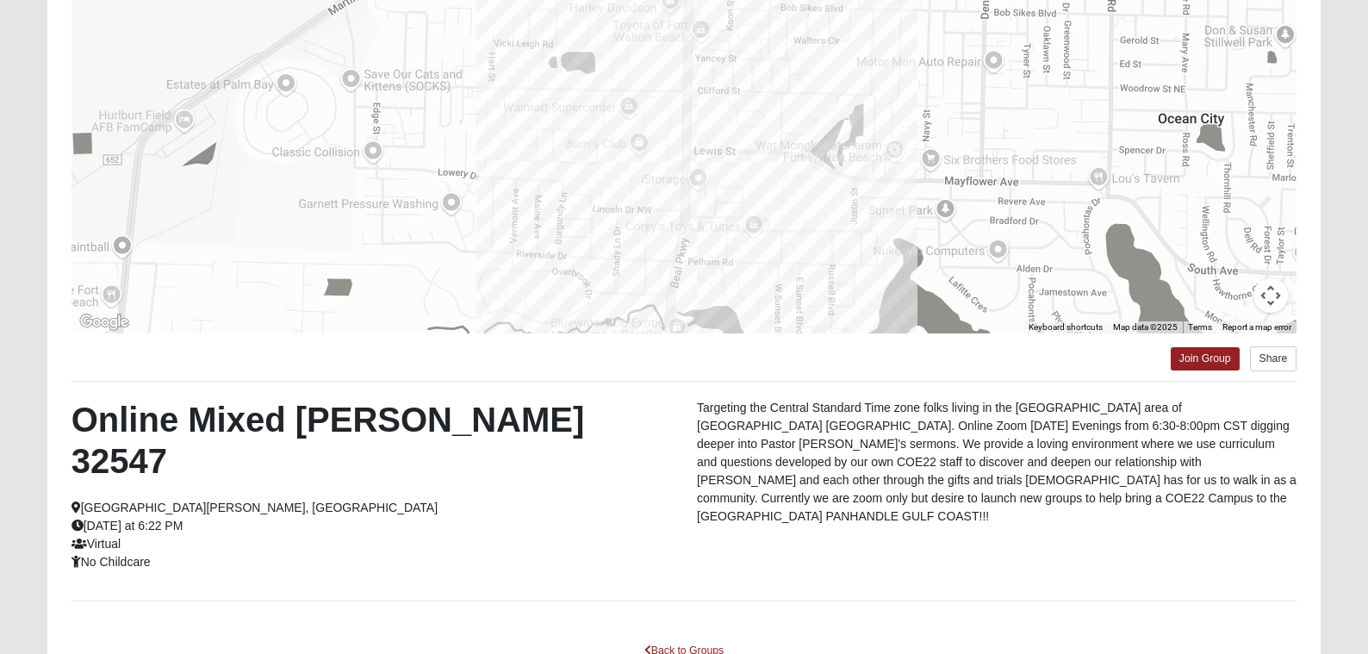
scroll to position [0, 0]
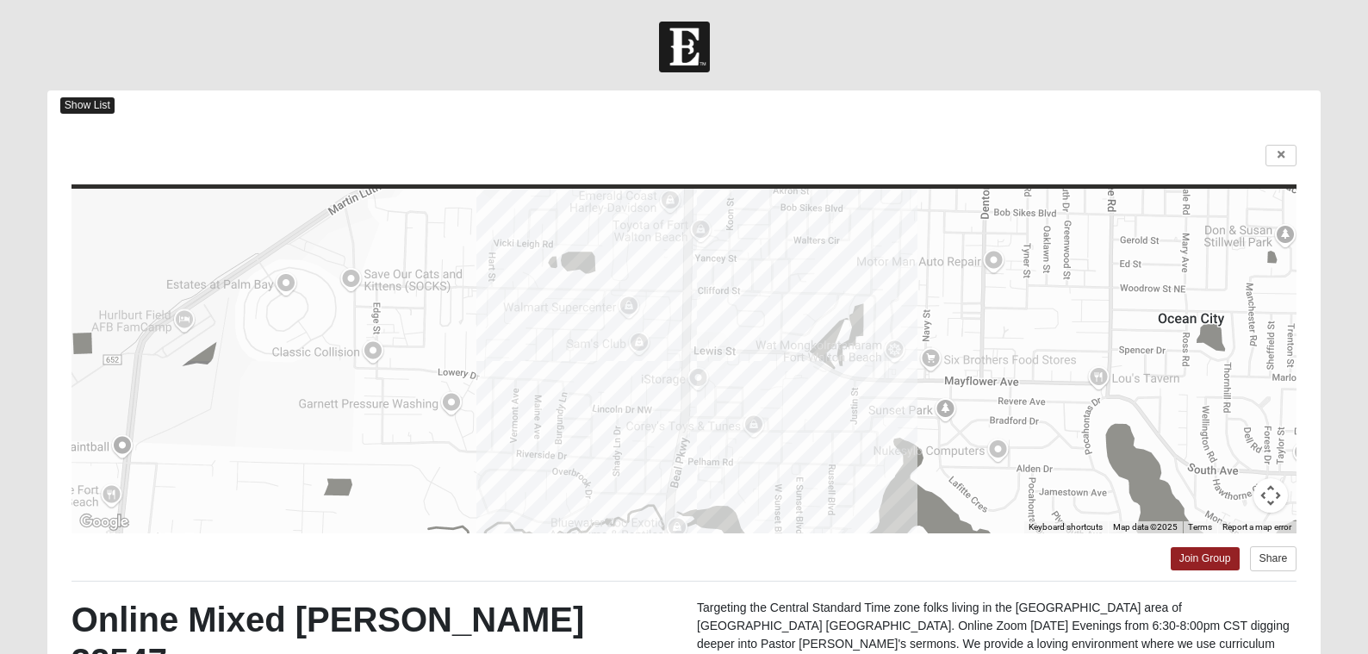
click at [83, 100] on span "Show List" at bounding box center [87, 105] width 54 height 16
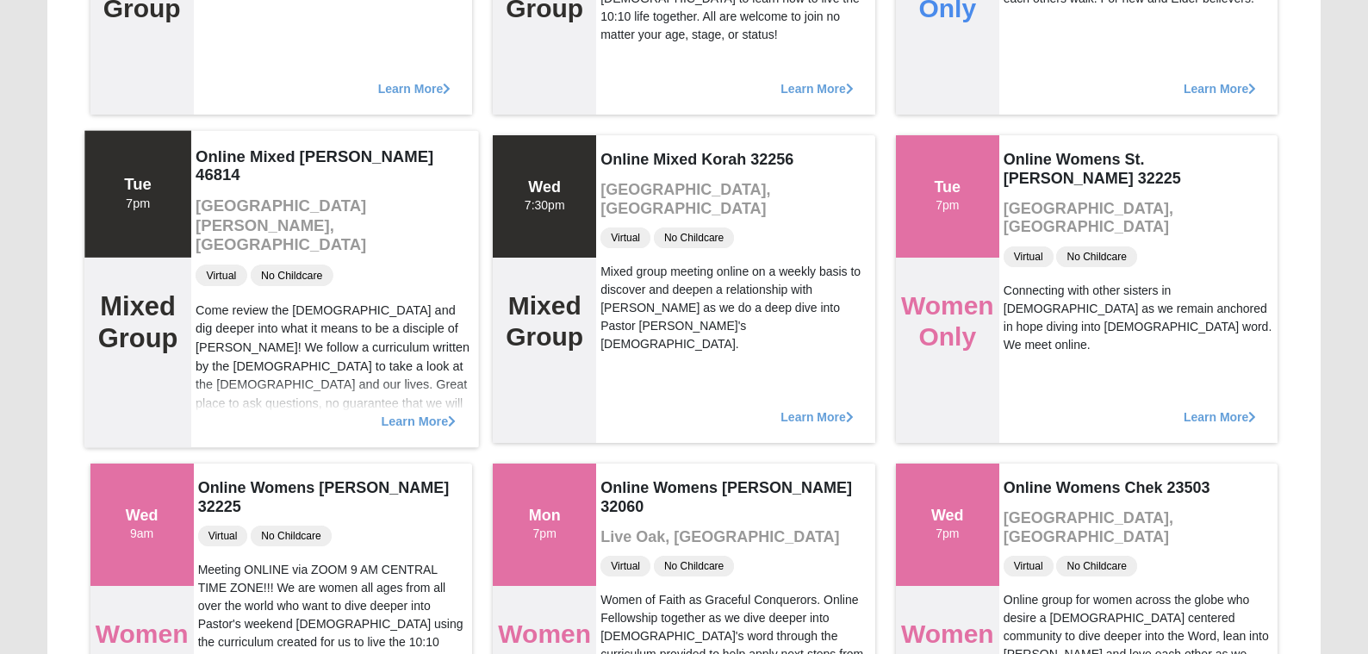
scroll to position [434, 0]
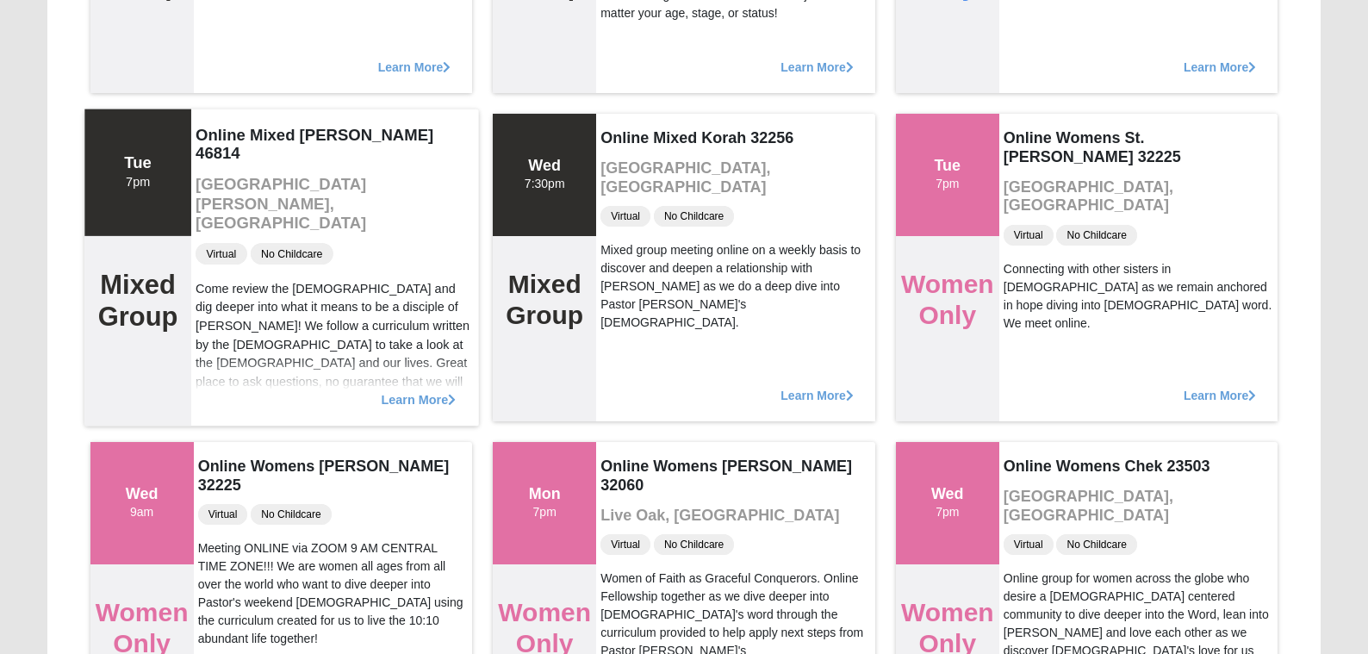
click at [423, 390] on span "Learn More" at bounding box center [418, 390] width 75 height 0
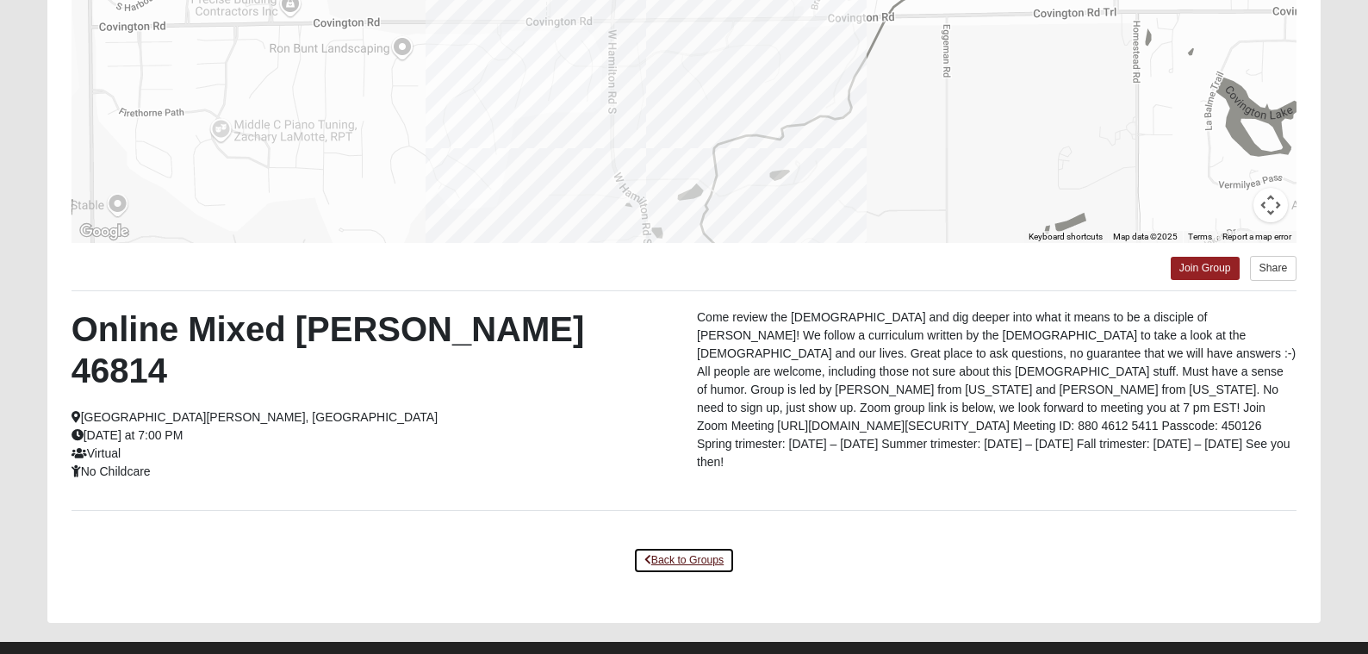
click at [663, 547] on link "Back to Groups" at bounding box center [684, 560] width 102 height 27
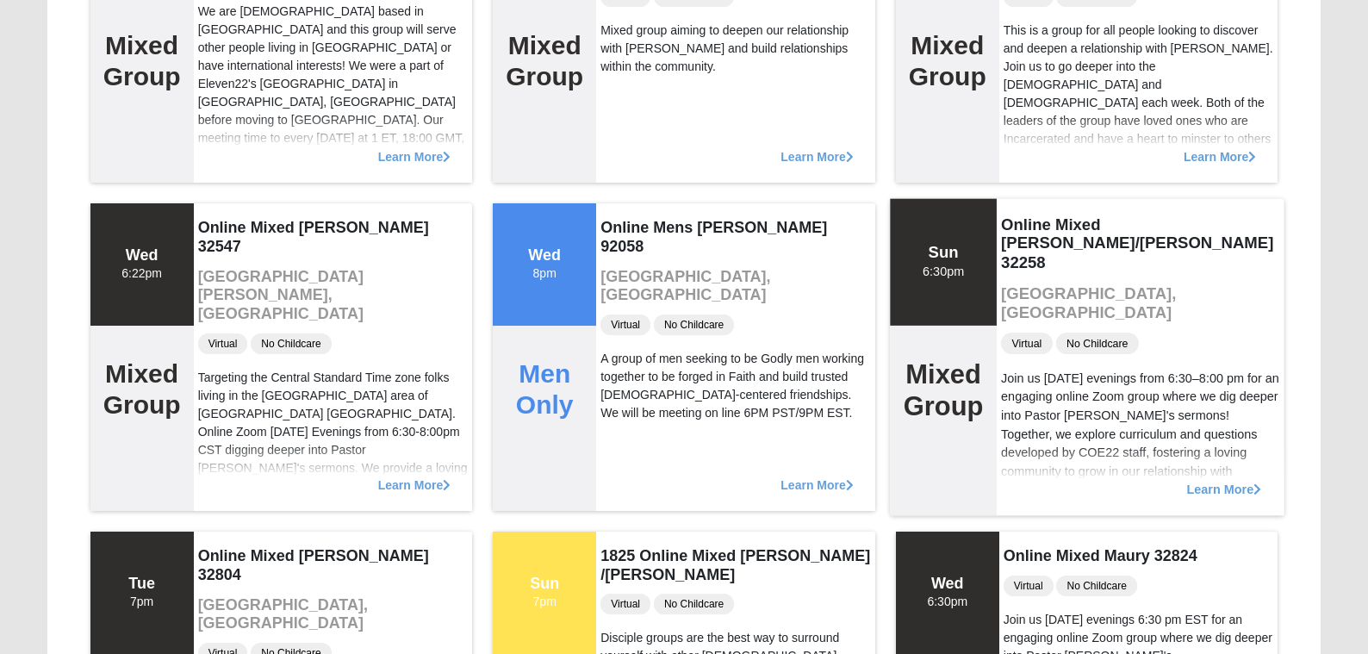
scroll to position [1334, 0]
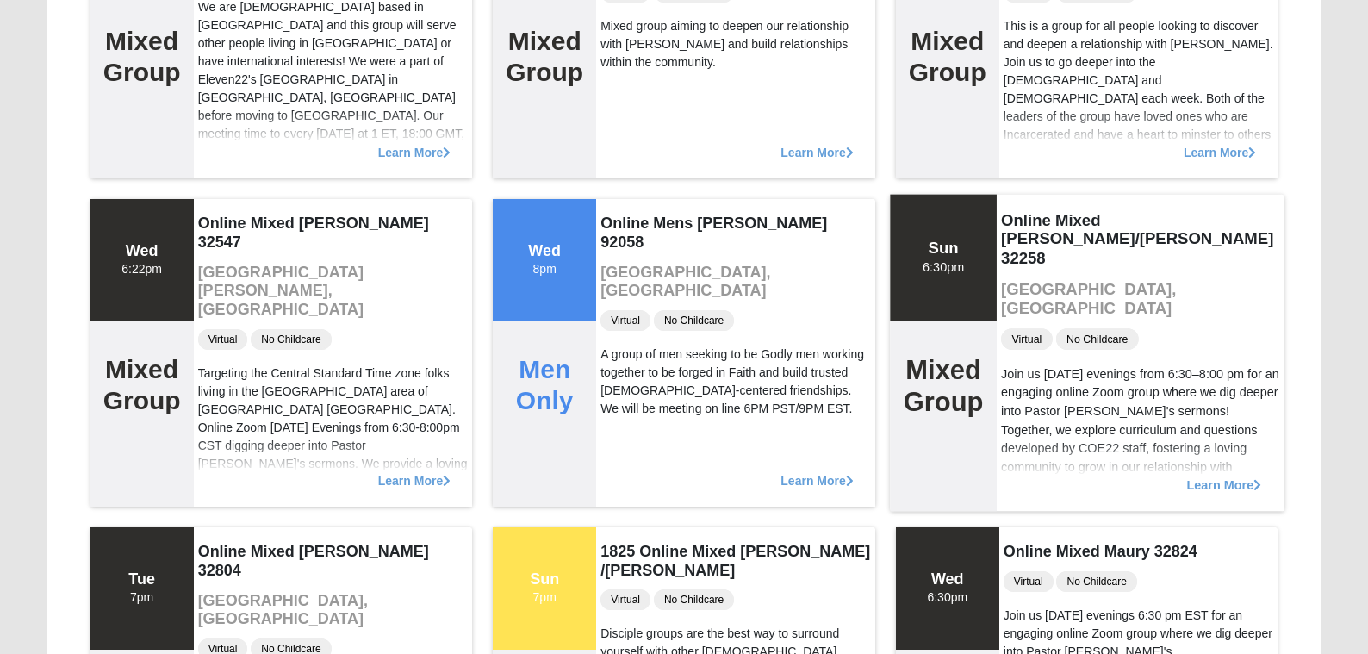
click at [1225, 492] on div "Learn More" at bounding box center [1140, 475] width 287 height 71
click at [1231, 476] on span "Learn More" at bounding box center [1223, 476] width 75 height 0
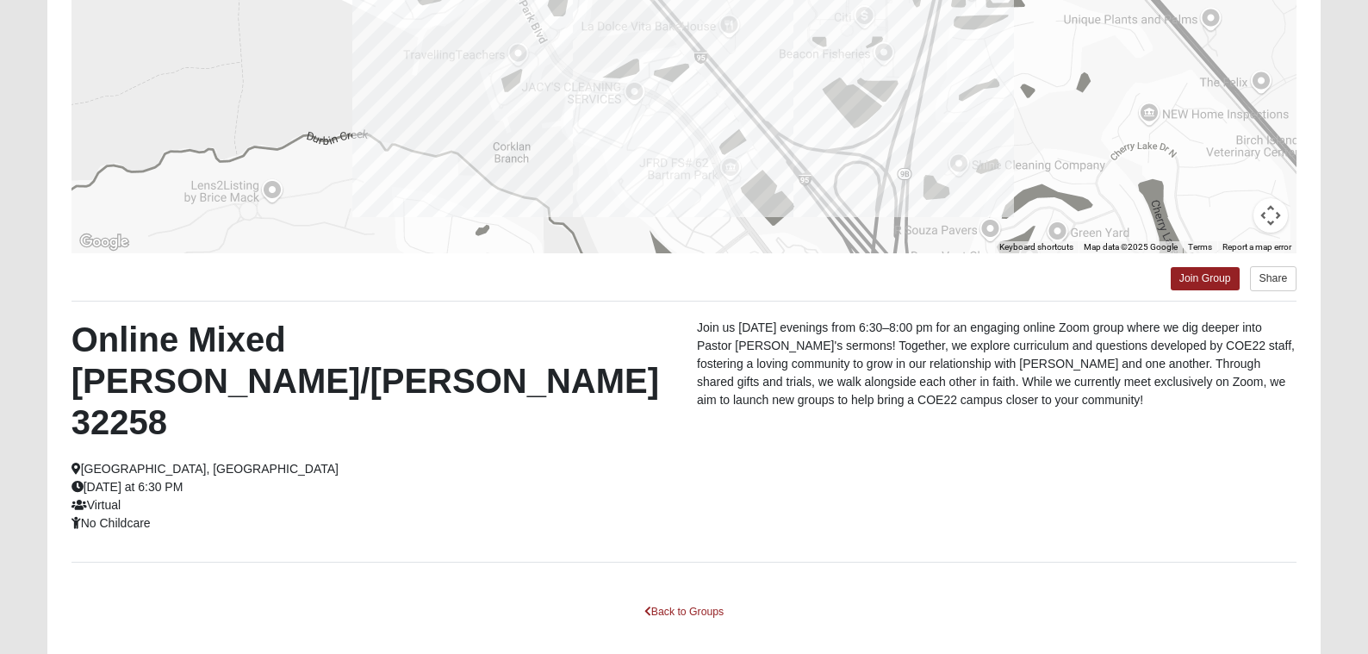
click at [690, 599] on div "Back to Groups" at bounding box center [685, 625] width 1226 height 52
click at [690, 599] on link "Back to Groups" at bounding box center [684, 612] width 102 height 27
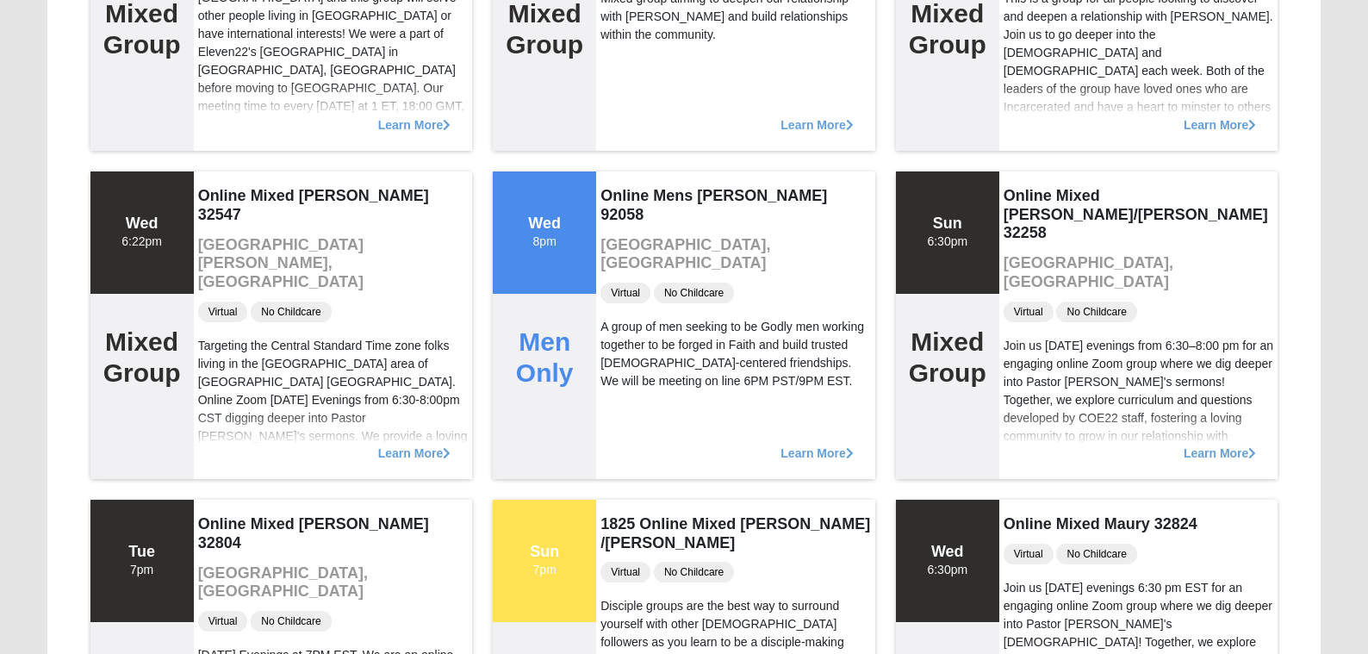
scroll to position [1365, 0]
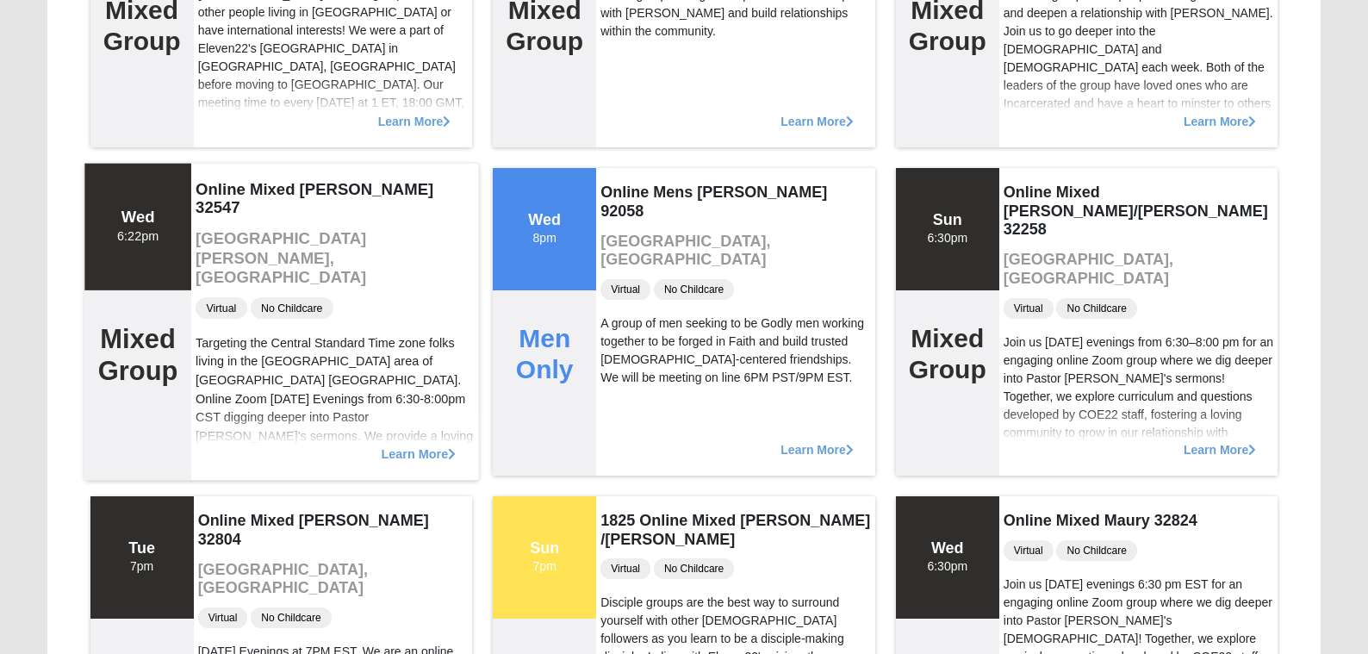
click at [415, 445] on span "Learn More" at bounding box center [418, 445] width 75 height 0
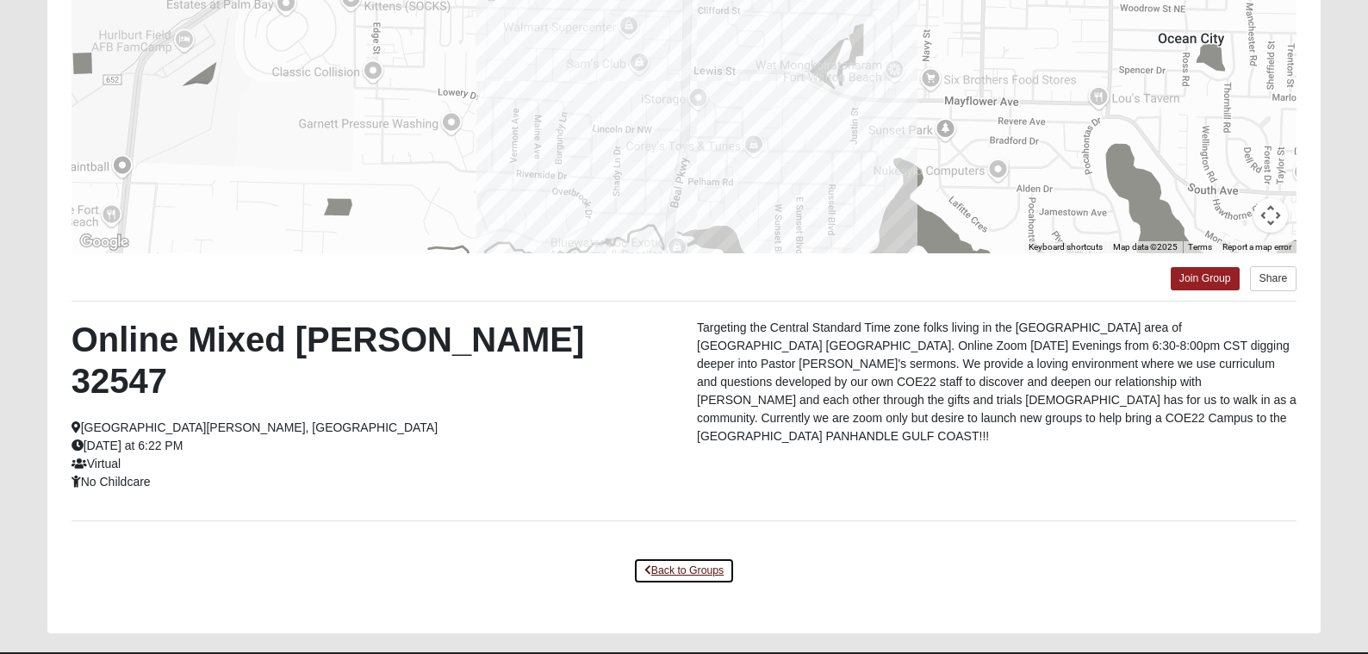
click at [705, 557] on link "Back to Groups" at bounding box center [684, 570] width 102 height 27
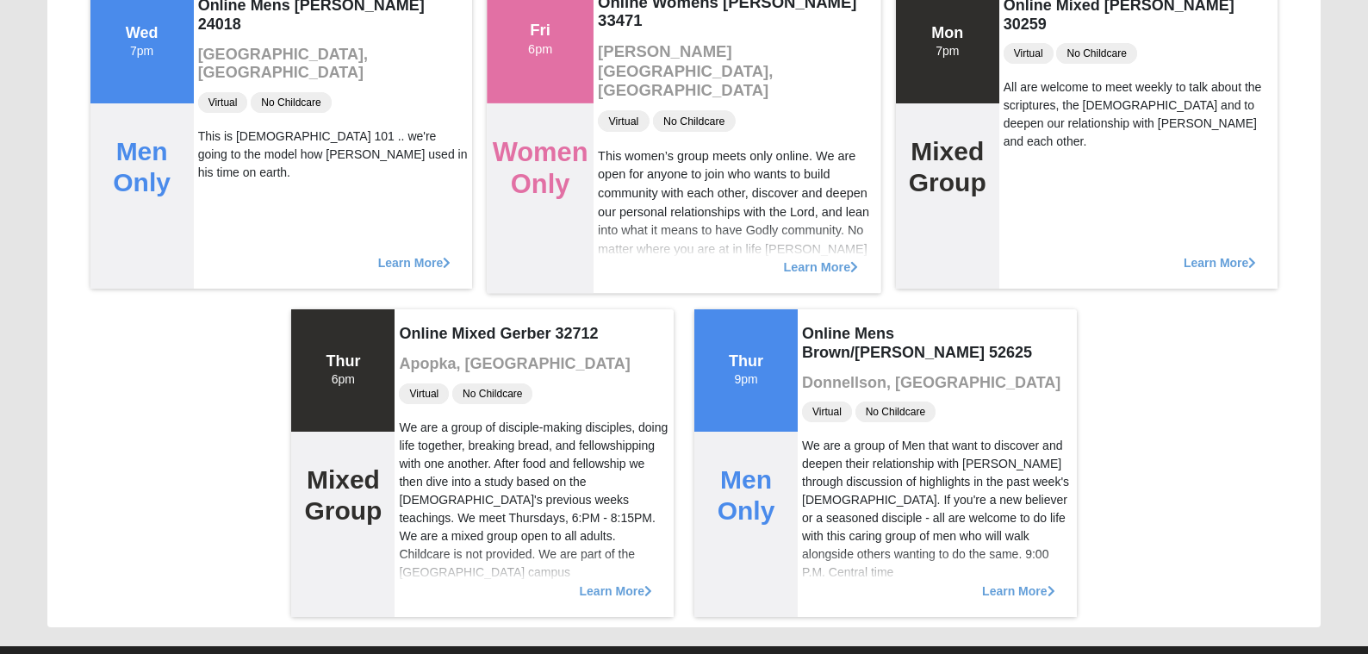
scroll to position [2901, 0]
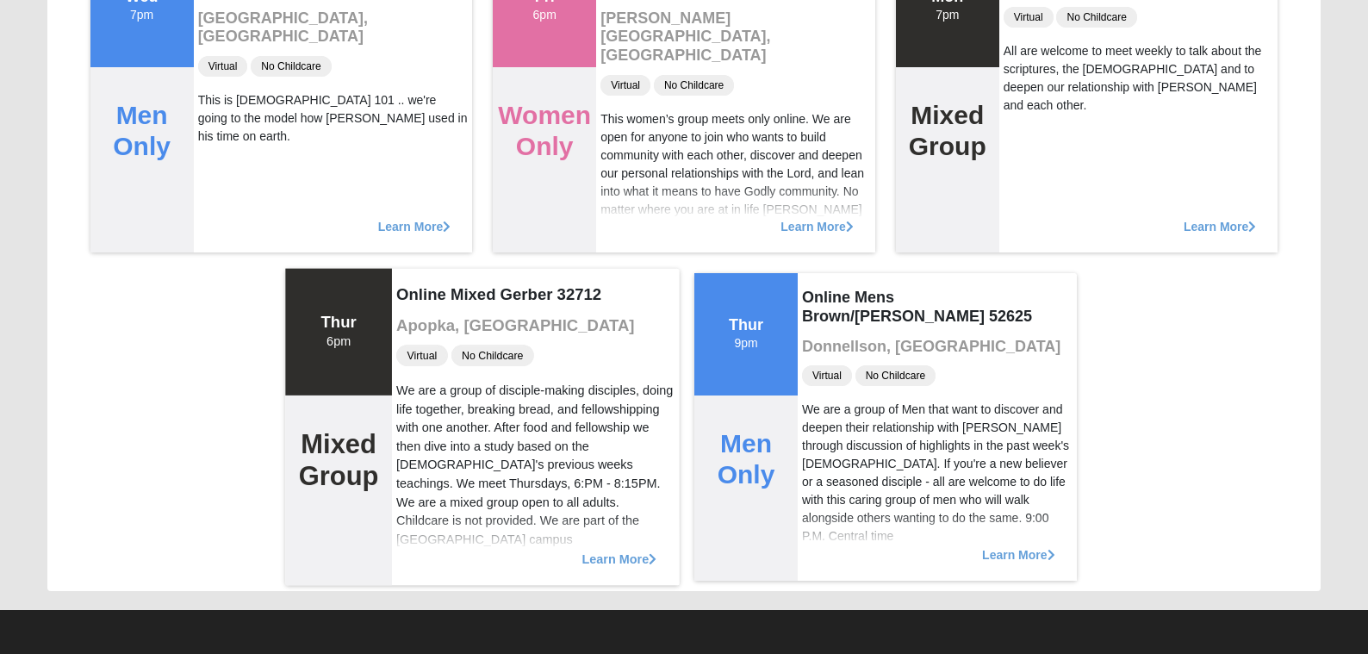
click at [620, 550] on span "Learn More" at bounding box center [619, 550] width 75 height 0
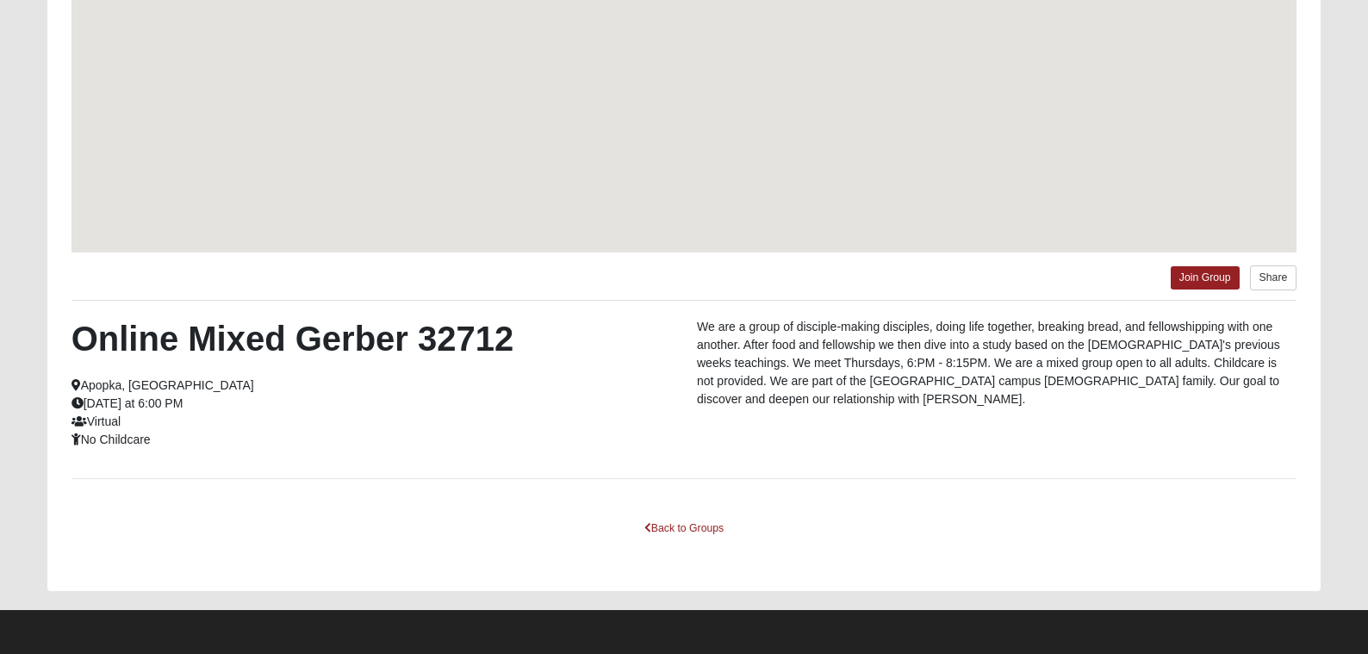
scroll to position [280, 0]
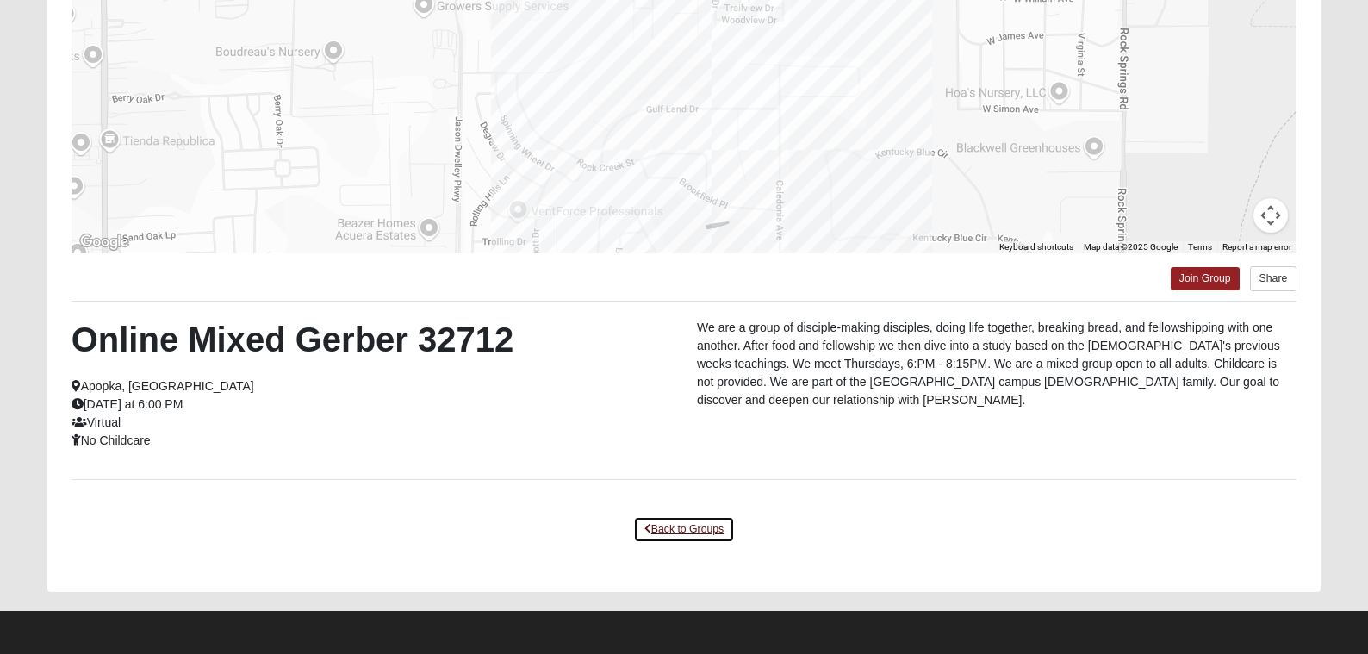
click at [688, 522] on link "Back to Groups" at bounding box center [684, 529] width 102 height 27
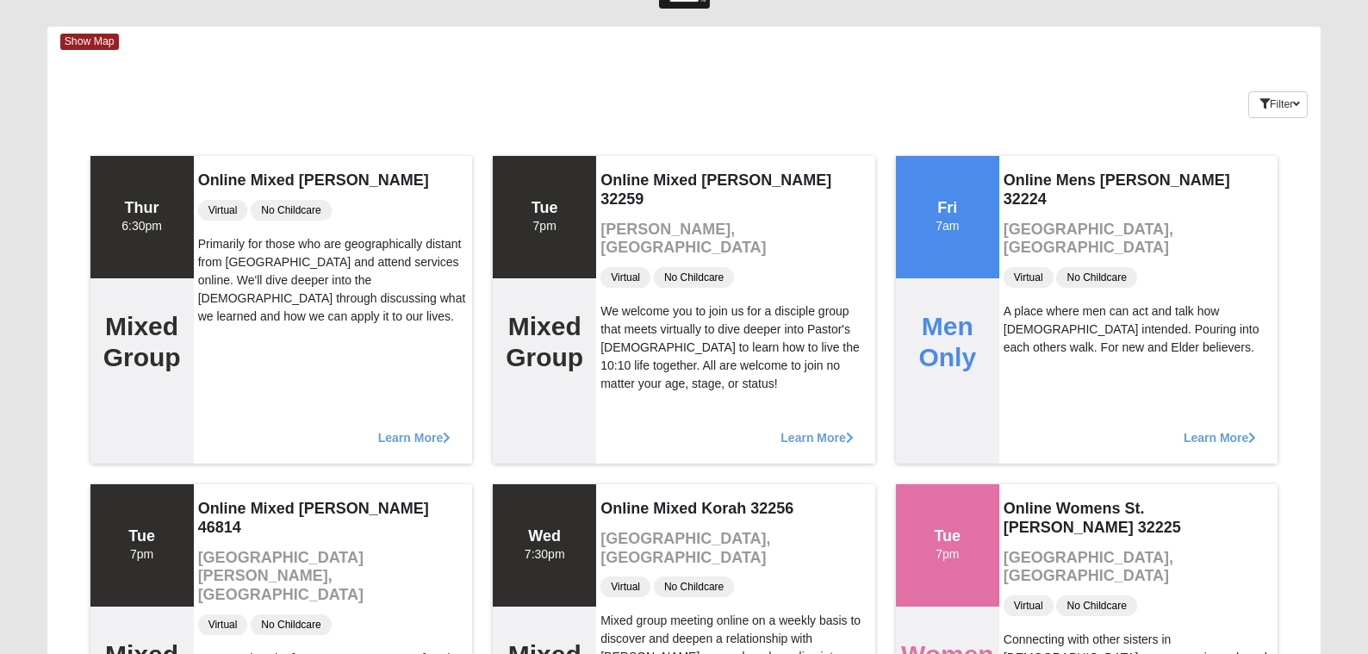
scroll to position [0, 0]
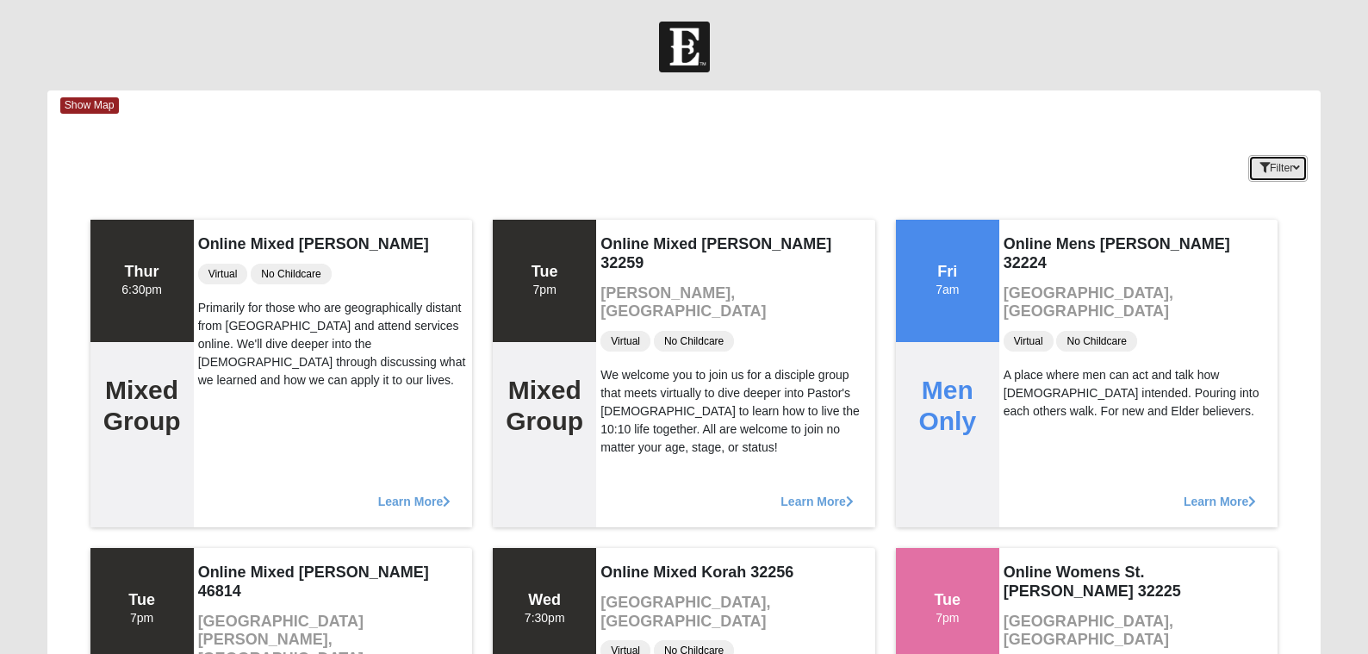
click at [1279, 177] on button "Filter" at bounding box center [1277, 168] width 59 height 27
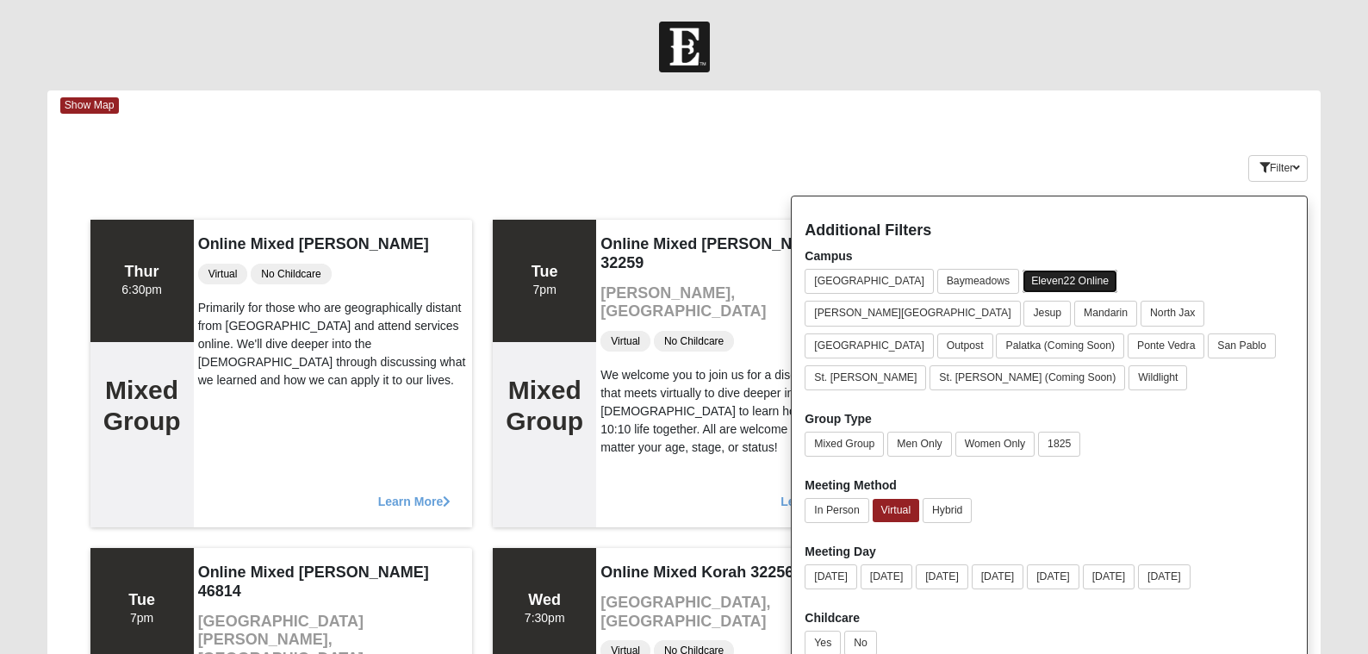
click at [1023, 279] on button "Eleven22 Online" at bounding box center [1070, 281] width 95 height 23
click at [1184, 159] on div "Filter Additional Filters Campus Arlington Baymeadows Eleven22 Online Fleming I…" at bounding box center [1215, 165] width 212 height 63
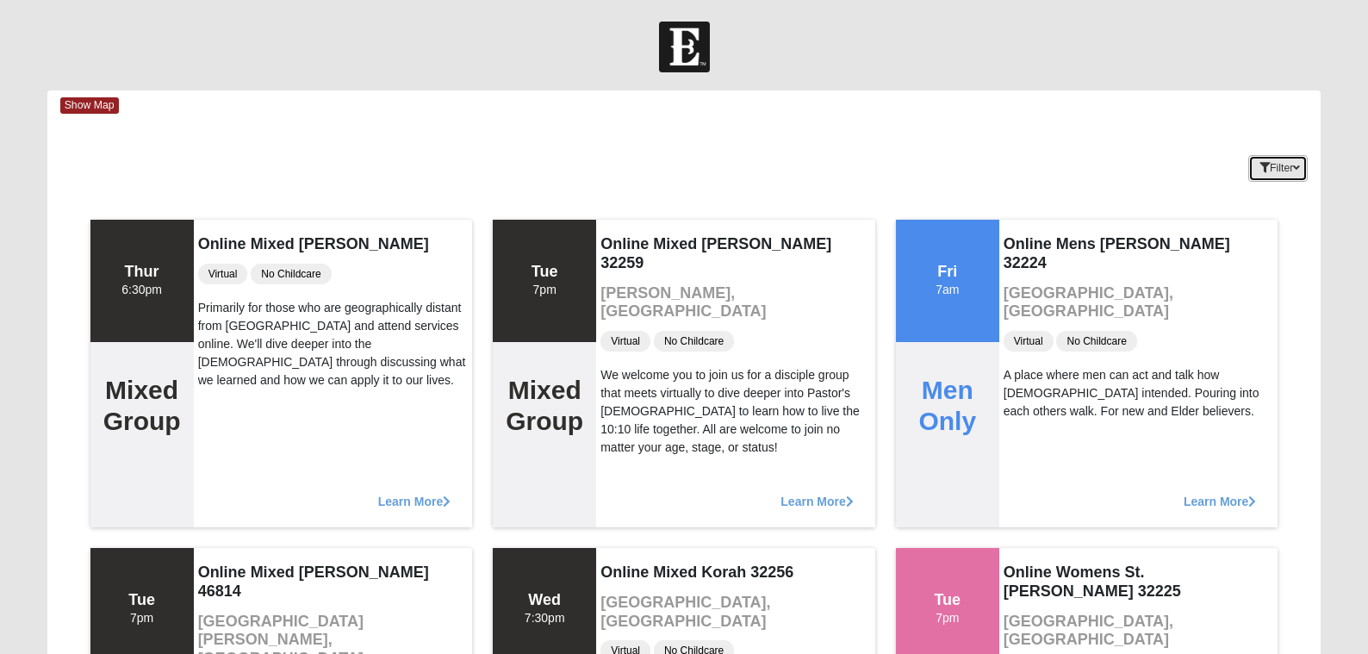
click at [1296, 177] on button "Filter" at bounding box center [1277, 168] width 59 height 27
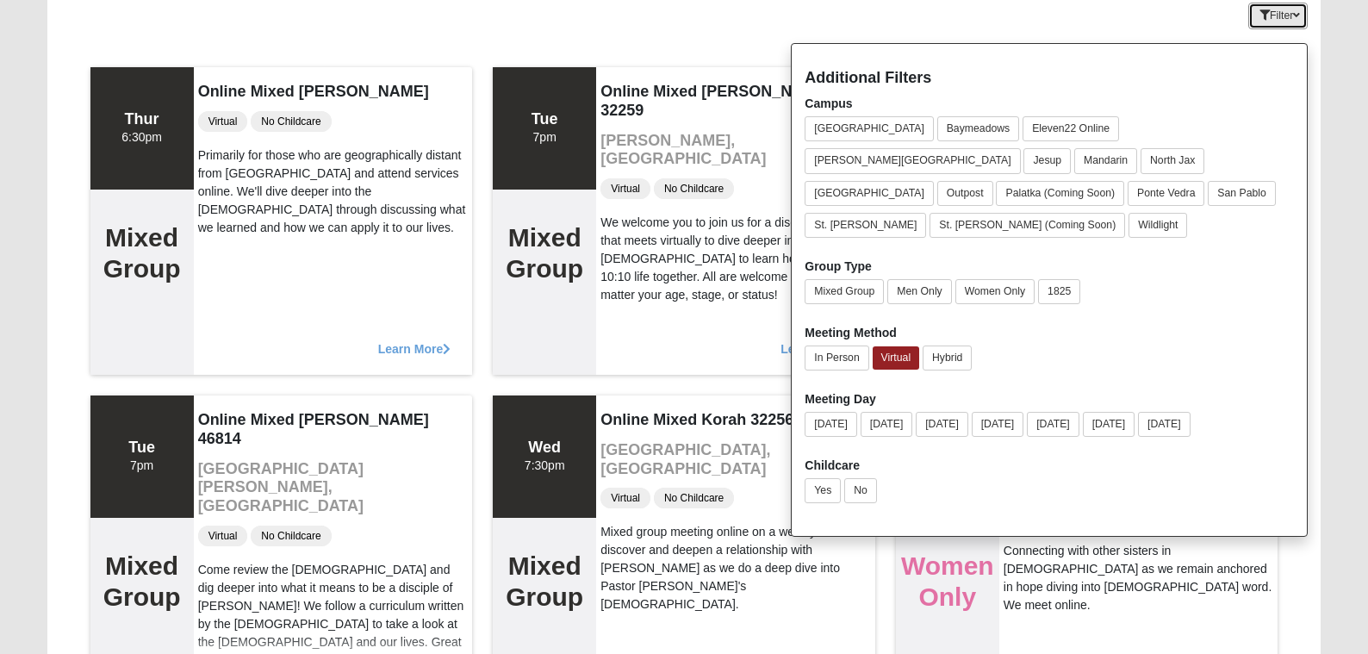
scroll to position [151, 0]
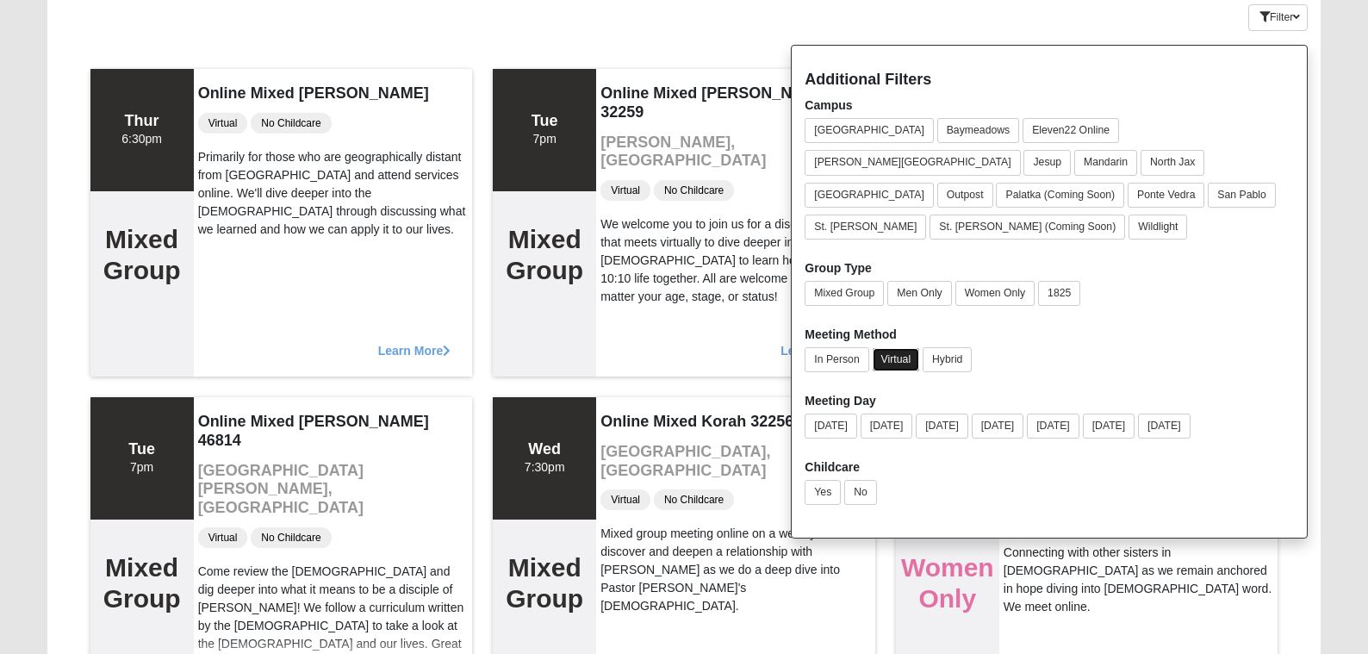
click at [901, 348] on button "Virtual" at bounding box center [896, 359] width 47 height 23
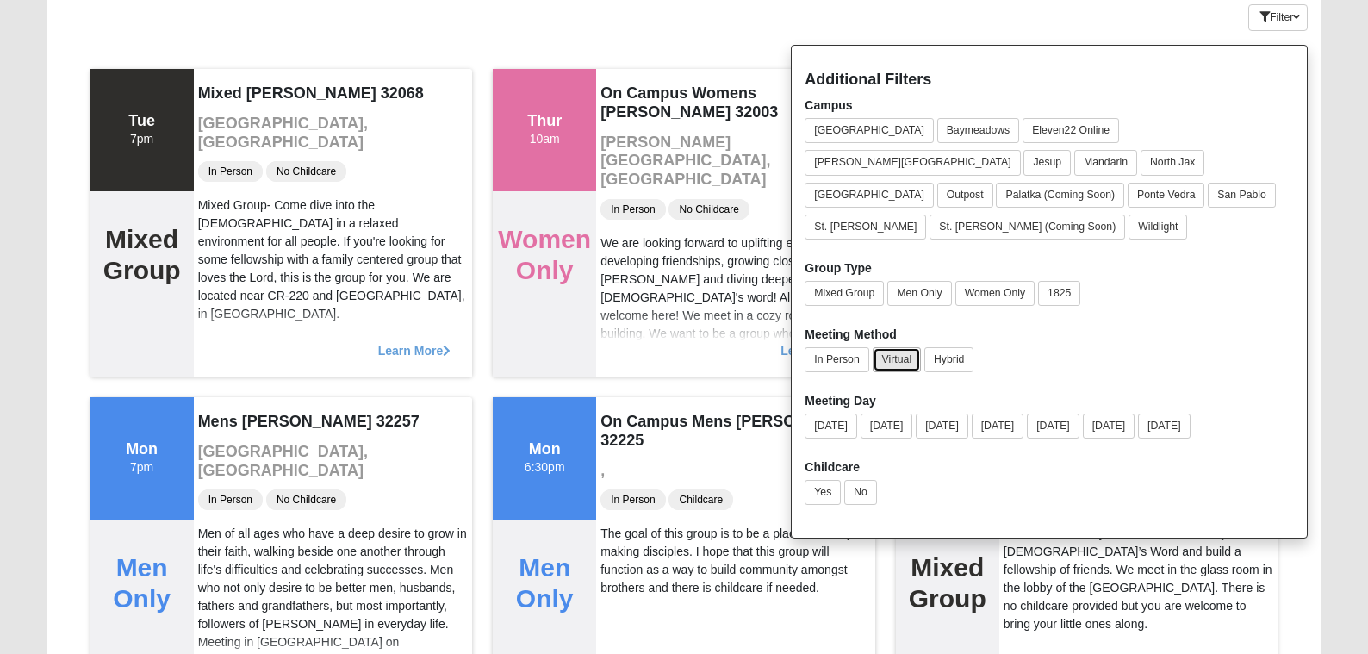
click at [891, 347] on button "Virtual" at bounding box center [897, 359] width 49 height 25
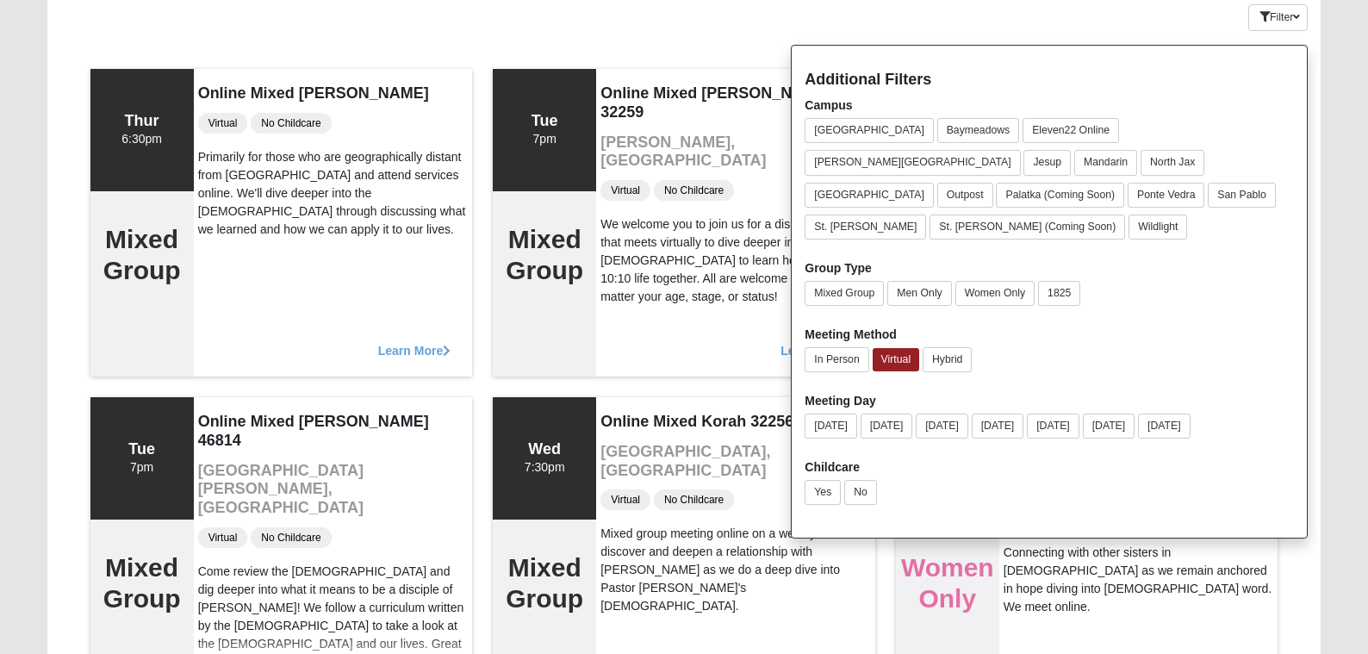
click at [760, 30] on div "Keywords Filter Additional Filters Campus Arlington Baymeadows Eleven22 Online …" at bounding box center [684, 14] width 1274 height 63
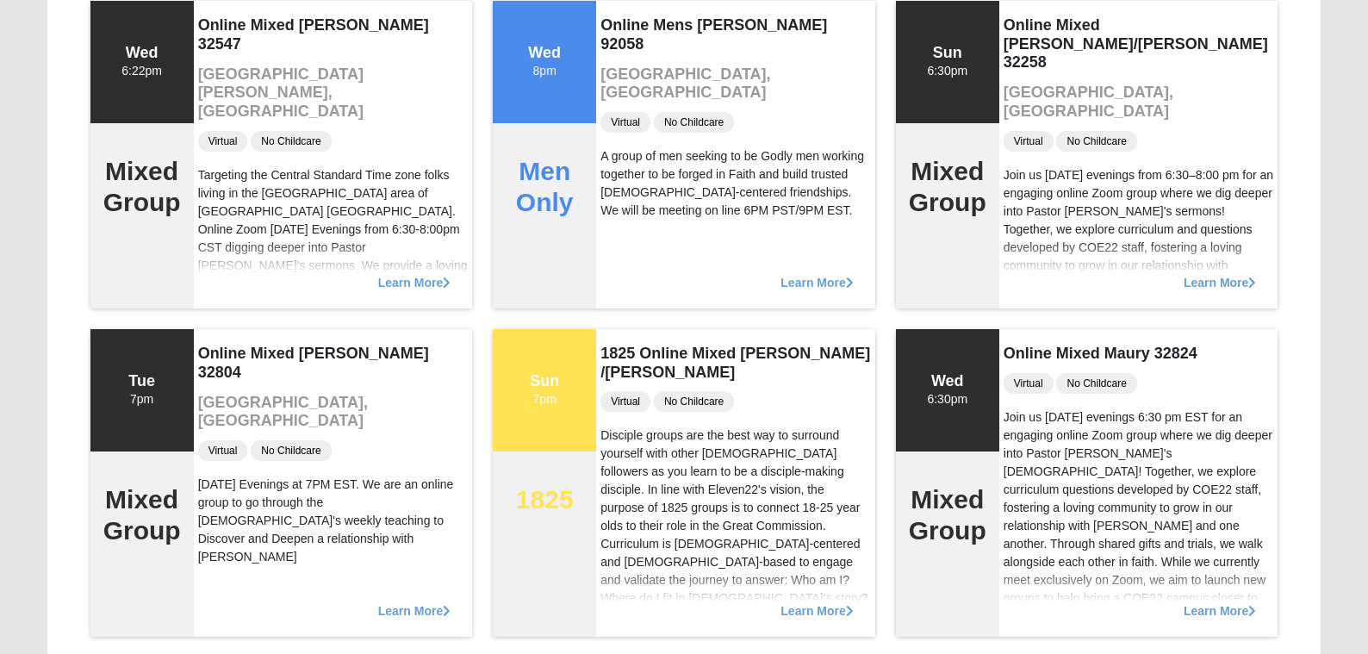
scroll to position [1541, 0]
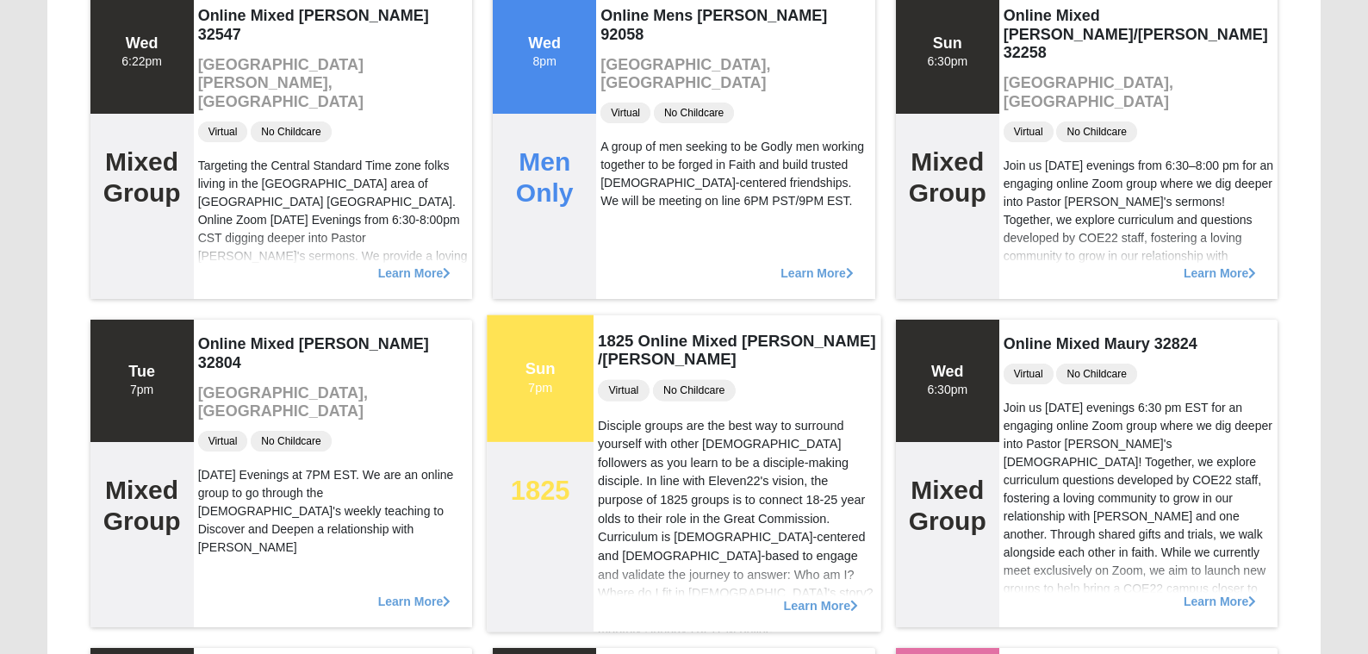
click at [840, 596] on span "Learn More" at bounding box center [821, 596] width 75 height 0
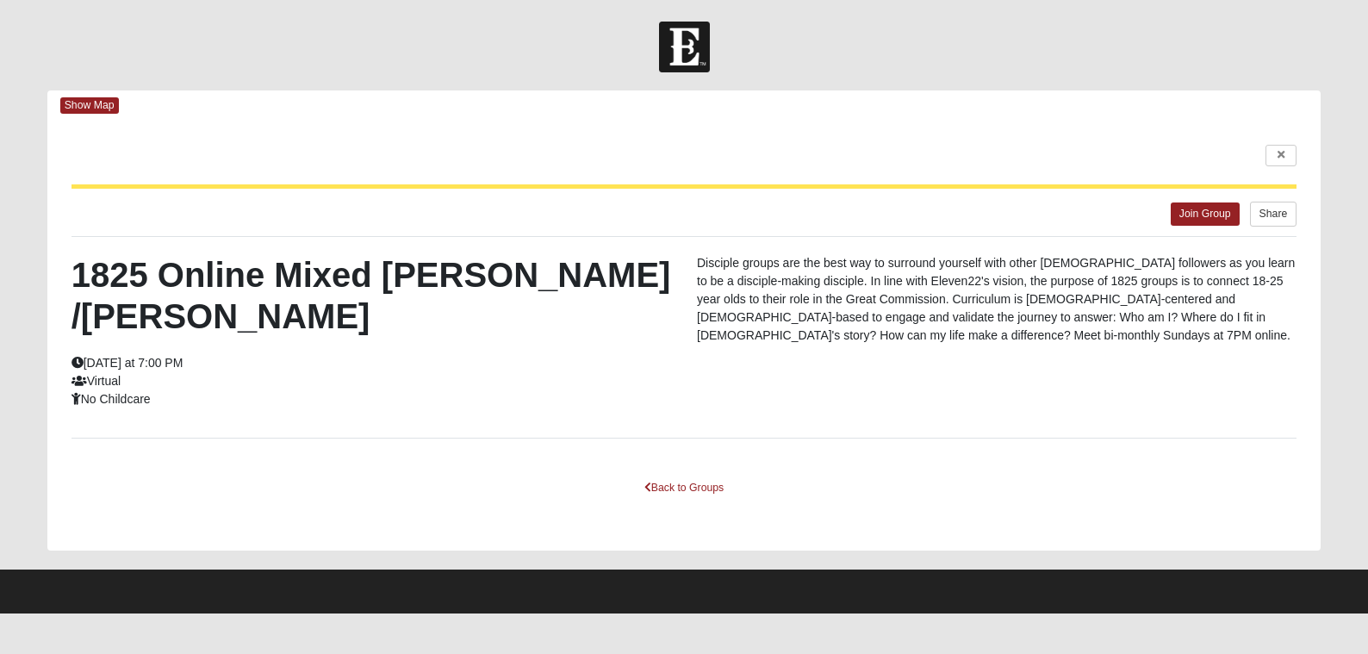
scroll to position [0, 0]
click at [1273, 151] on link at bounding box center [1281, 156] width 31 height 22
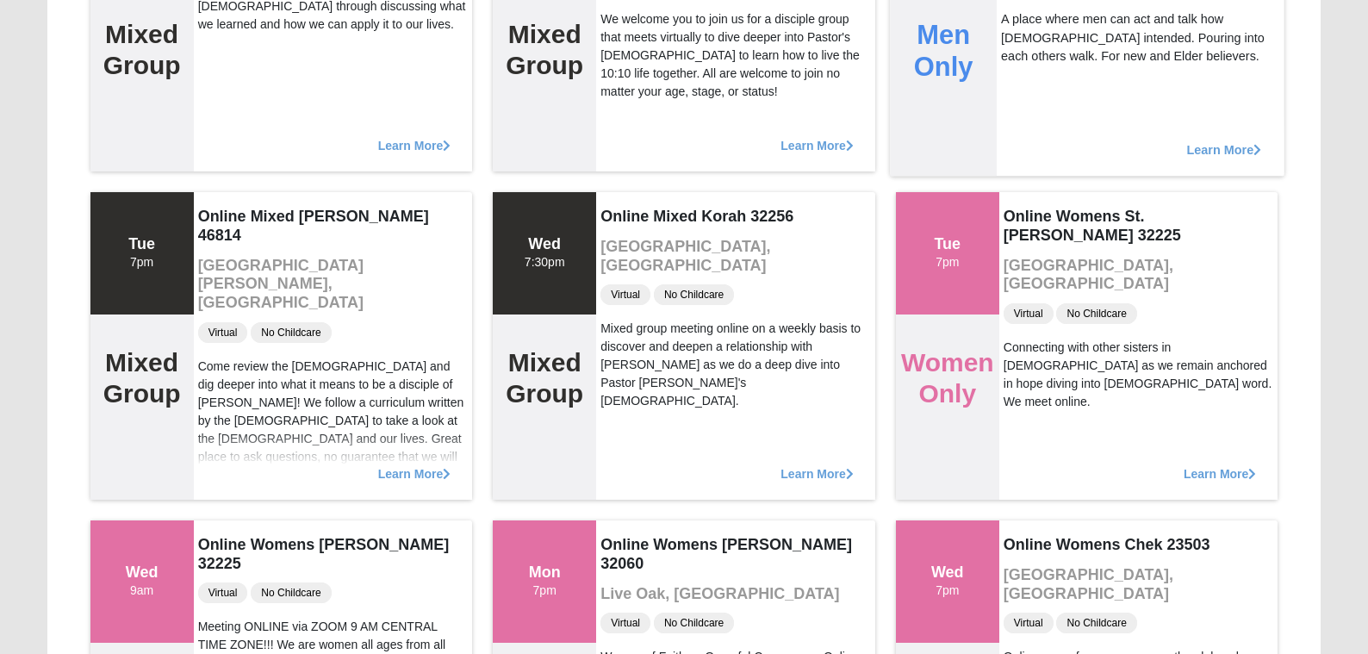
scroll to position [363, 0]
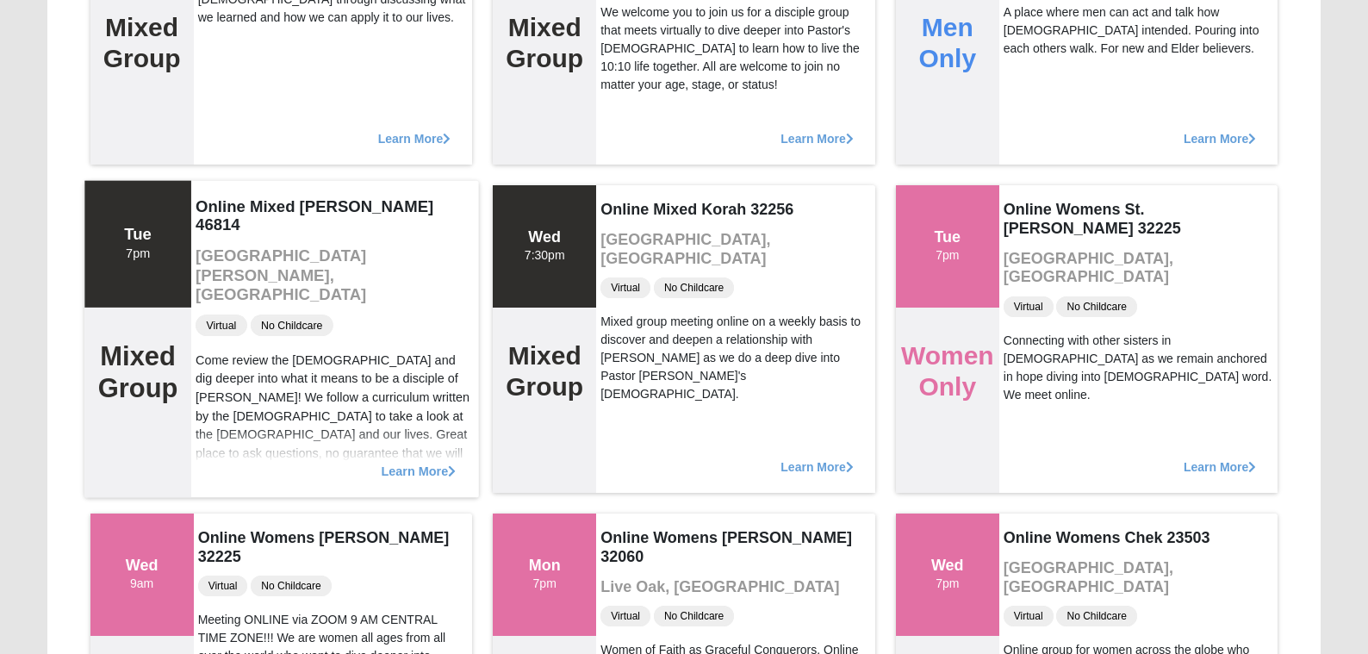
click at [408, 313] on div "Virtual No Childcare" at bounding box center [335, 325] width 278 height 25
click at [411, 462] on span "Learn More" at bounding box center [418, 462] width 75 height 0
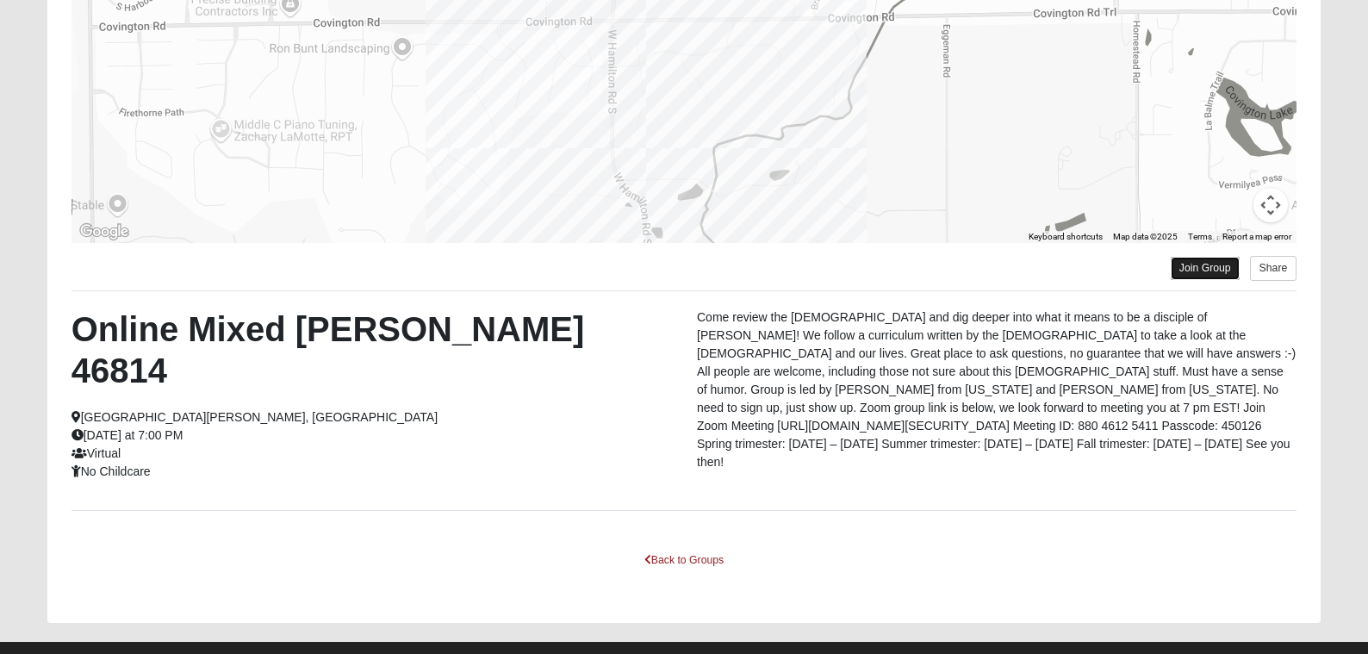
click at [1204, 277] on link "Join Group" at bounding box center [1205, 268] width 69 height 23
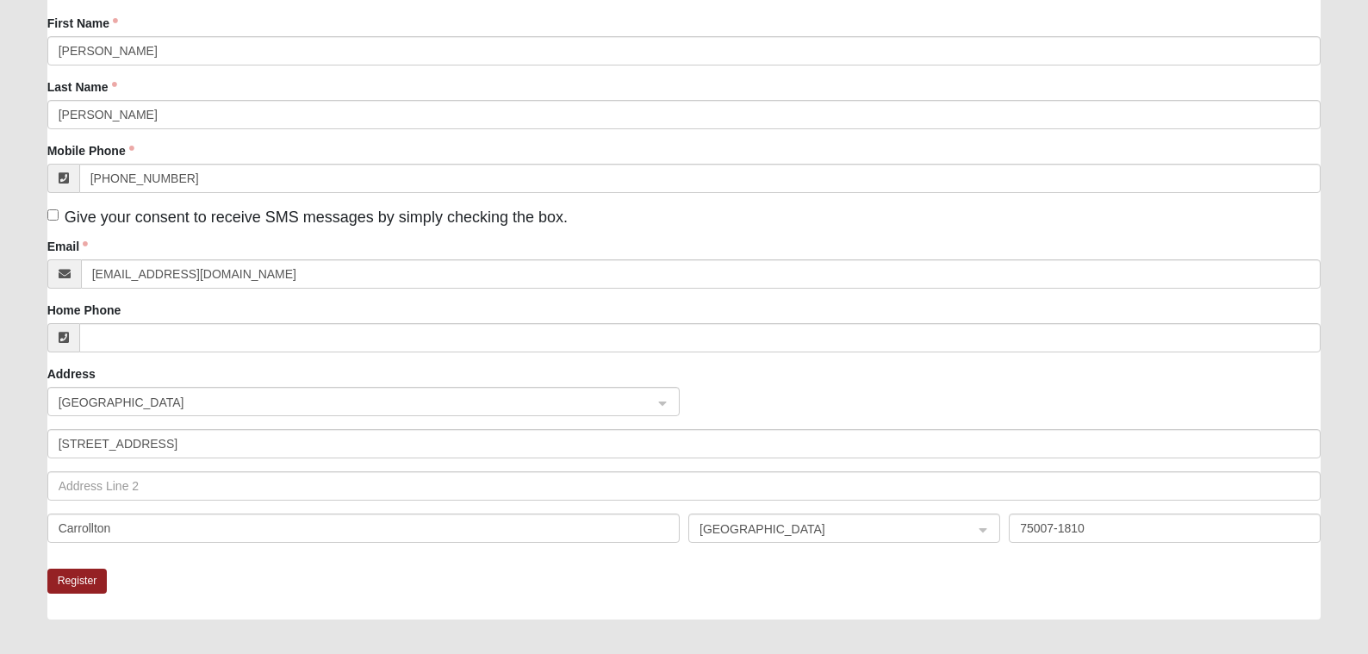
scroll to position [194, 0]
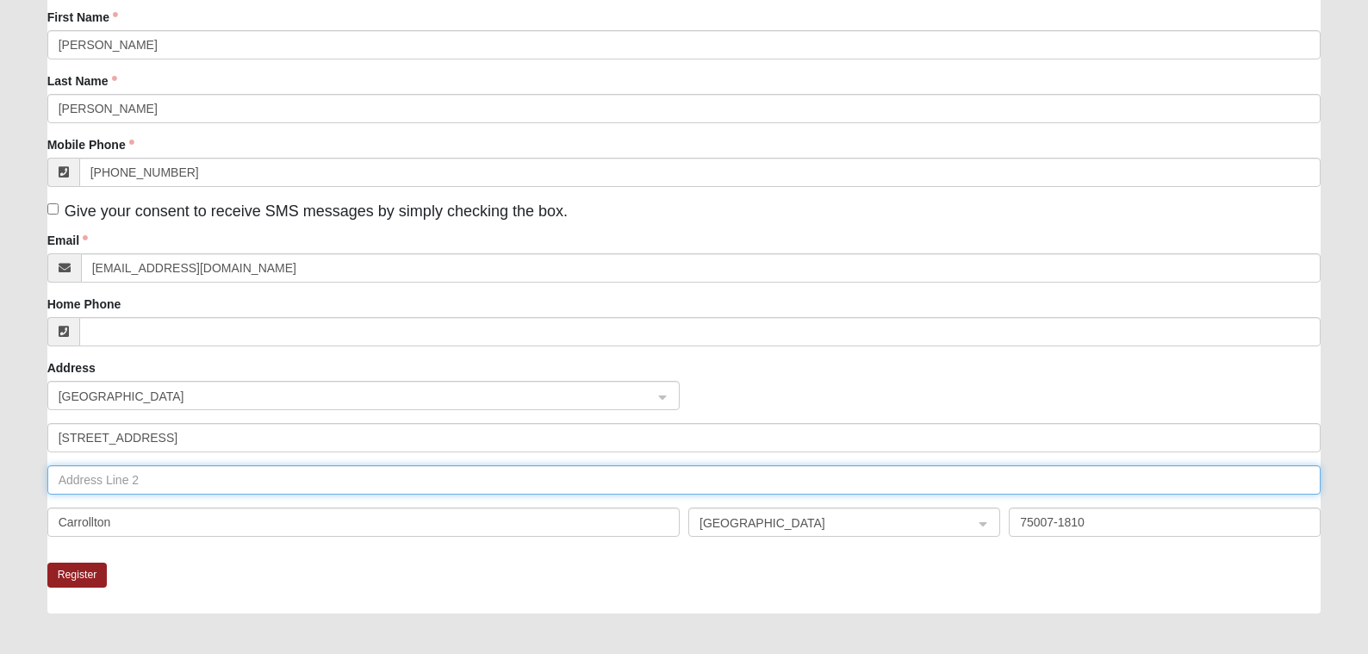
click at [717, 484] on input "text" at bounding box center [684, 479] width 1274 height 29
type input "Apt 2046"
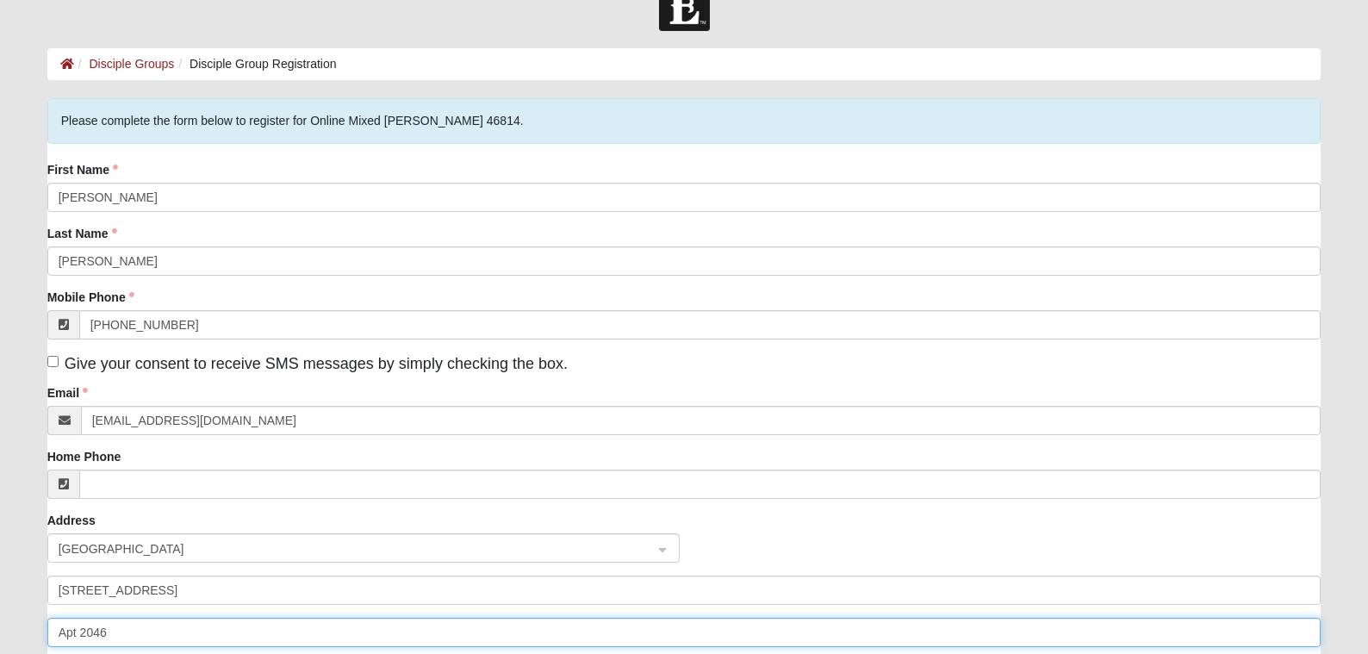
scroll to position [42, 0]
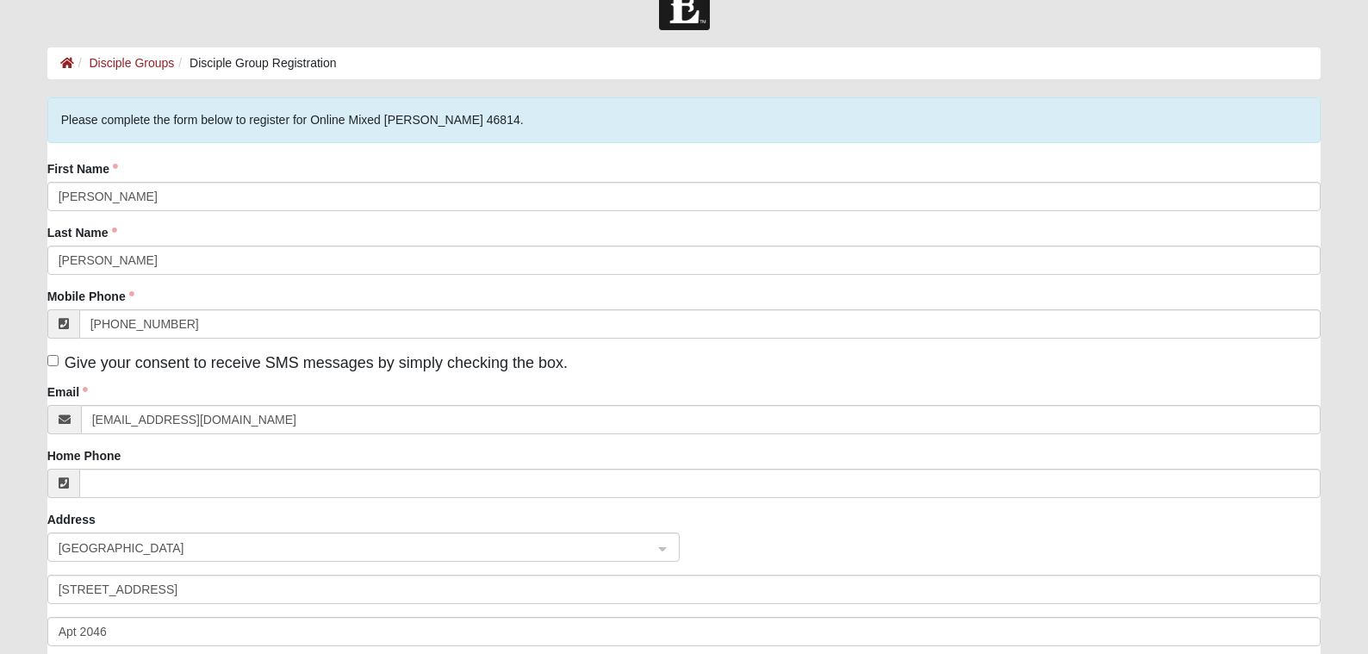
click at [532, 363] on span "Give your consent to receive SMS messages by simply checking the box." at bounding box center [316, 362] width 503 height 17
click at [59, 363] on input "Give your consent to receive SMS messages by simply checking the box." at bounding box center [52, 360] width 11 height 11
checkbox input "true"
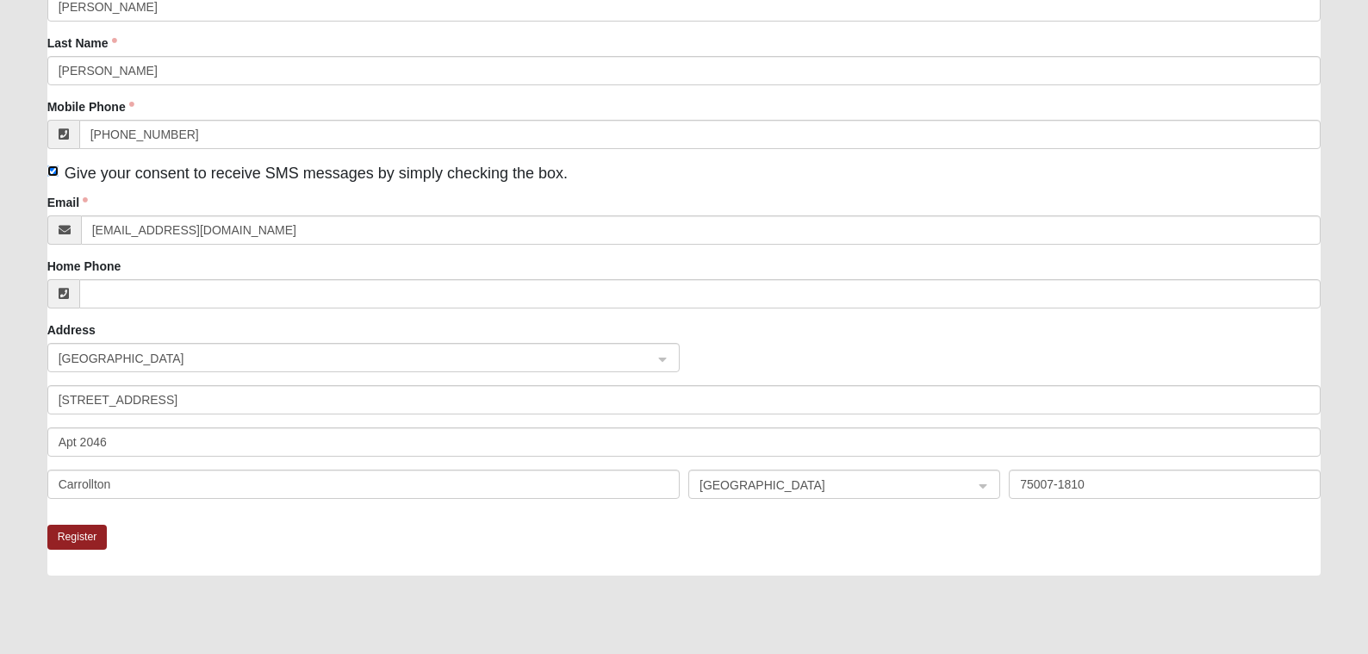
scroll to position [388, 0]
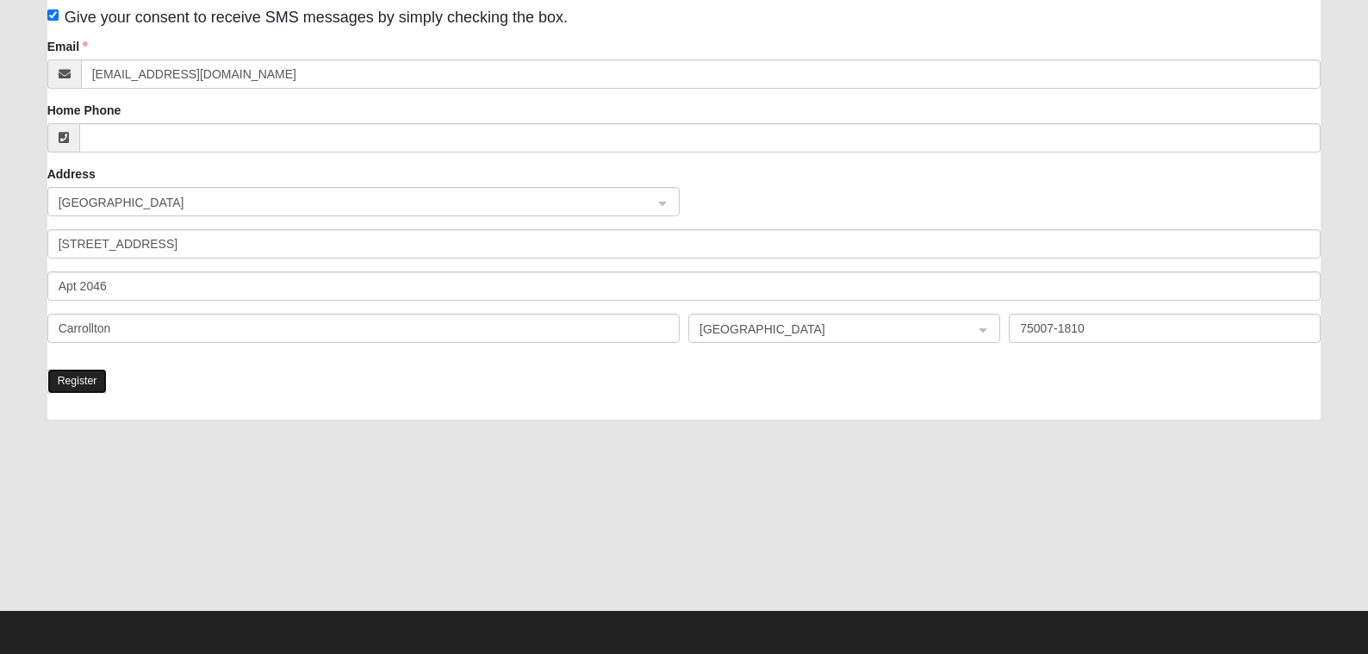
click at [74, 388] on button "Register" at bounding box center [77, 381] width 60 height 25
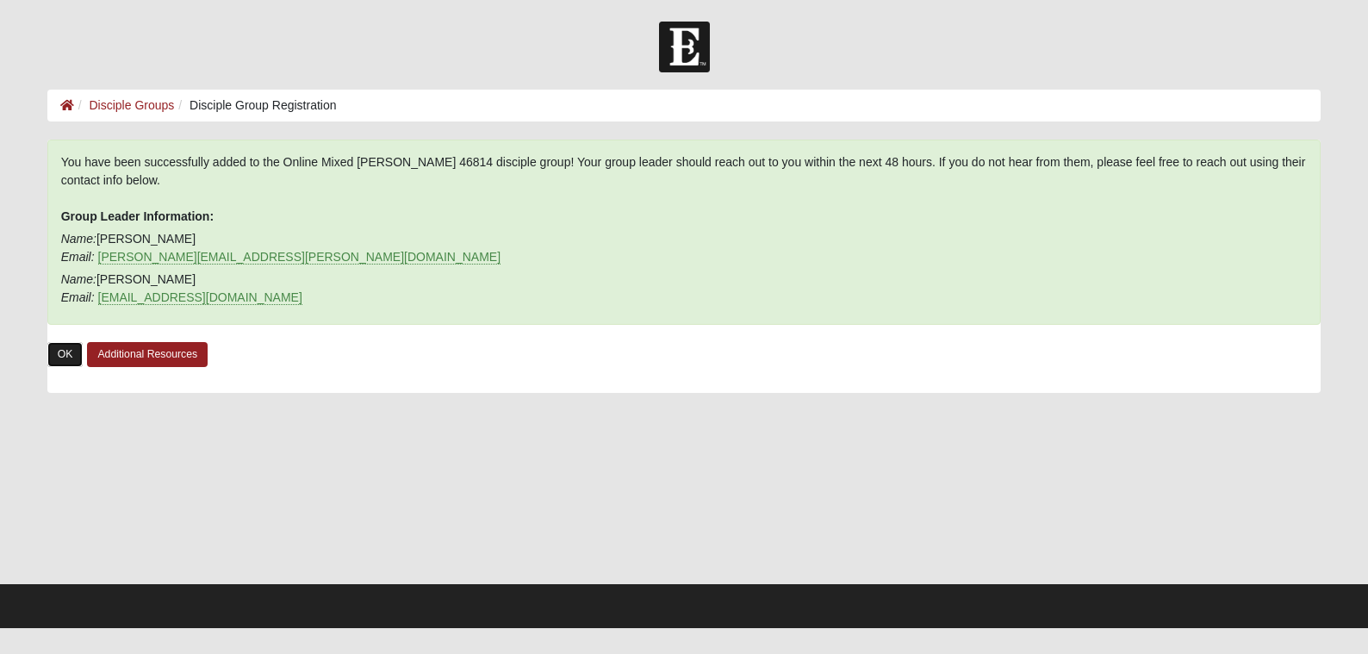
click at [64, 352] on link "OK" at bounding box center [65, 354] width 36 height 25
